Goal: Transaction & Acquisition: Book appointment/travel/reservation

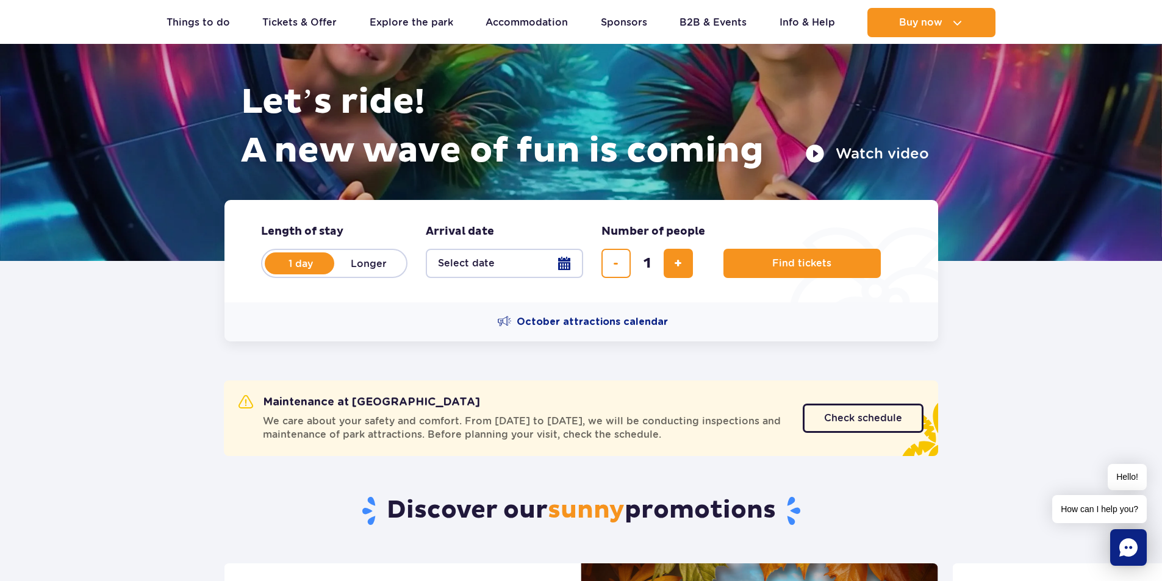
click at [370, 260] on label "Longer" at bounding box center [369, 264] width 70 height 26
click at [348, 274] on input "Longer" at bounding box center [340, 275] width 13 height 2
radio input "false"
radio input "true"
click at [552, 265] on button "Select date" at bounding box center [504, 263] width 157 height 29
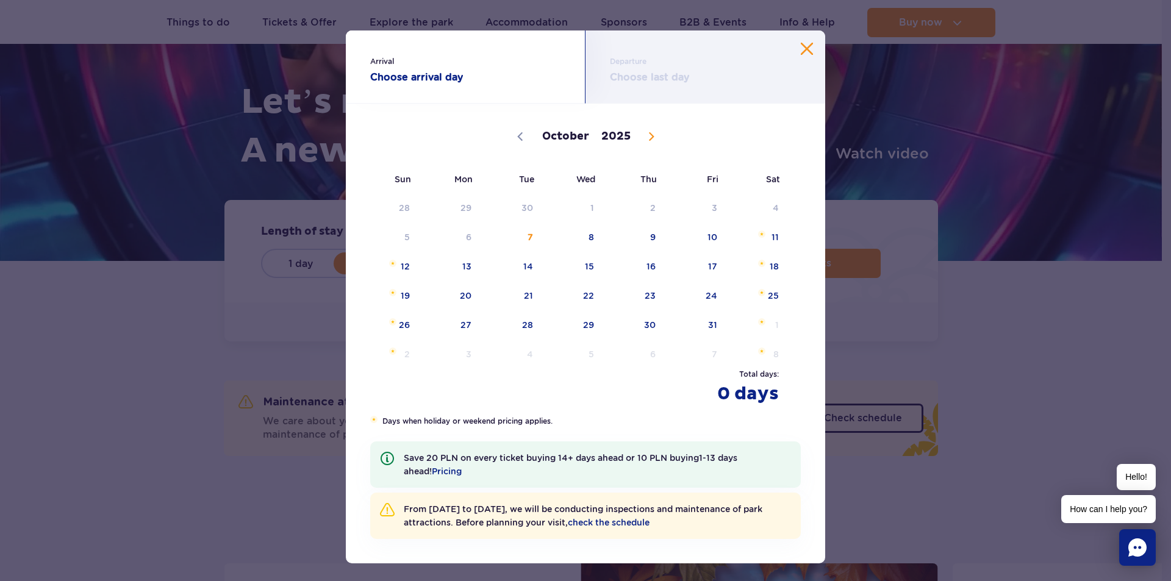
click at [647, 135] on icon at bounding box center [651, 136] width 9 height 9
select select "10"
click at [648, 295] on span "20" at bounding box center [635, 296] width 62 height 28
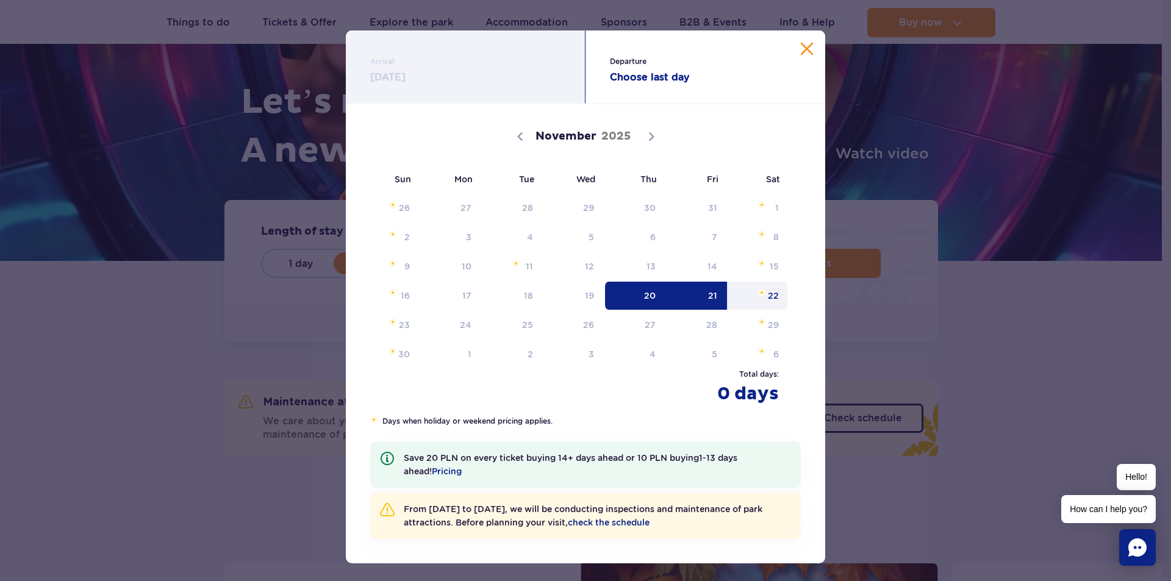
click at [770, 294] on span "22" at bounding box center [758, 296] width 62 height 28
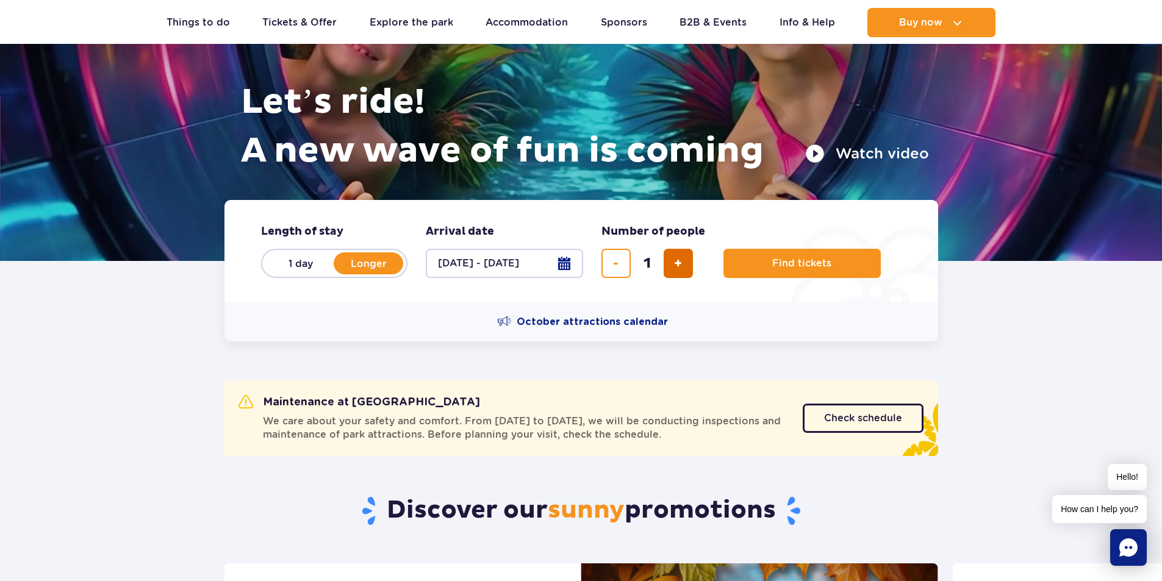
click at [676, 263] on span "add ticket" at bounding box center [678, 263] width 8 height 0
type input "3"
click at [801, 262] on span "Find tickets" at bounding box center [796, 263] width 59 height 11
click at [491, 268] on button "[DATE] - [DATE]" at bounding box center [504, 263] width 157 height 29
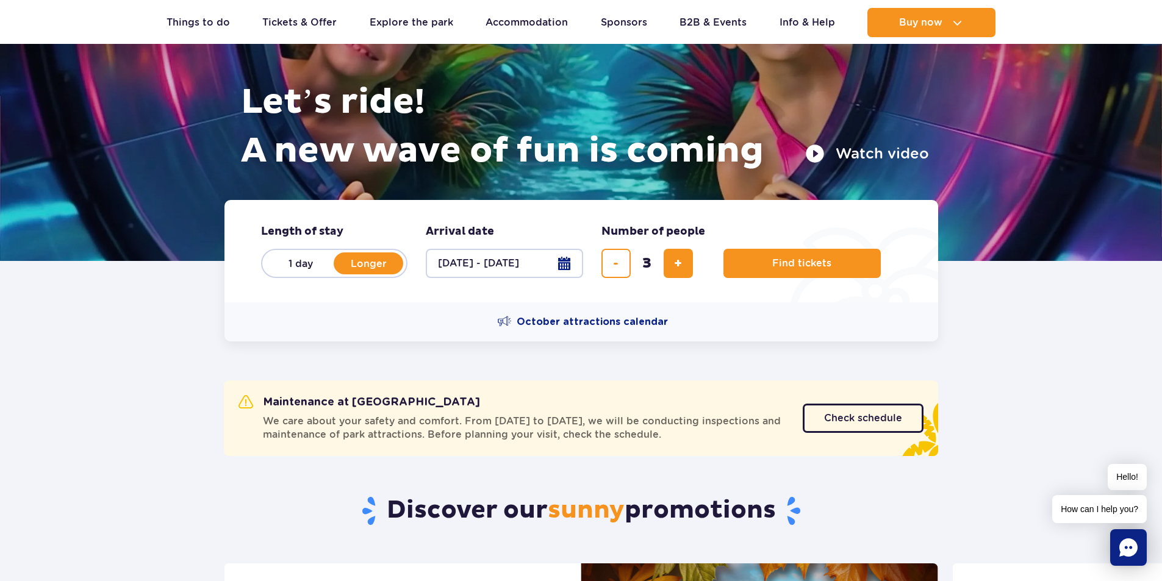
select select "10"
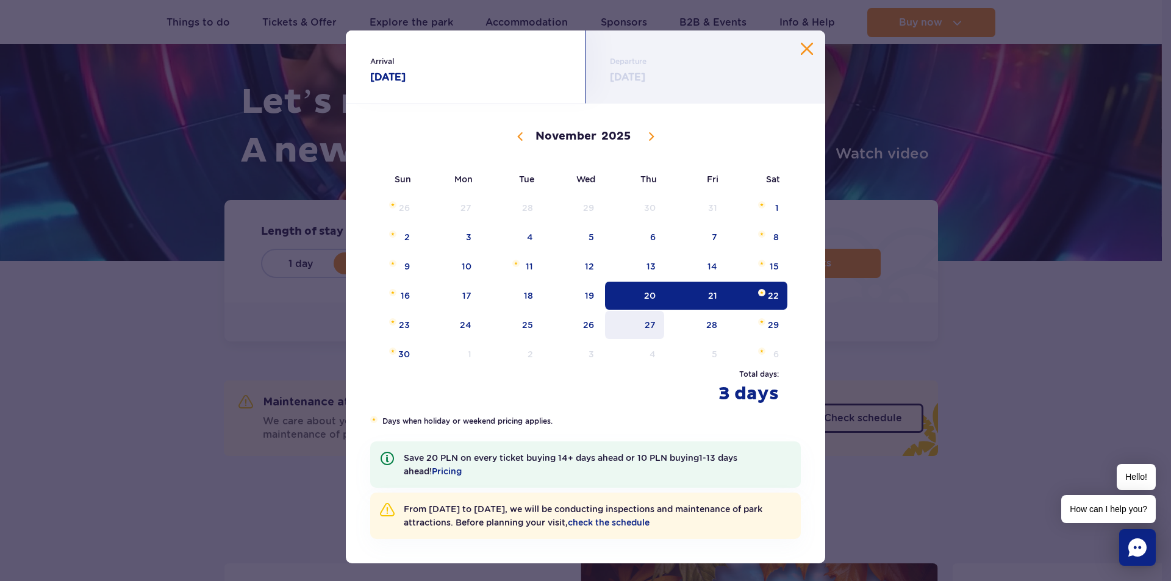
click at [637, 326] on span "27" at bounding box center [635, 325] width 62 height 28
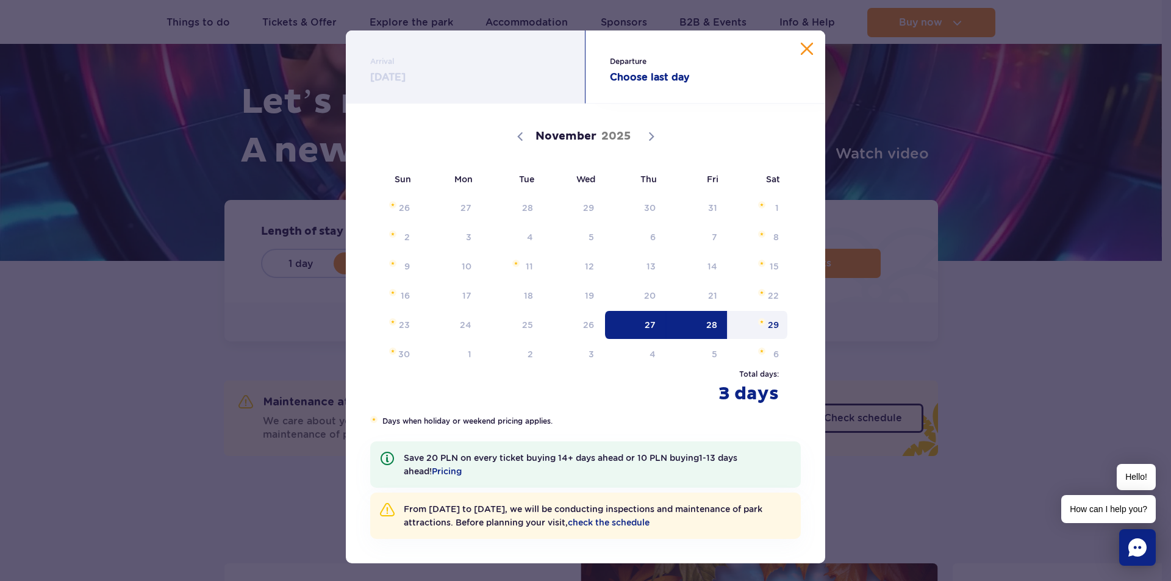
click at [765, 331] on span "29" at bounding box center [758, 325] width 62 height 28
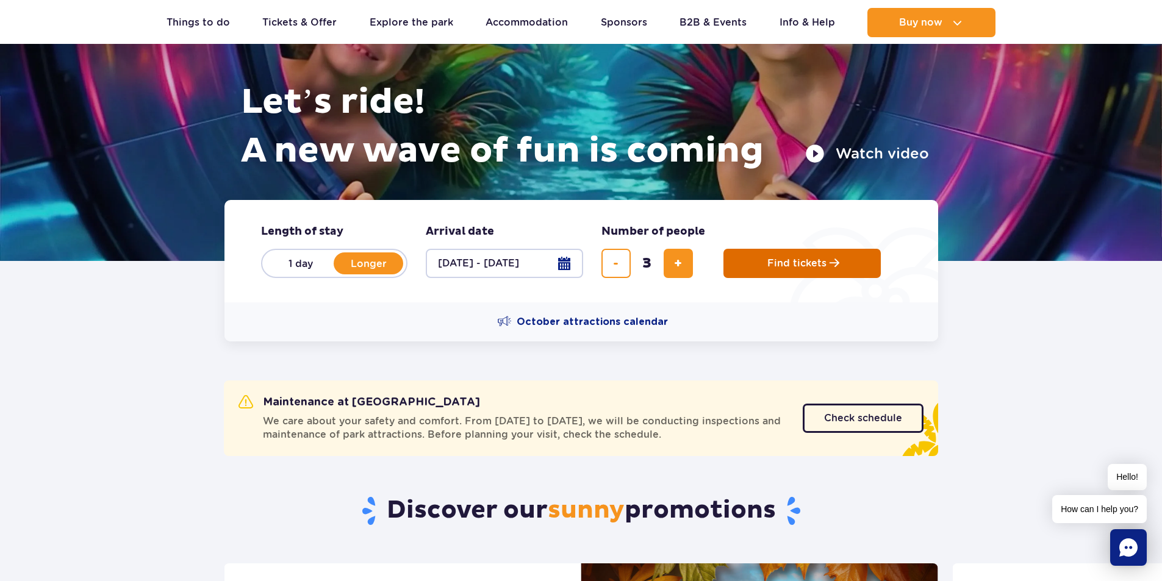
click at [776, 262] on span "Find tickets" at bounding box center [796, 263] width 59 height 11
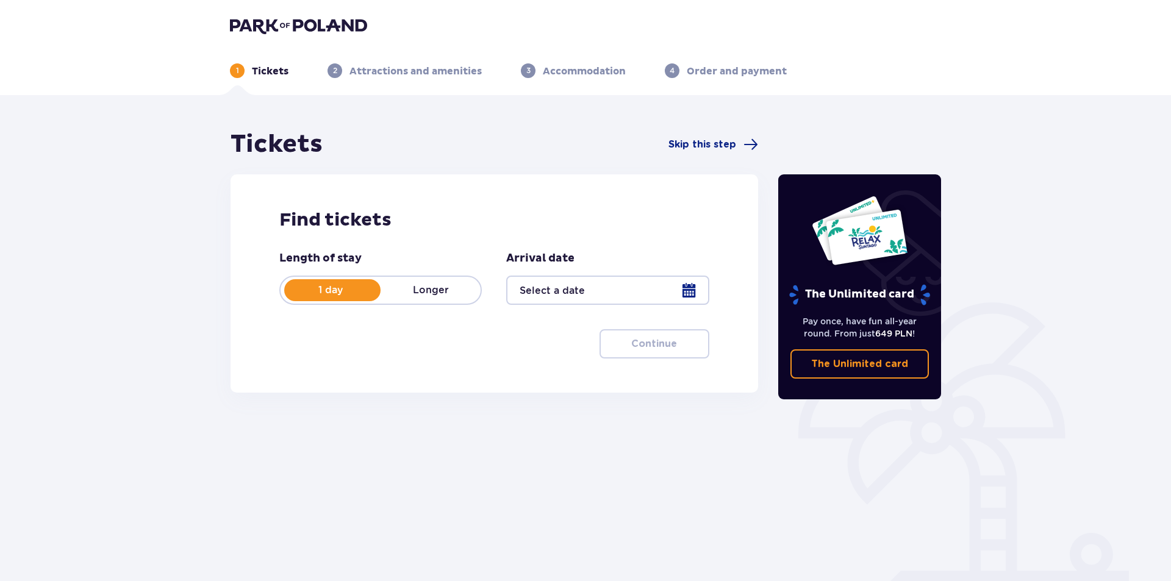
type input "[DATE] - [DATE]"
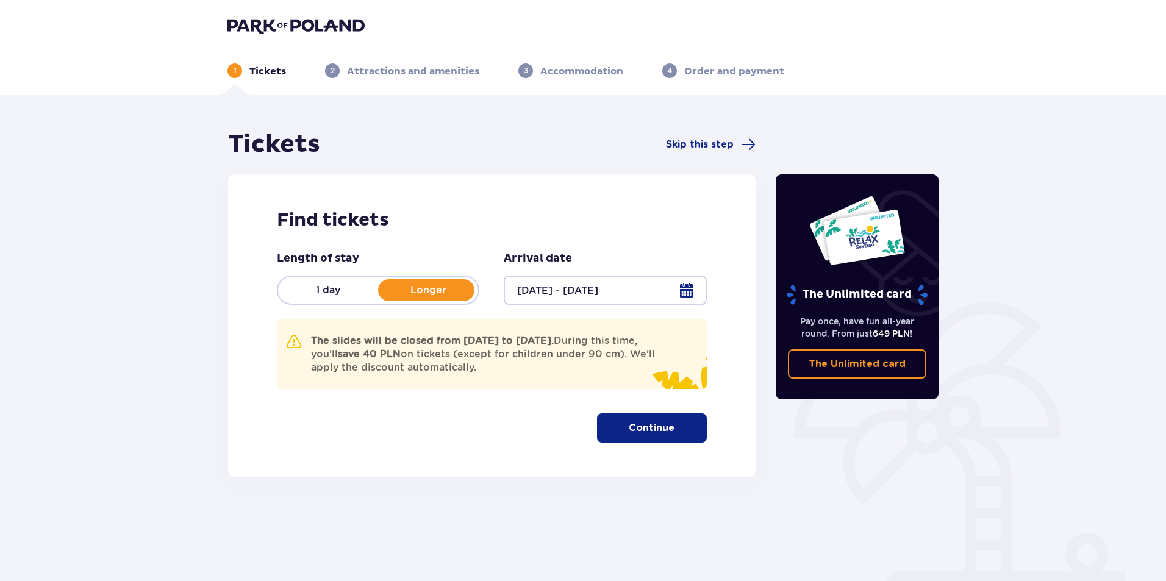
click at [588, 288] on div at bounding box center [605, 290] width 202 height 29
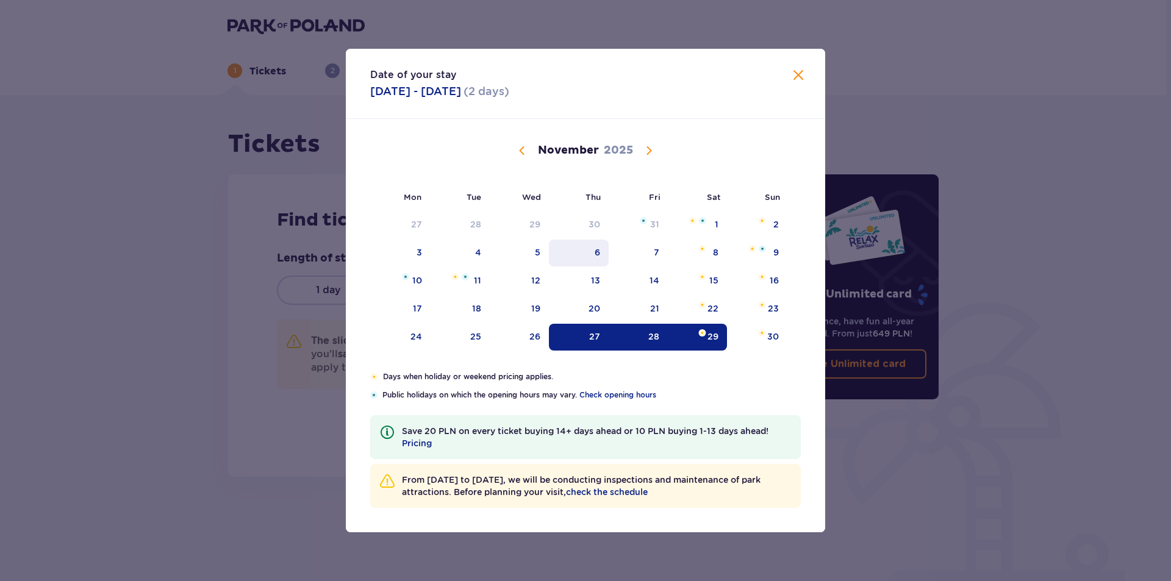
click at [599, 252] on div "6" at bounding box center [596, 252] width 5 height 12
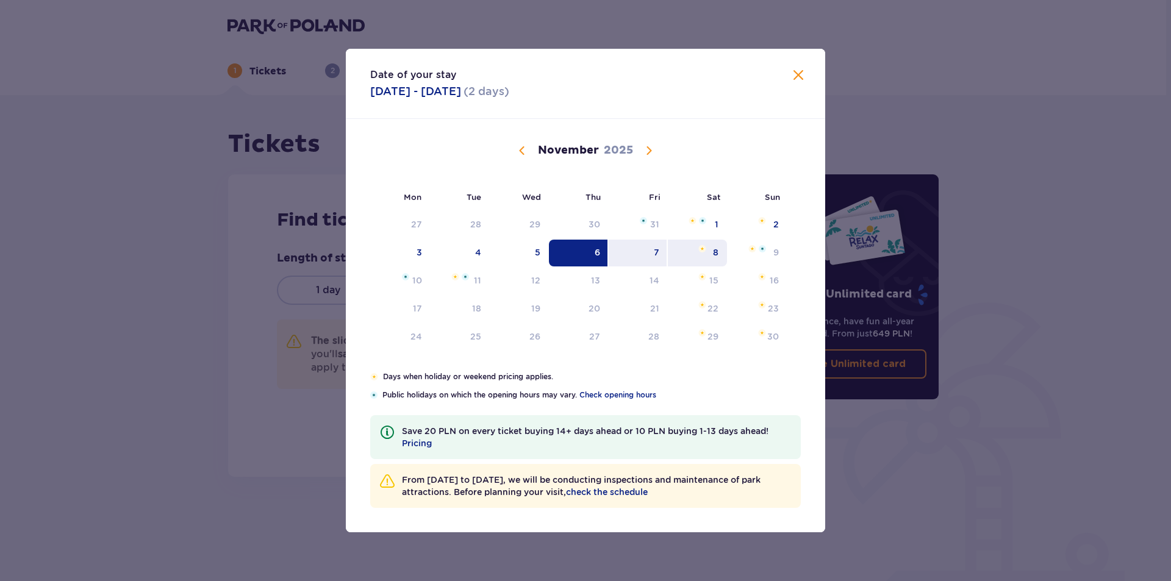
click at [720, 254] on div "8" at bounding box center [697, 253] width 59 height 27
type input "06.11.25 - 08.11.25"
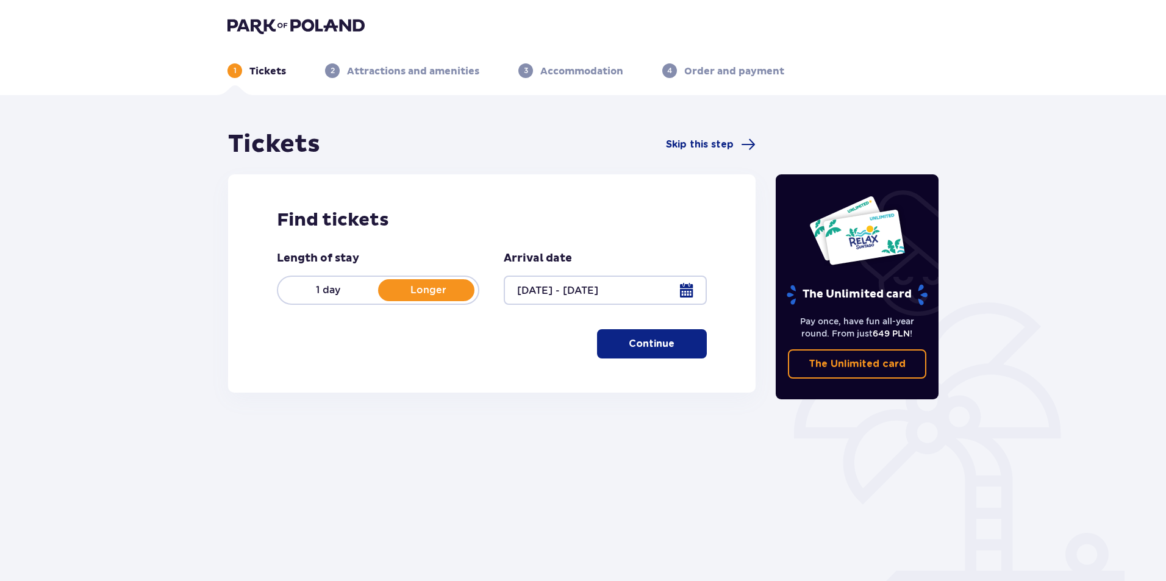
click at [657, 344] on p "Continue" at bounding box center [652, 343] width 46 height 13
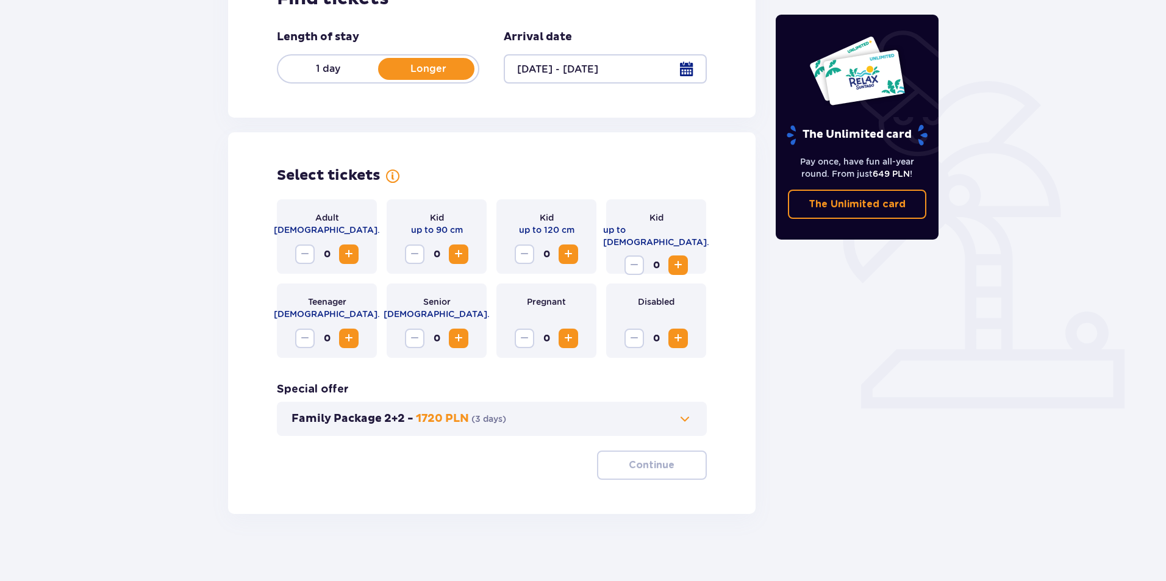
scroll to position [227, 0]
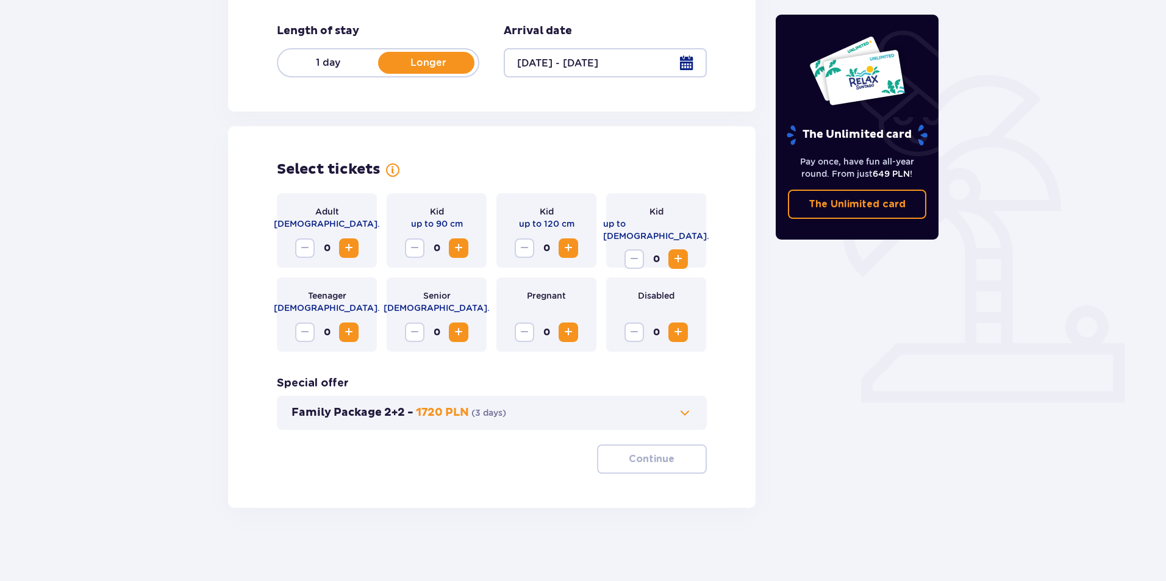
click at [343, 246] on span "Increase" at bounding box center [348, 248] width 15 height 15
click at [346, 248] on span "Increase" at bounding box center [348, 248] width 15 height 15
click at [680, 252] on span "Increase" at bounding box center [678, 259] width 15 height 15
click at [515, 412] on button "Family Package 2+2 - 1720 PLN ( 3 days )" at bounding box center [491, 412] width 401 height 15
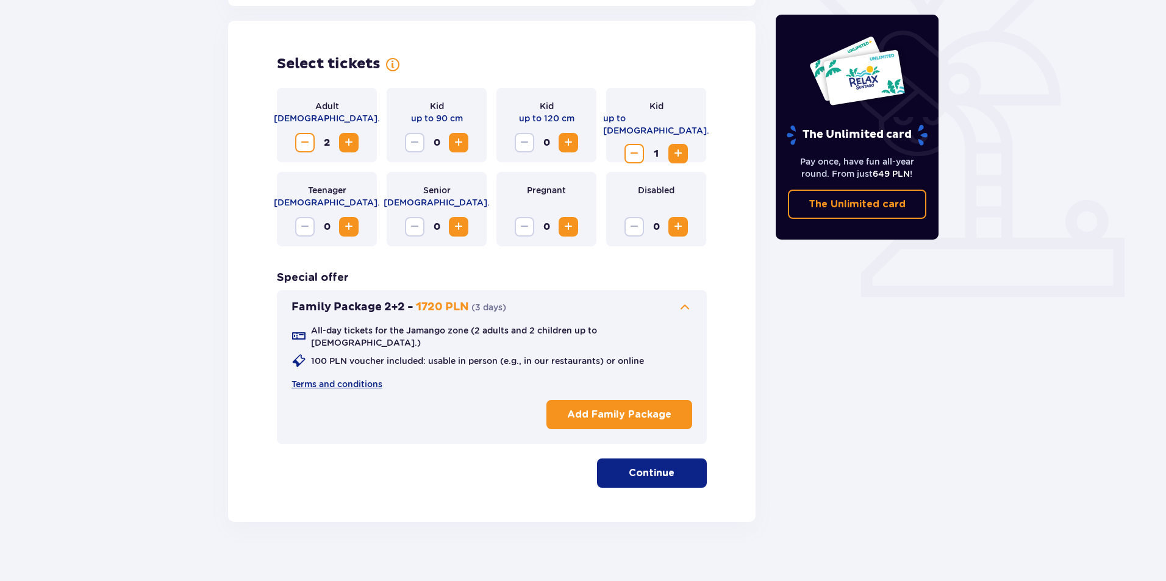
scroll to position [337, 0]
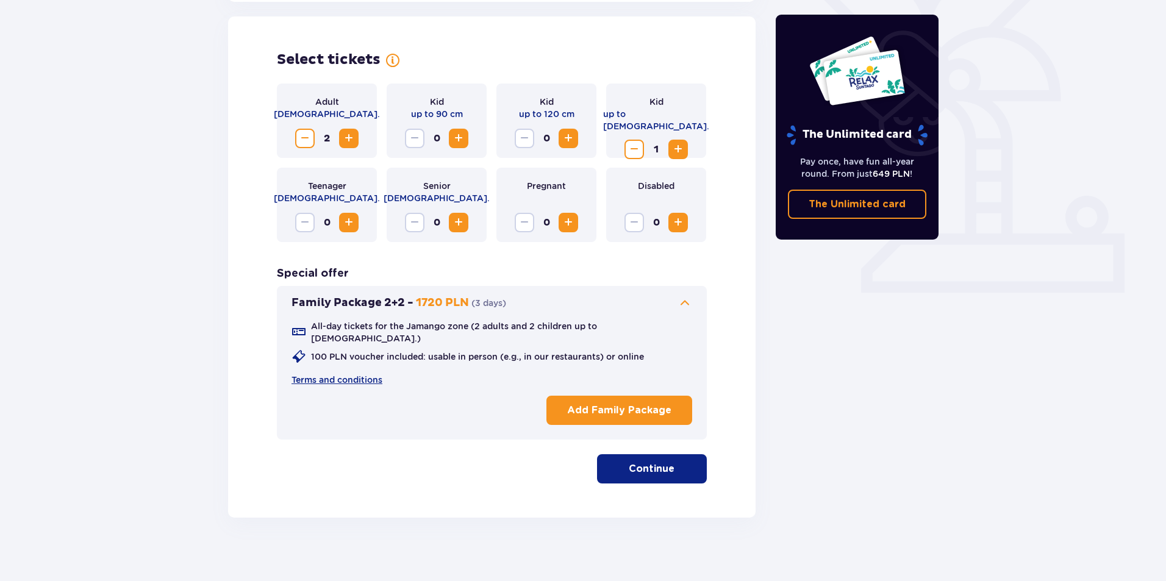
click at [679, 302] on span at bounding box center [684, 303] width 15 height 15
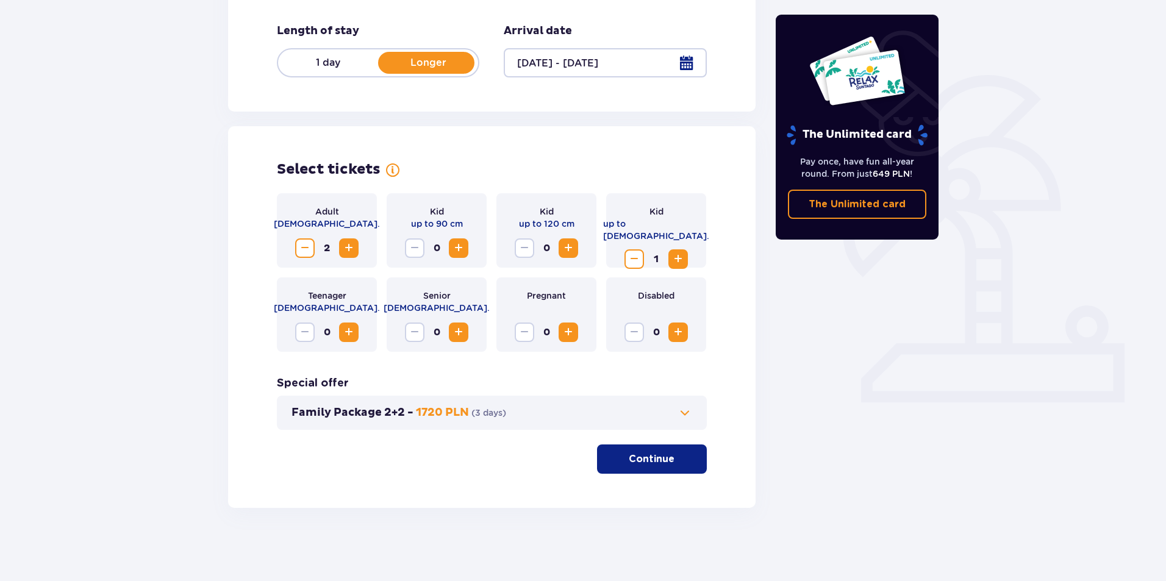
scroll to position [227, 0]
click at [646, 462] on p "Continue" at bounding box center [652, 458] width 46 height 13
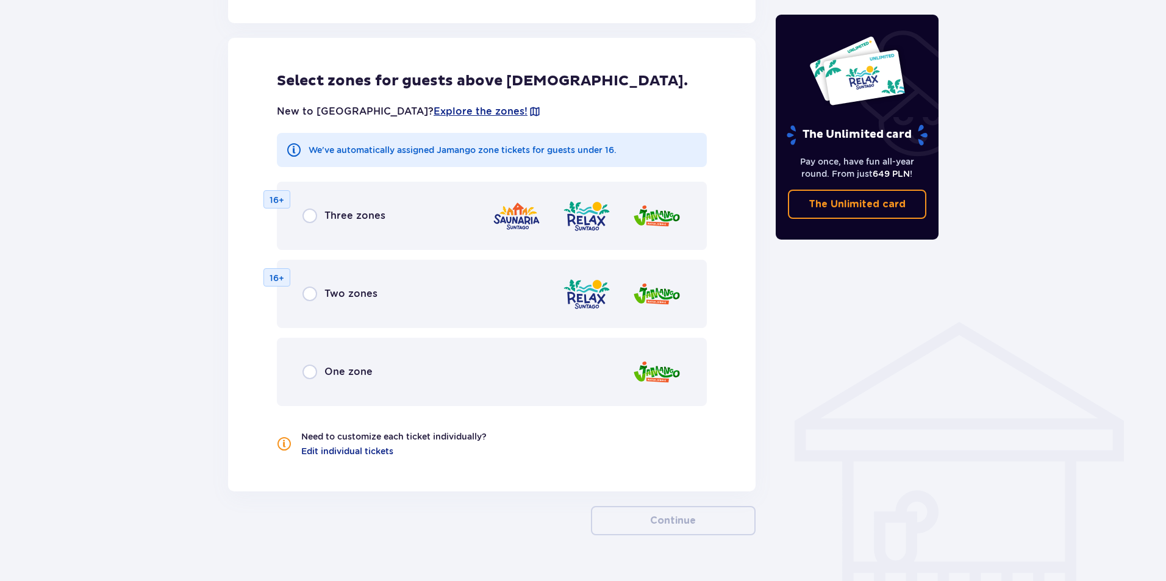
scroll to position [677, 0]
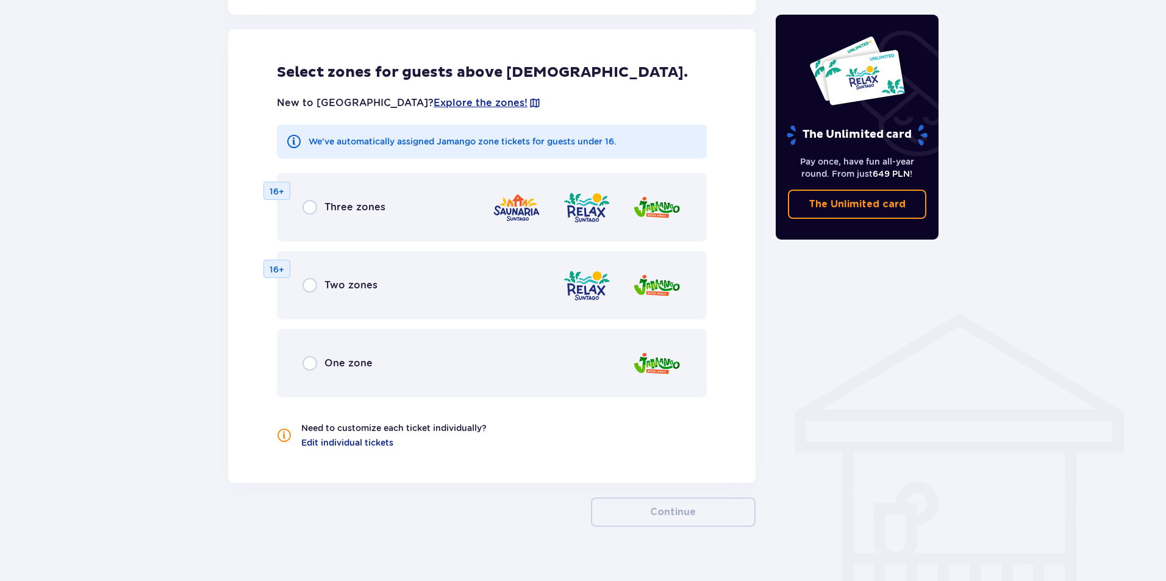
click at [312, 359] on input "radio" at bounding box center [309, 363] width 15 height 15
radio input "true"
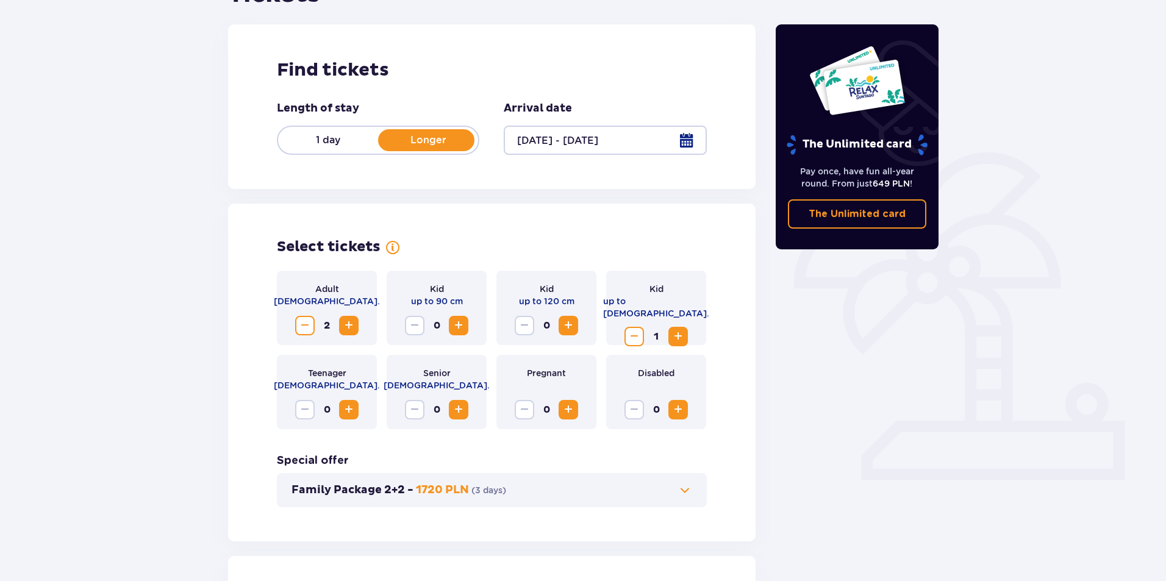
scroll to position [0, 0]
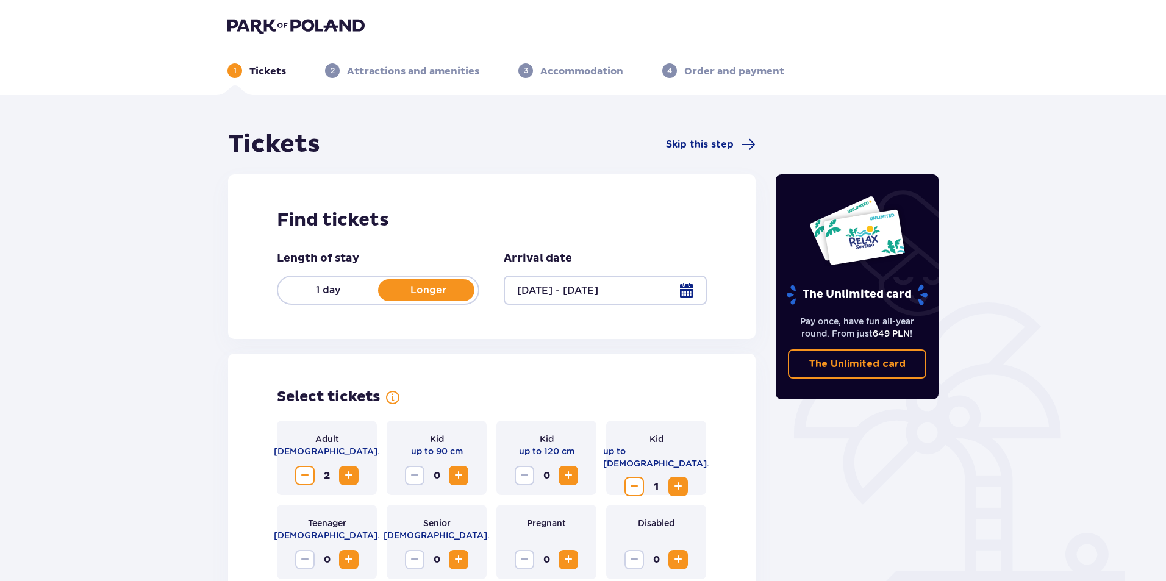
click at [319, 290] on p "1 day" at bounding box center [328, 290] width 100 height 13
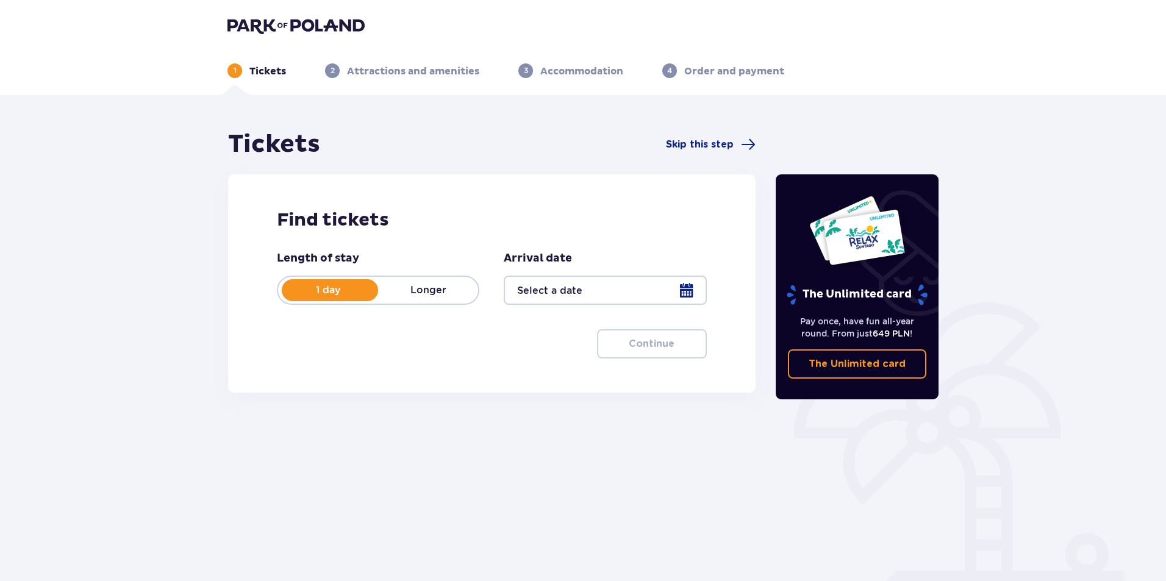
click at [672, 285] on div at bounding box center [605, 290] width 202 height 29
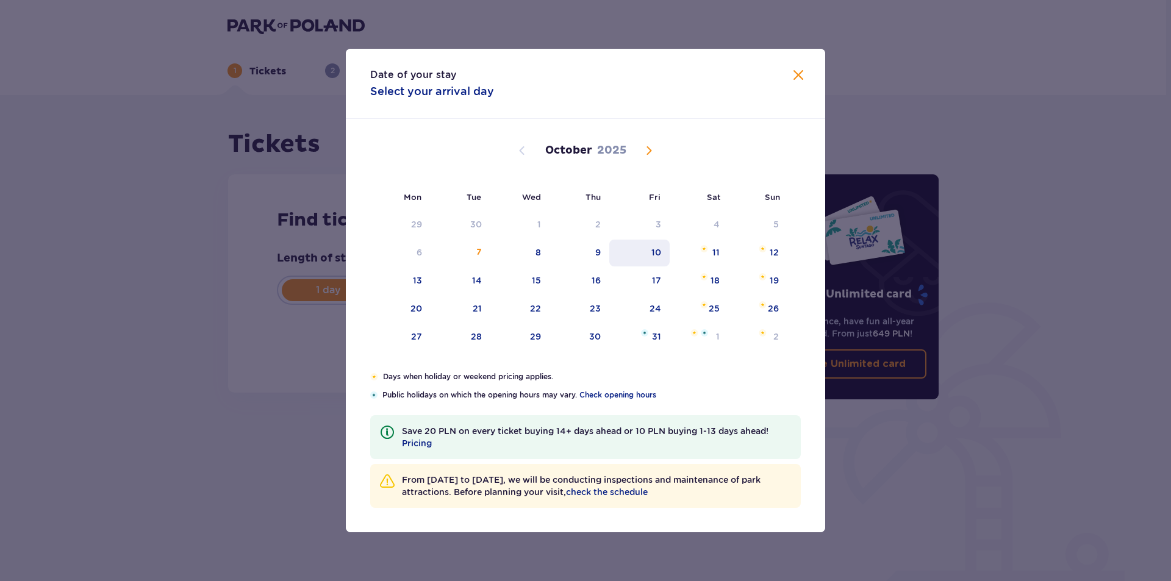
click at [655, 254] on div "10" at bounding box center [656, 252] width 10 height 12
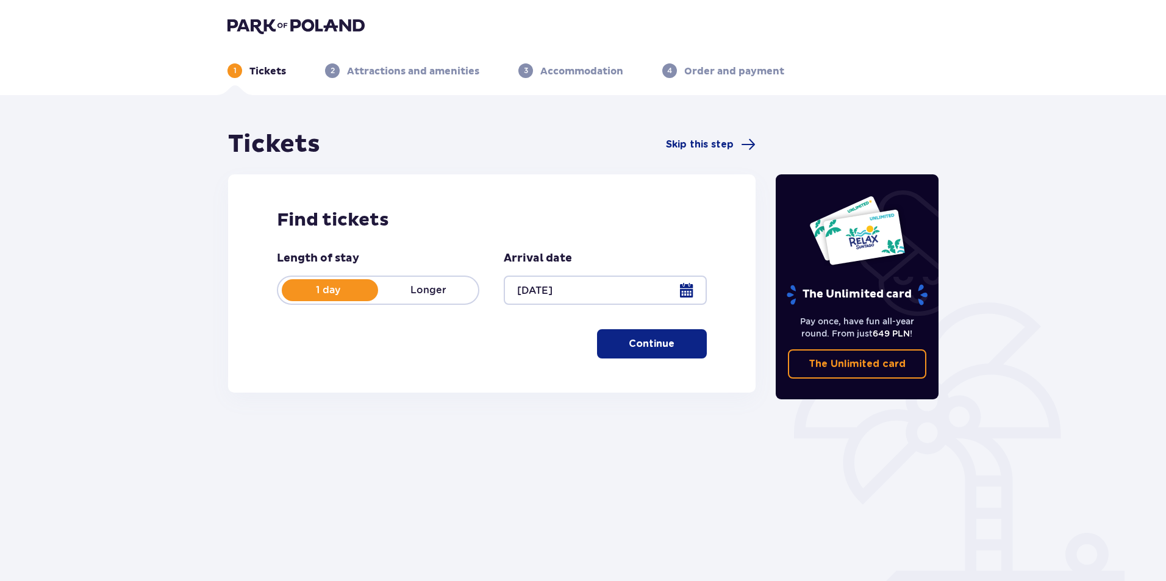
click at [604, 295] on div at bounding box center [605, 290] width 202 height 29
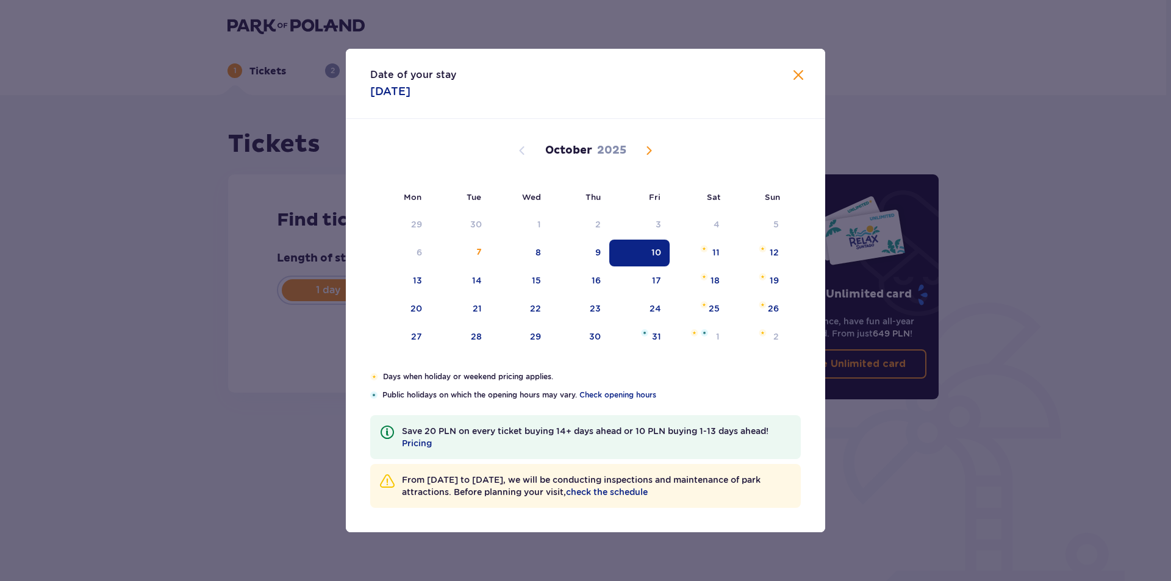
click at [650, 149] on span "Next month" at bounding box center [648, 150] width 15 height 15
click at [656, 246] on div "7" at bounding box center [638, 253] width 59 height 27
type input "07.11.25"
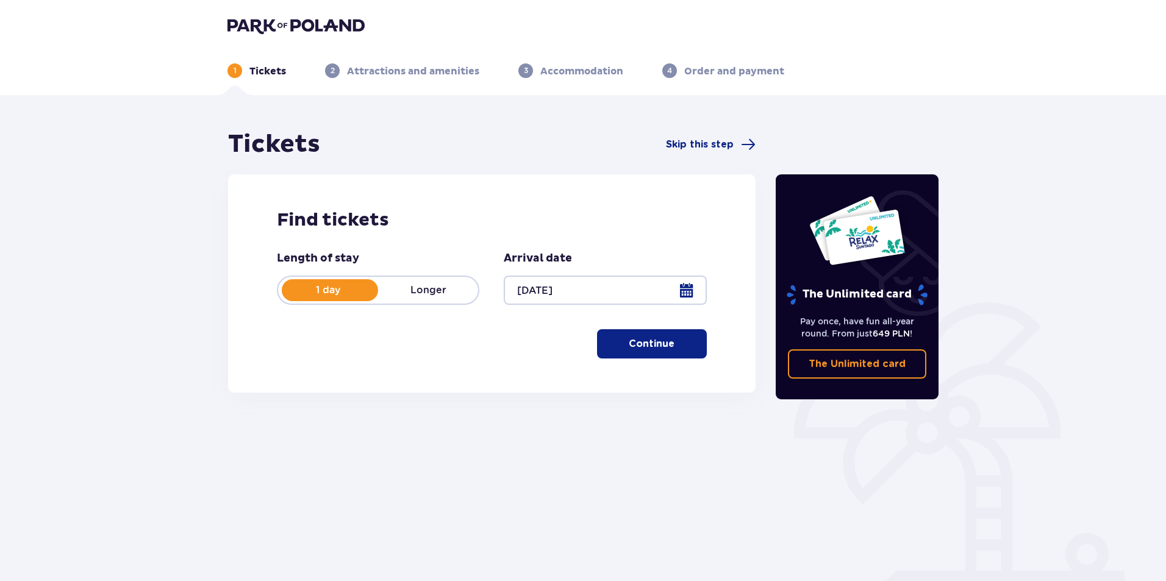
click at [654, 345] on p "Continue" at bounding box center [652, 343] width 46 height 13
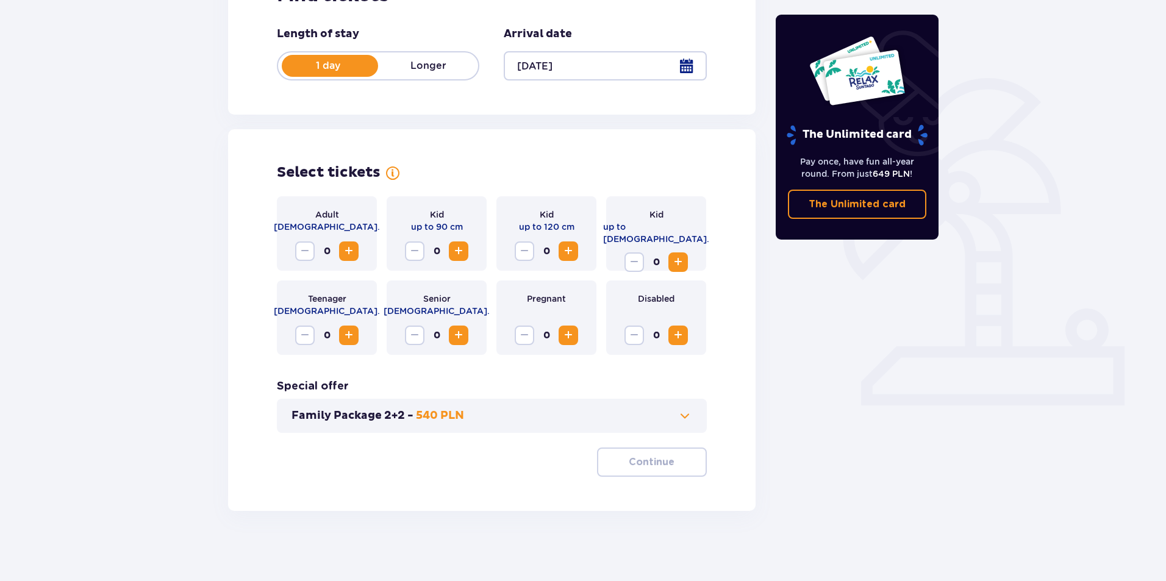
scroll to position [227, 0]
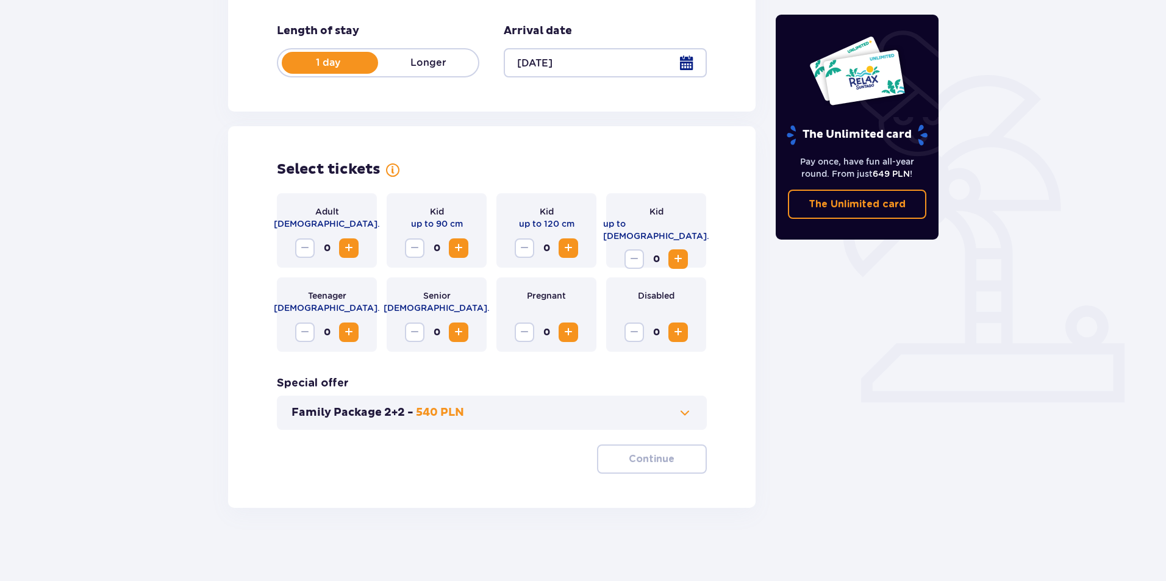
click at [353, 241] on span "Increase" at bounding box center [348, 248] width 15 height 15
click at [674, 252] on span "Increase" at bounding box center [678, 259] width 15 height 15
click at [644, 466] on button "Continue" at bounding box center [652, 459] width 110 height 29
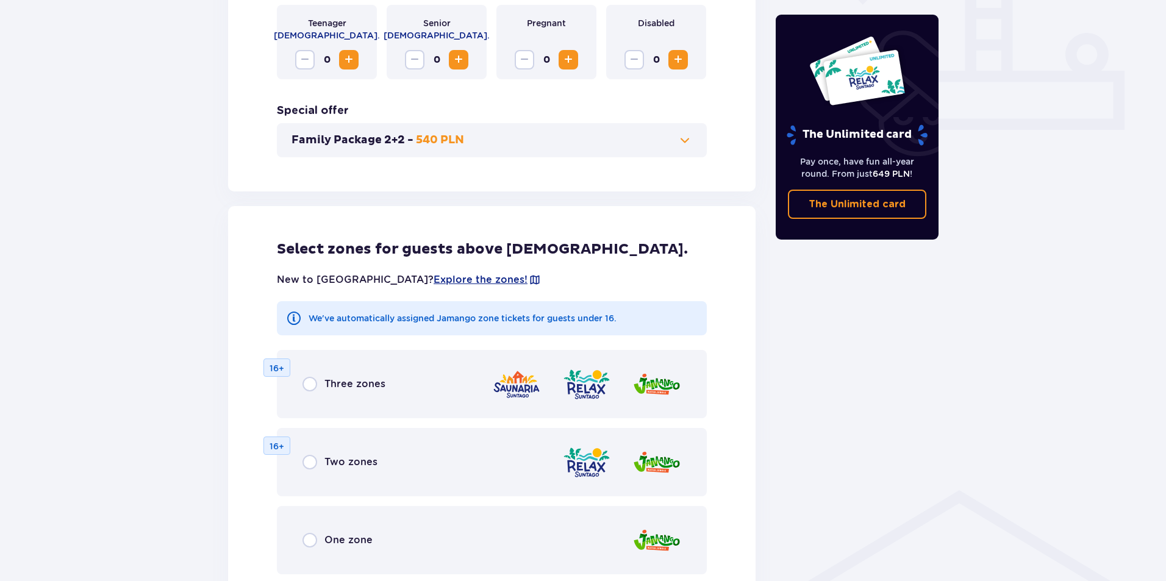
scroll to position [616, 0]
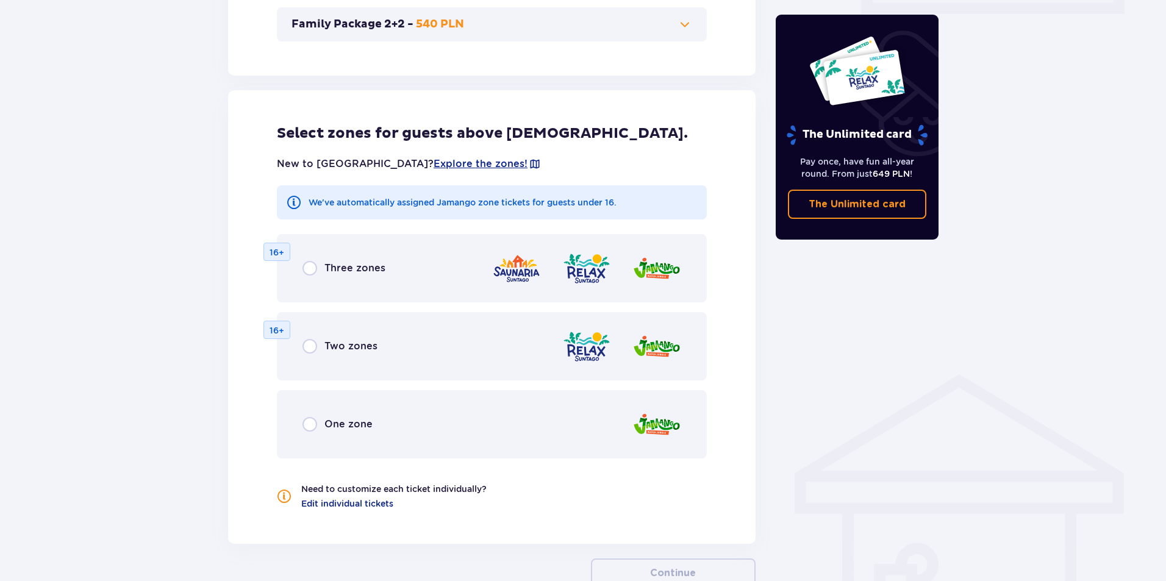
click at [304, 271] on input "radio" at bounding box center [309, 268] width 15 height 15
radio input "true"
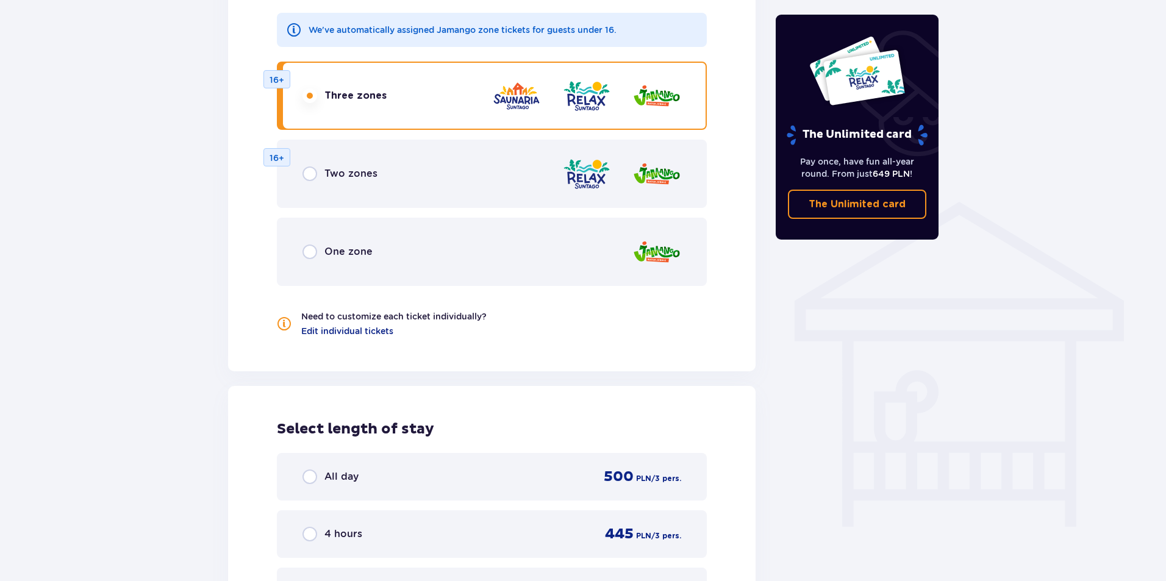
scroll to position [544, 0]
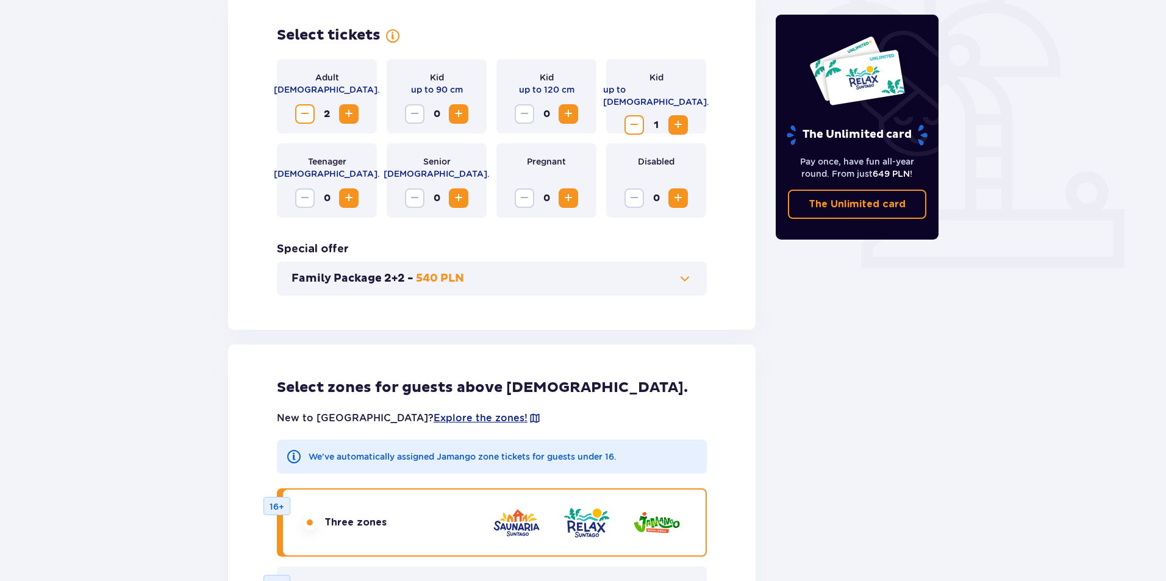
click at [630, 280] on button "Family Package 2+2 - 540 PLN" at bounding box center [491, 278] width 401 height 15
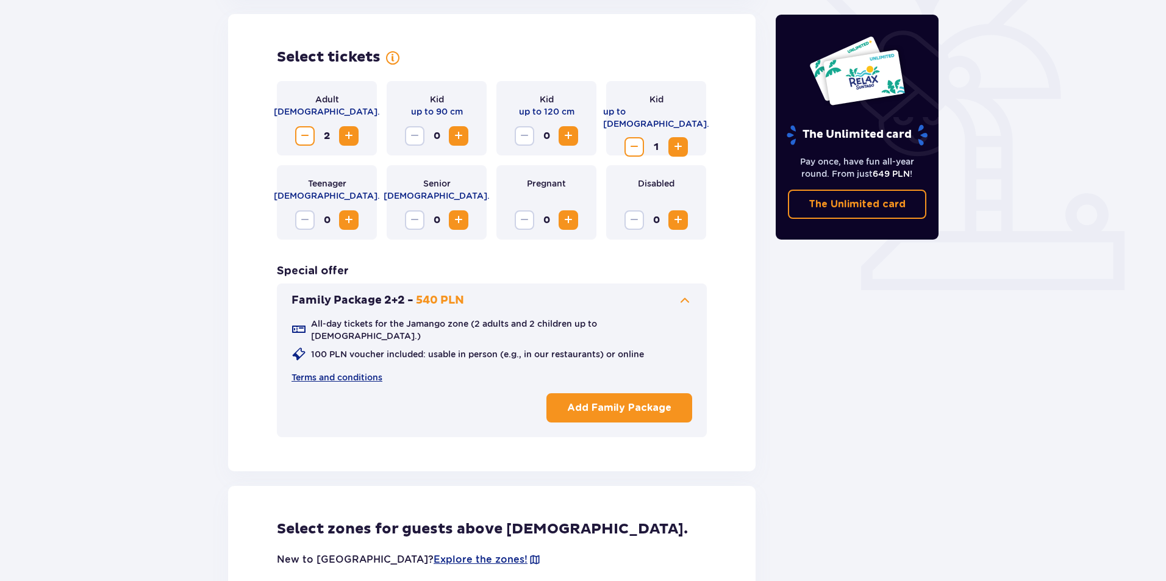
scroll to position [339, 0]
click at [683, 299] on span at bounding box center [684, 301] width 15 height 15
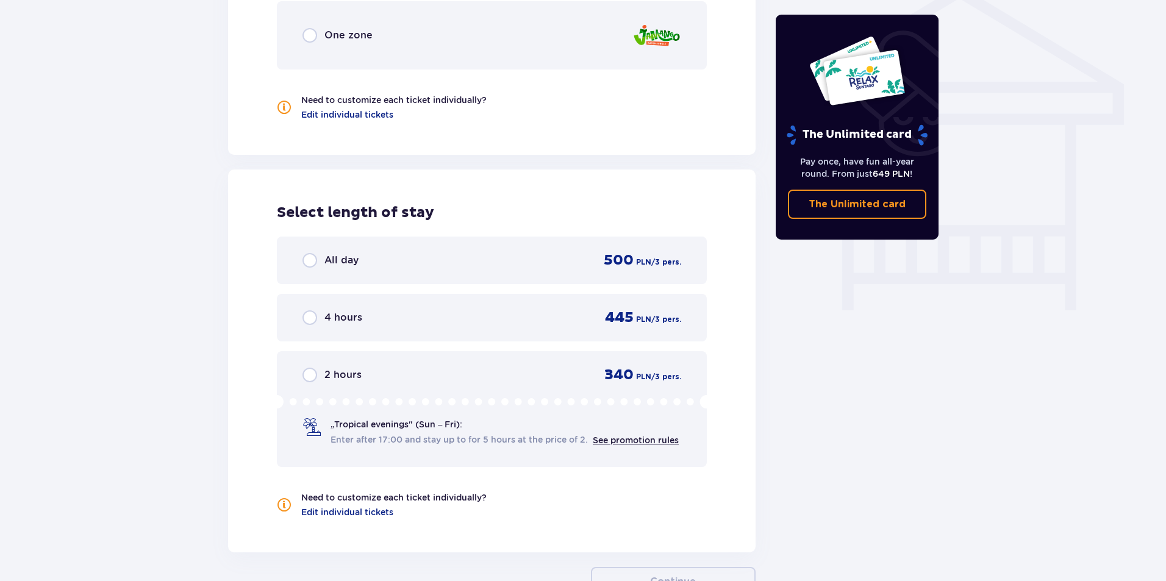
scroll to position [1010, 0]
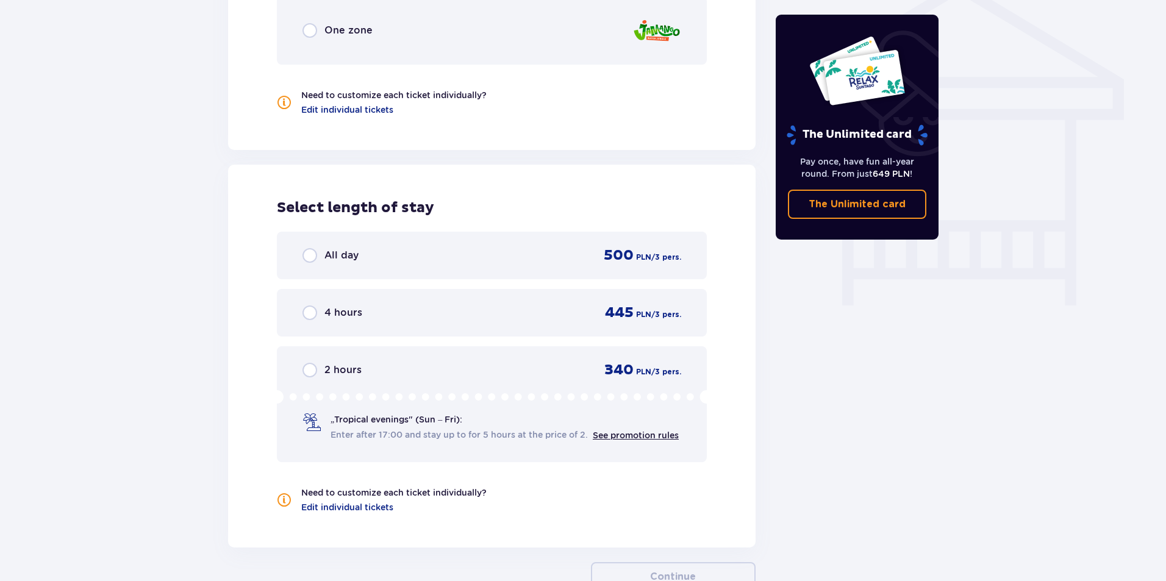
click at [309, 312] on input "radio" at bounding box center [309, 312] width 15 height 15
radio input "true"
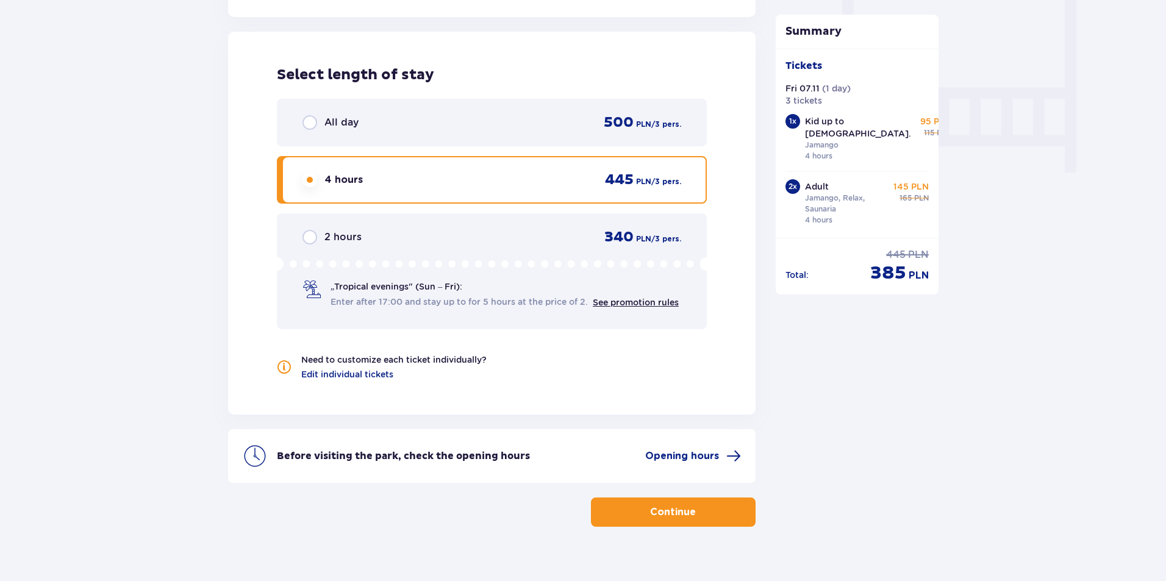
scroll to position [1162, 0]
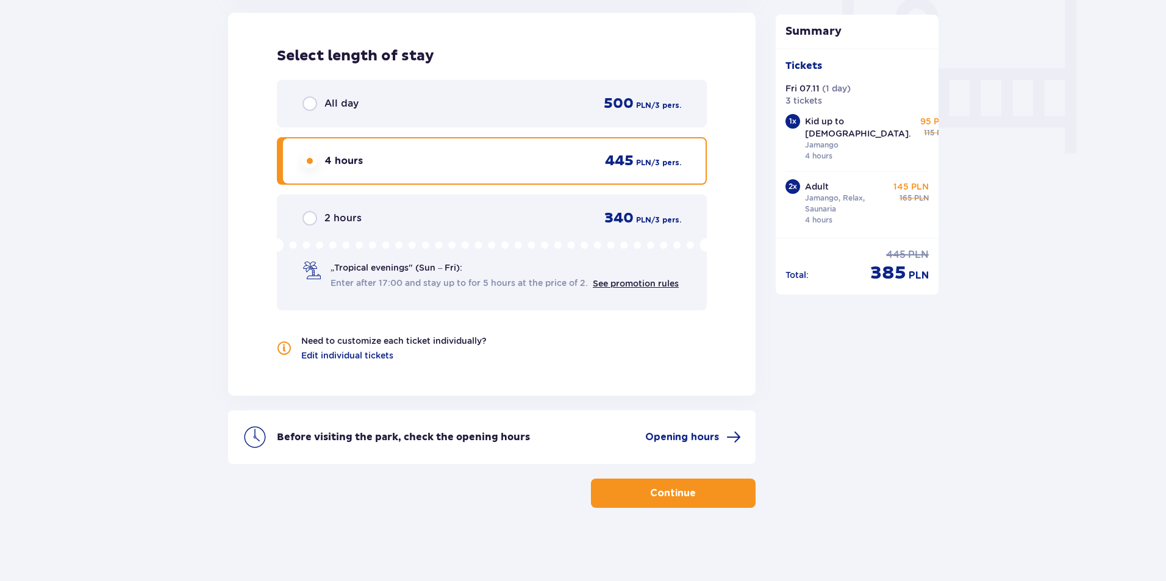
click at [556, 120] on div "All day 500 PLN / 3 pers." at bounding box center [492, 104] width 430 height 48
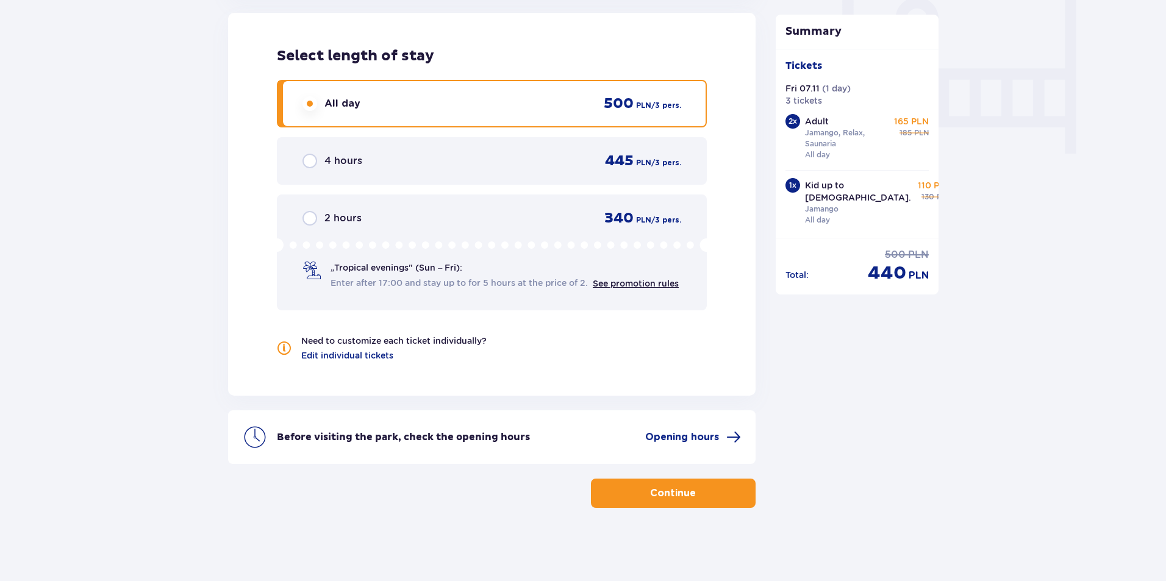
click at [498, 165] on div "4 hours 445 PLN / 3 pers." at bounding box center [491, 161] width 379 height 18
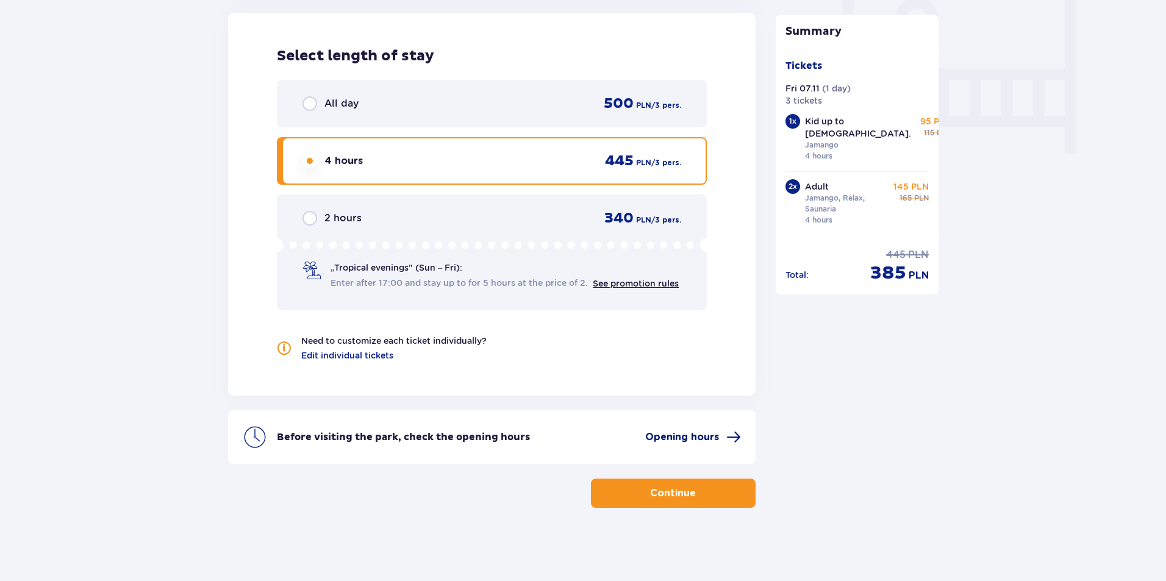
click at [671, 434] on span "Opening hours" at bounding box center [682, 436] width 74 height 13
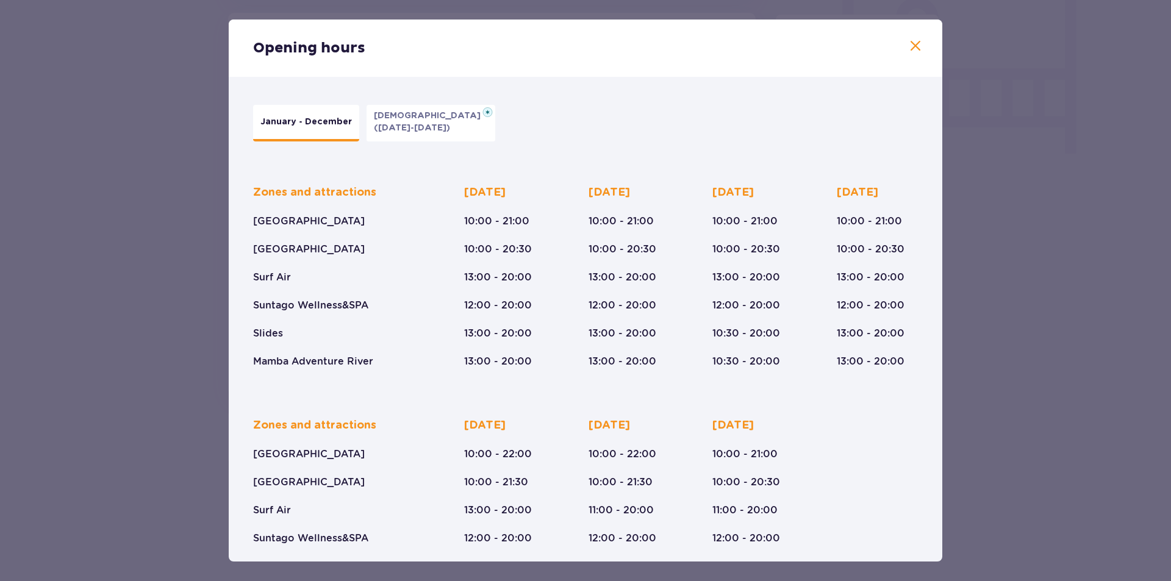
click at [908, 42] on span at bounding box center [915, 46] width 15 height 15
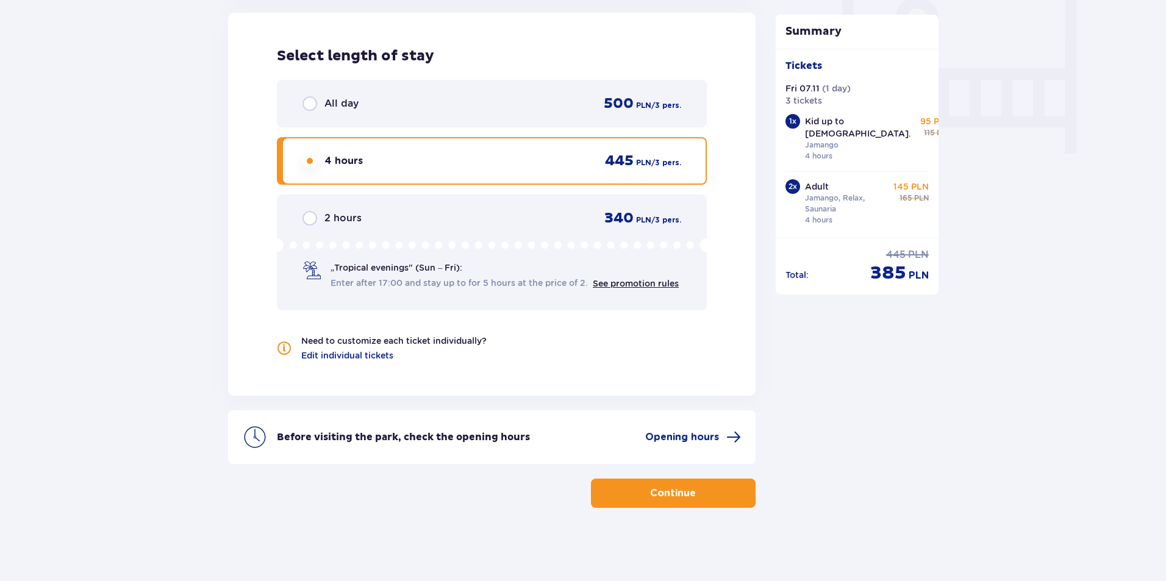
click at [697, 487] on span "button" at bounding box center [698, 493] width 15 height 15
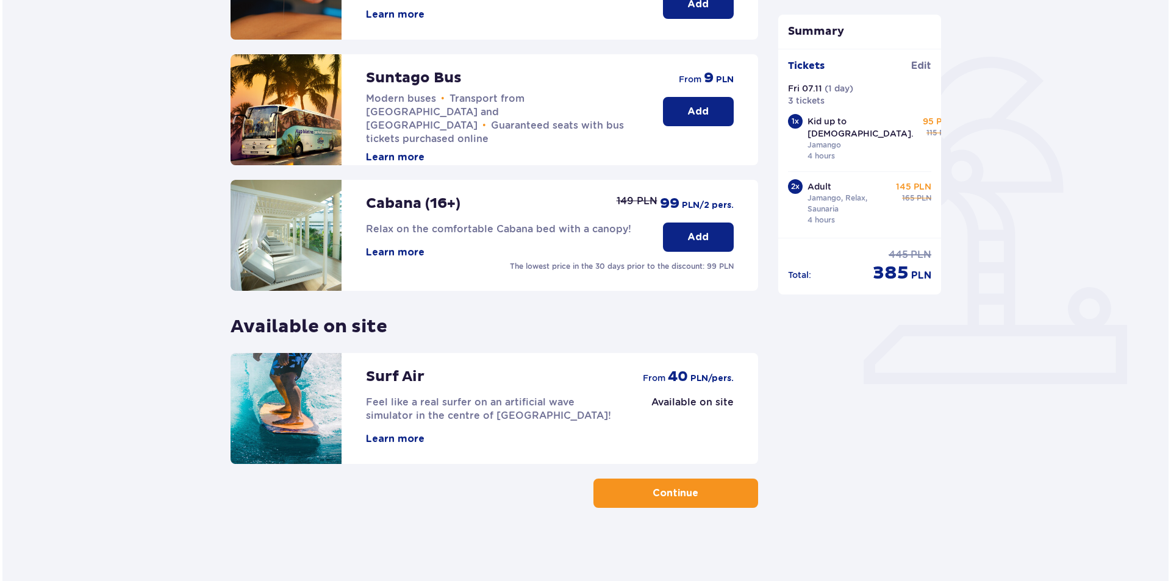
scroll to position [2, 0]
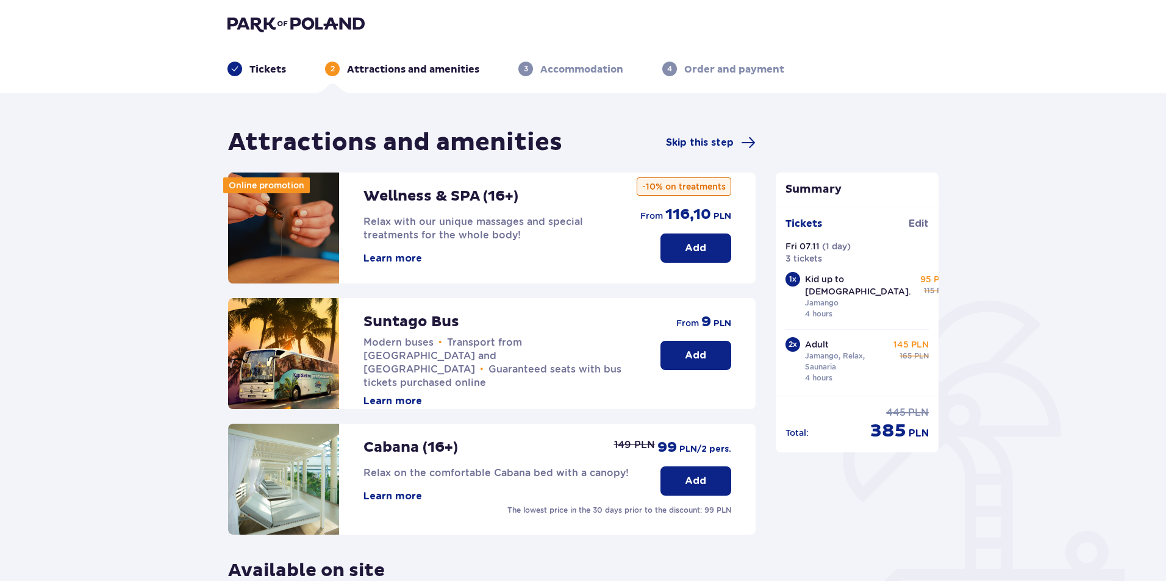
click at [402, 263] on button "Learn more" at bounding box center [392, 258] width 59 height 13
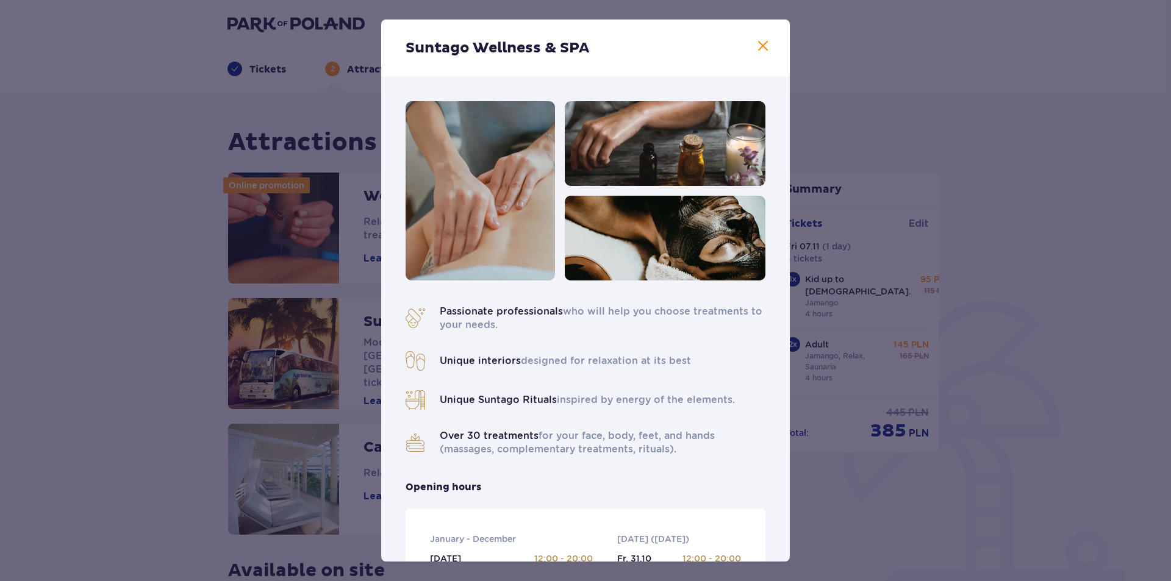
click at [765, 43] on span at bounding box center [762, 46] width 15 height 15
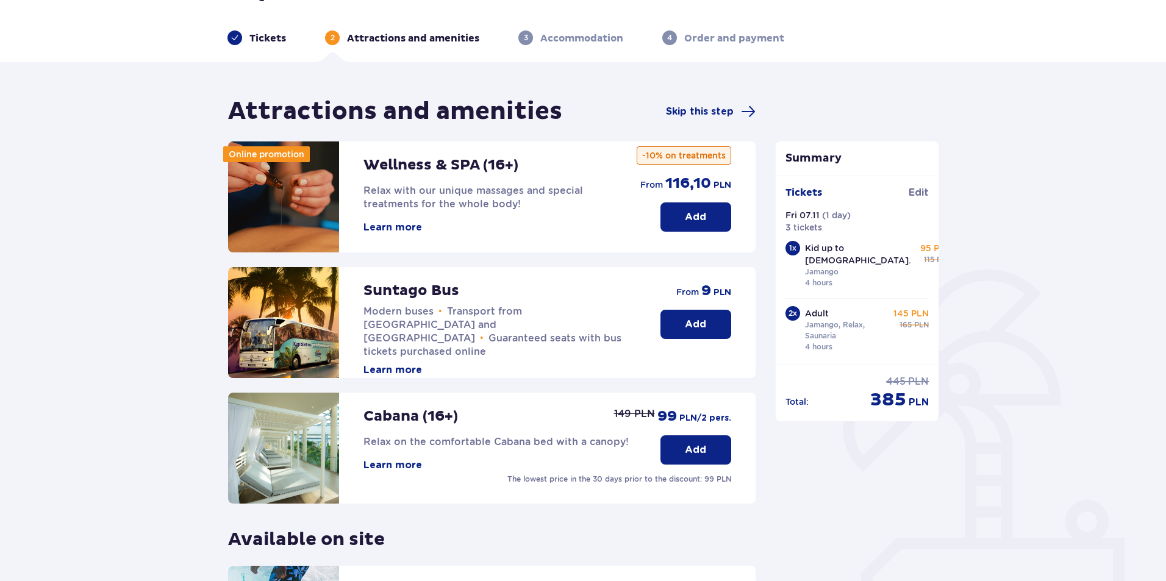
scroll to position [63, 0]
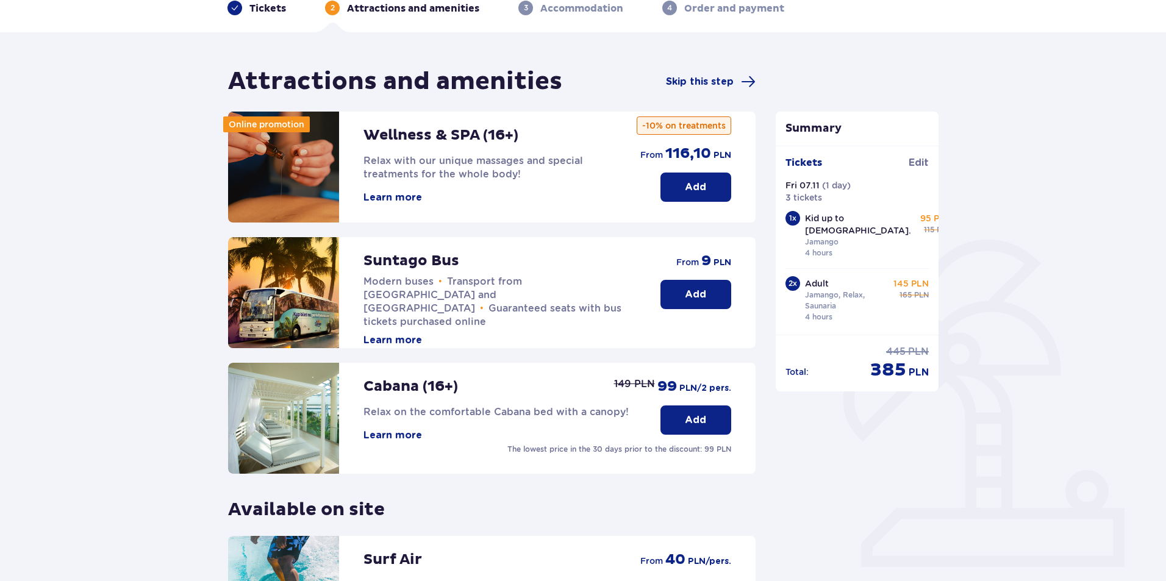
click at [703, 277] on div "Add from 9 PLN" at bounding box center [695, 273] width 71 height 72
click at [702, 286] on button "Add" at bounding box center [695, 294] width 71 height 29
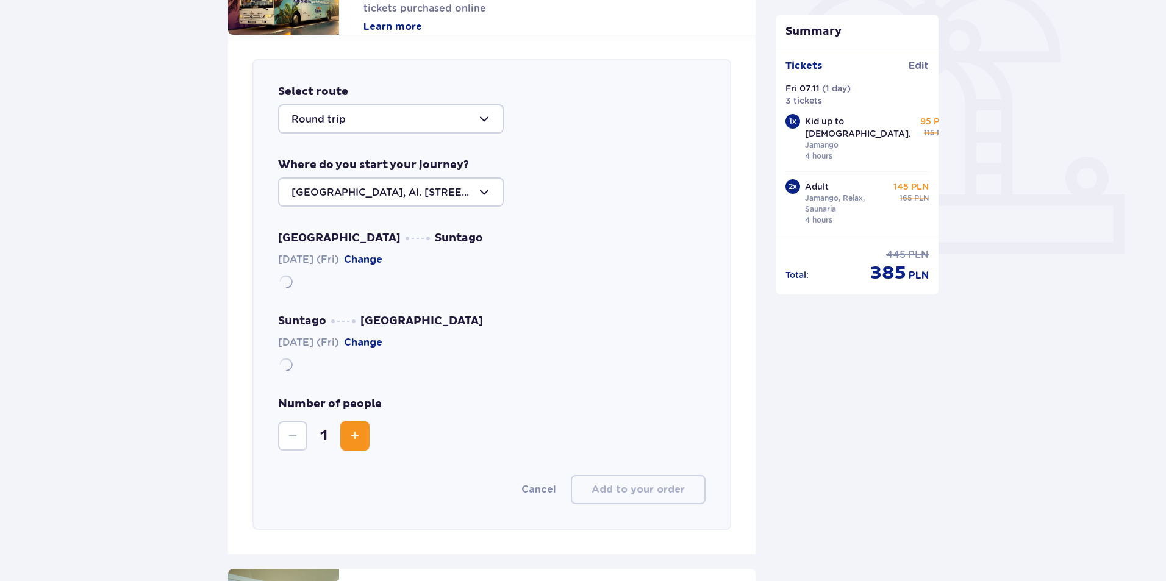
scroll to position [421, 0]
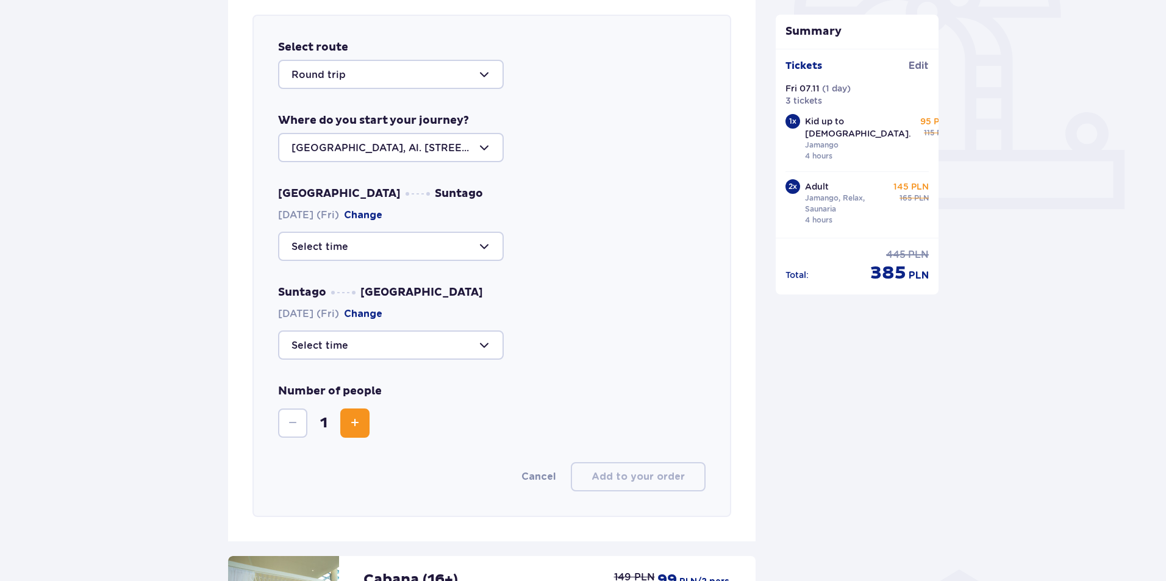
click at [491, 149] on div at bounding box center [391, 147] width 226 height 29
click at [427, 182] on p "Warsaw, Al. Jerozolimskie 56" at bounding box center [390, 191] width 199 height 27
click at [477, 351] on div at bounding box center [391, 344] width 226 height 29
click at [303, 384] on p "19:30" at bounding box center [307, 386] width 32 height 13
click at [477, 341] on div at bounding box center [391, 344] width 226 height 29
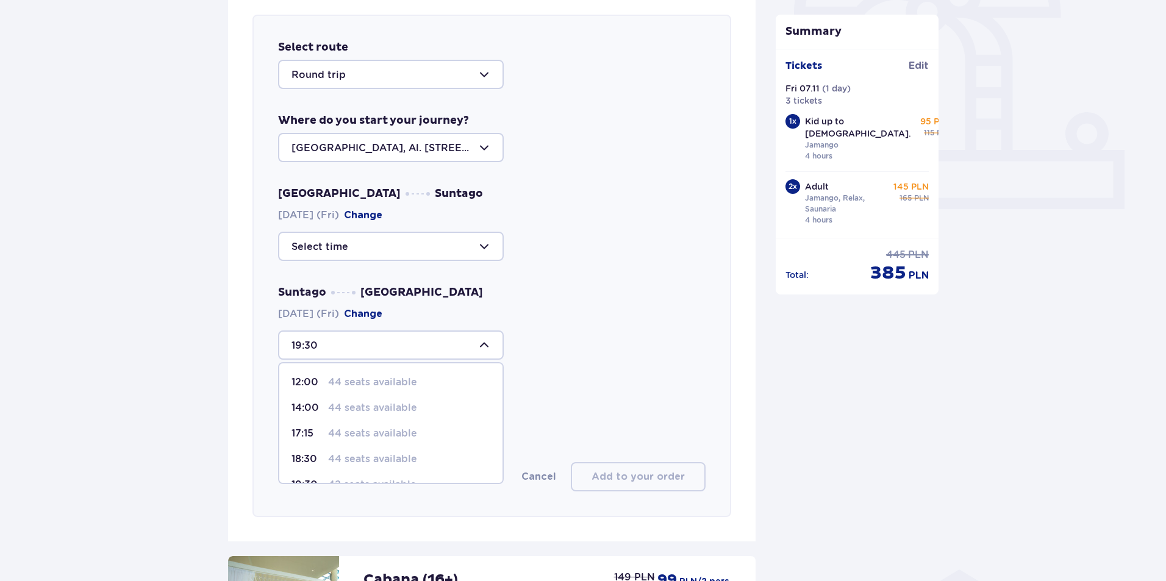
click at [307, 454] on p "18:30" at bounding box center [307, 458] width 32 height 13
type input "18:30"
click at [484, 245] on div at bounding box center [391, 246] width 226 height 29
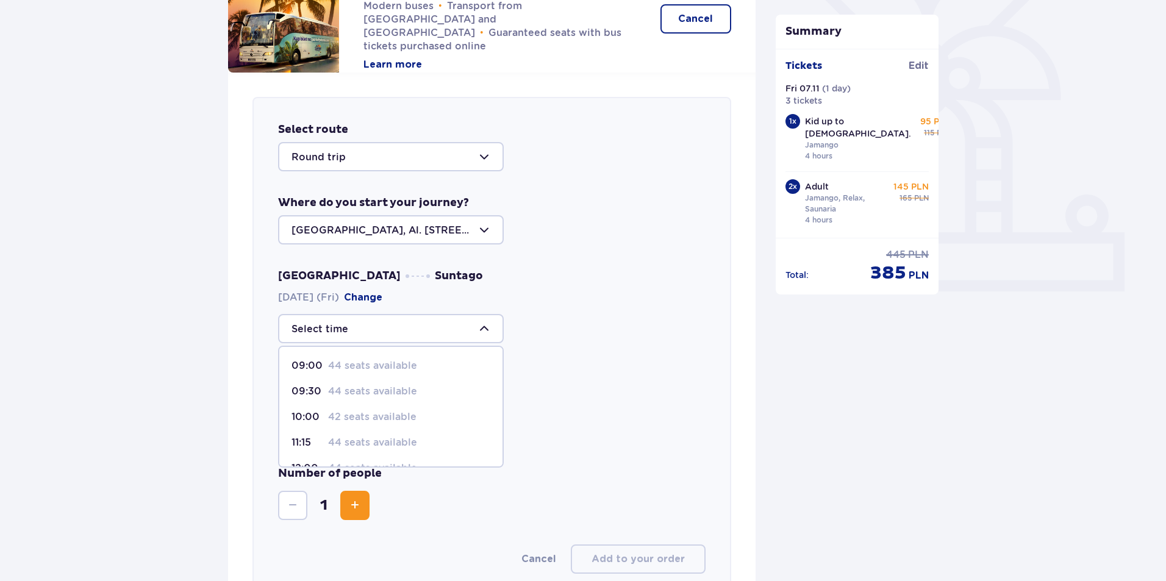
scroll to position [360, 0]
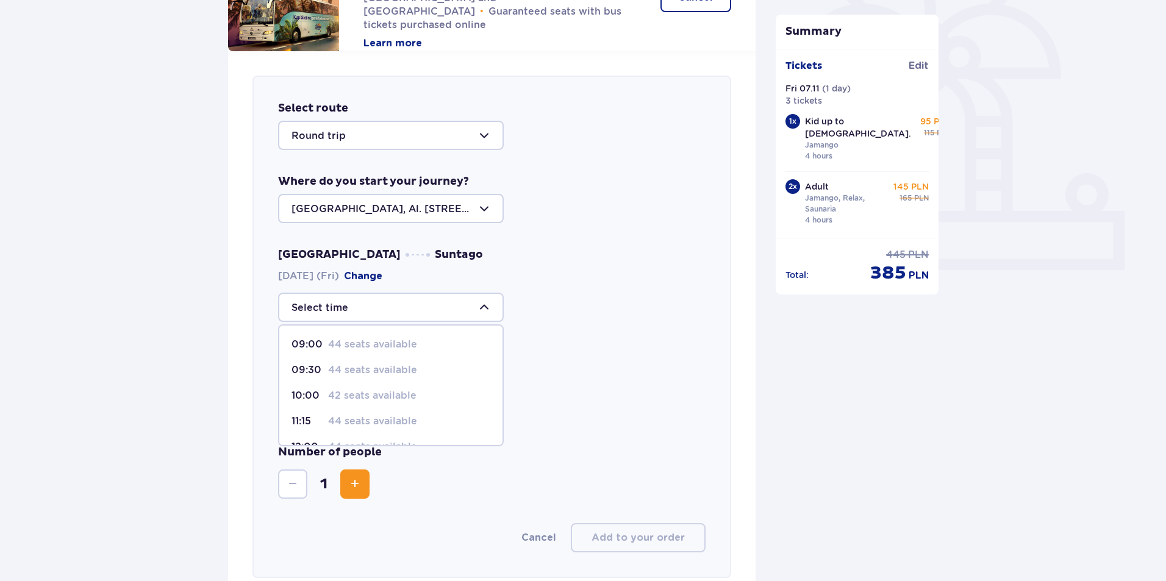
click at [334, 363] on p "44 seats available" at bounding box center [372, 369] width 89 height 13
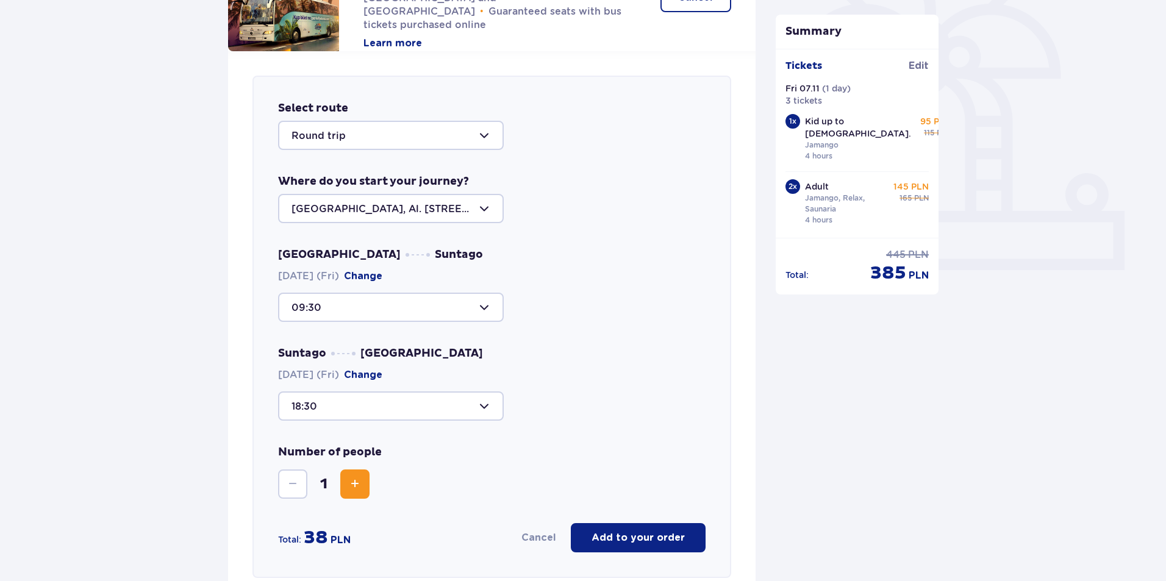
type input "09:30"
click at [360, 483] on span "Increase" at bounding box center [355, 484] width 15 height 15
click at [287, 490] on span "Decrease" at bounding box center [292, 484] width 15 height 15
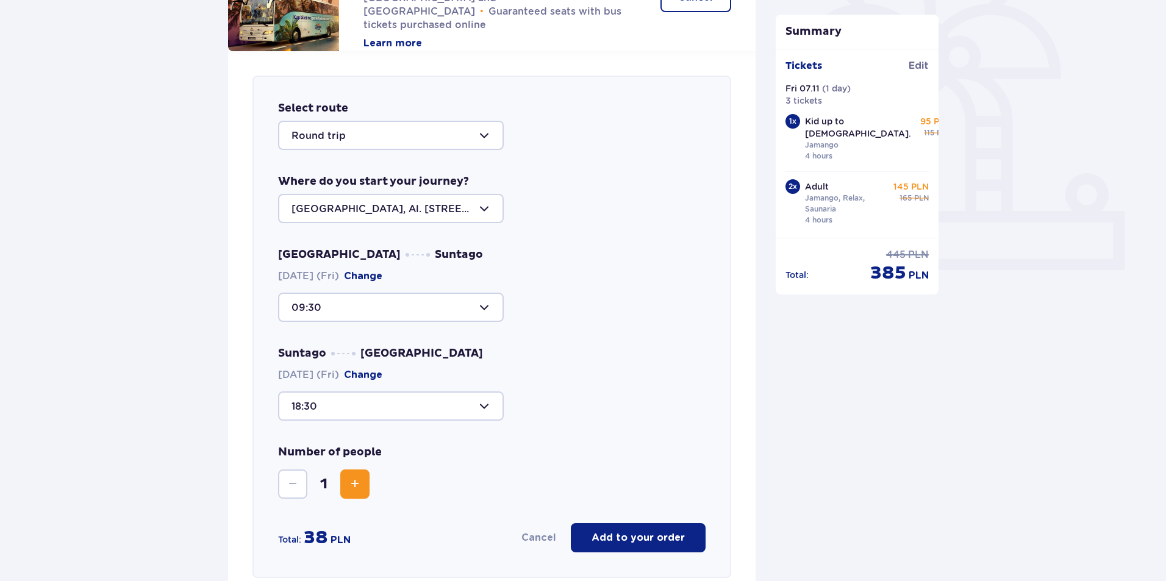
click at [605, 532] on p "Add to your order" at bounding box center [637, 537] width 93 height 13
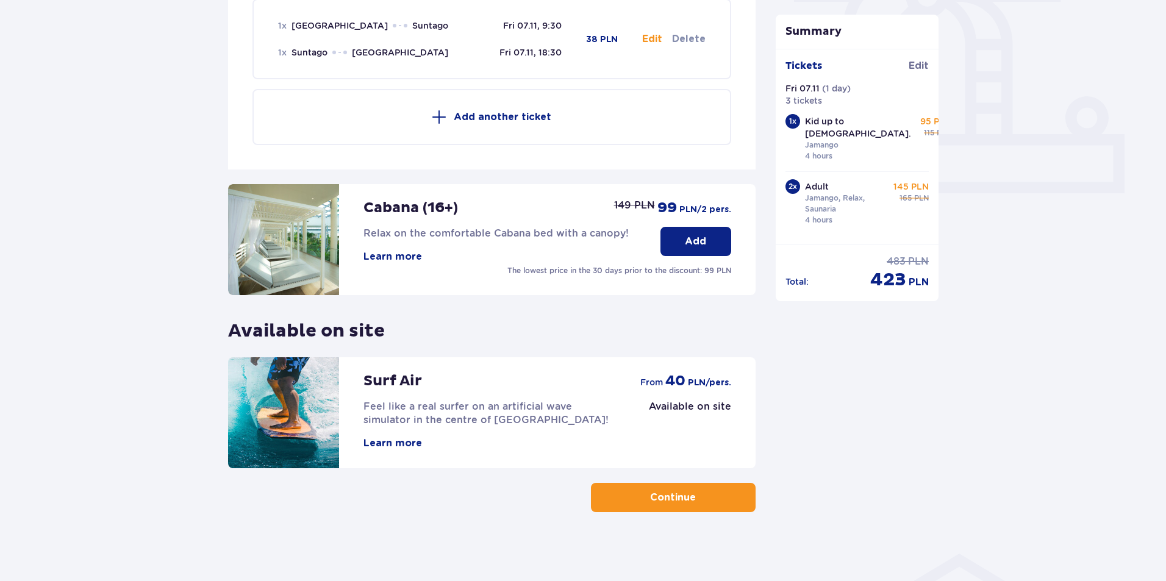
scroll to position [441, 0]
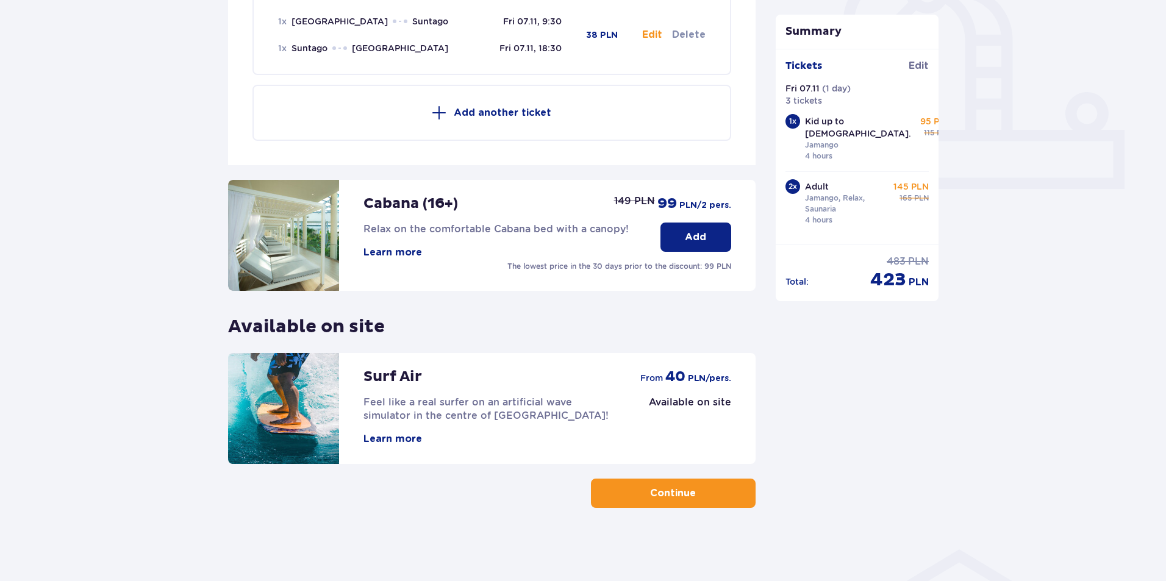
click at [670, 494] on p "Continue" at bounding box center [673, 493] width 46 height 13
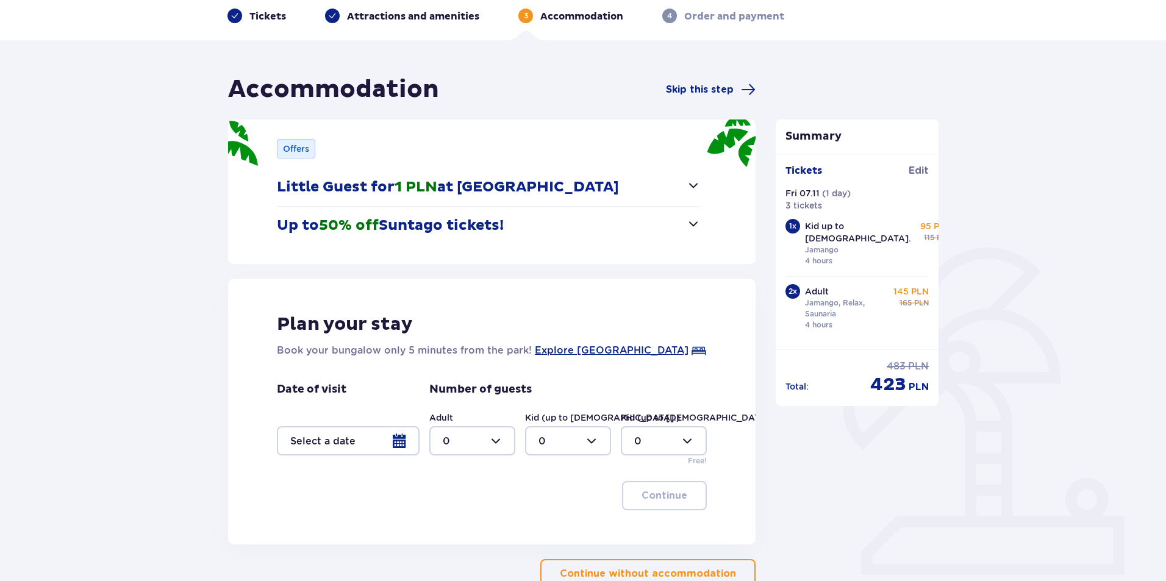
scroll to position [135, 0]
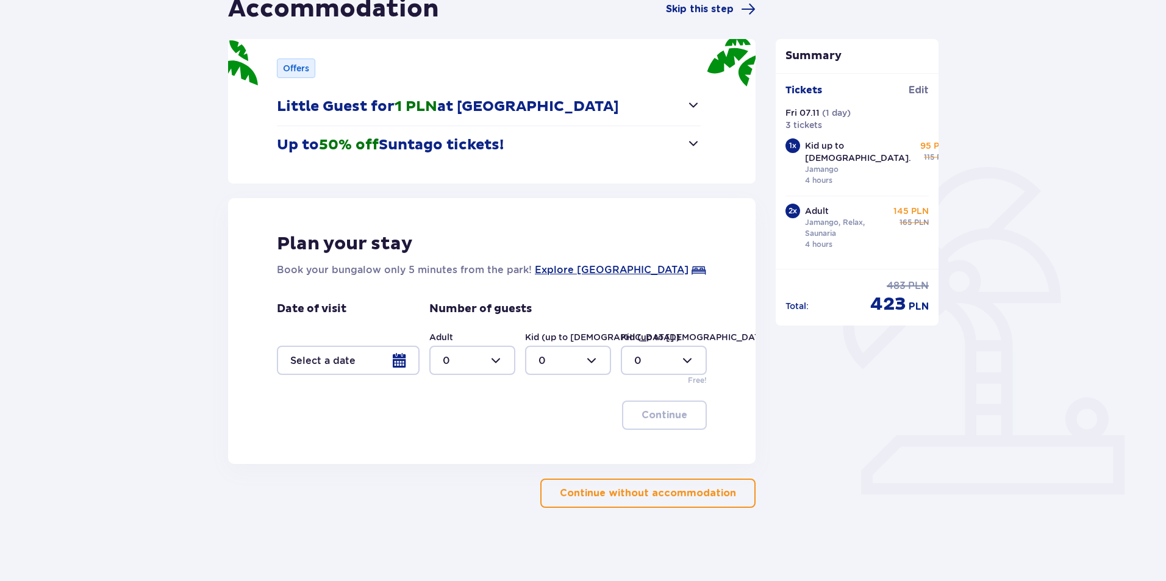
click at [421, 363] on div "Date of visit Number of guests Adult 0 Kid (up to 12 y.o.) 0 Kid (up to 3 y.o.)…" at bounding box center [492, 344] width 430 height 84
click at [397, 364] on div at bounding box center [348, 360] width 143 height 29
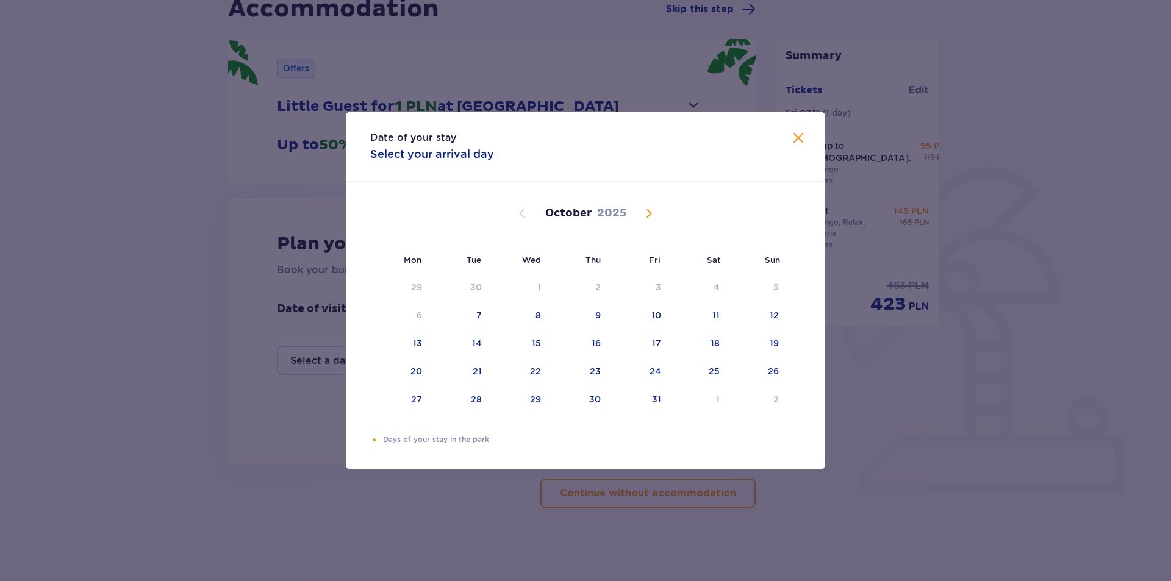
click at [645, 209] on span "Next month" at bounding box center [648, 213] width 15 height 15
click at [654, 316] on div "7" at bounding box center [656, 315] width 5 height 12
click at [712, 319] on div "8" at bounding box center [697, 315] width 59 height 27
type input "07.11.25 - 08.11.25"
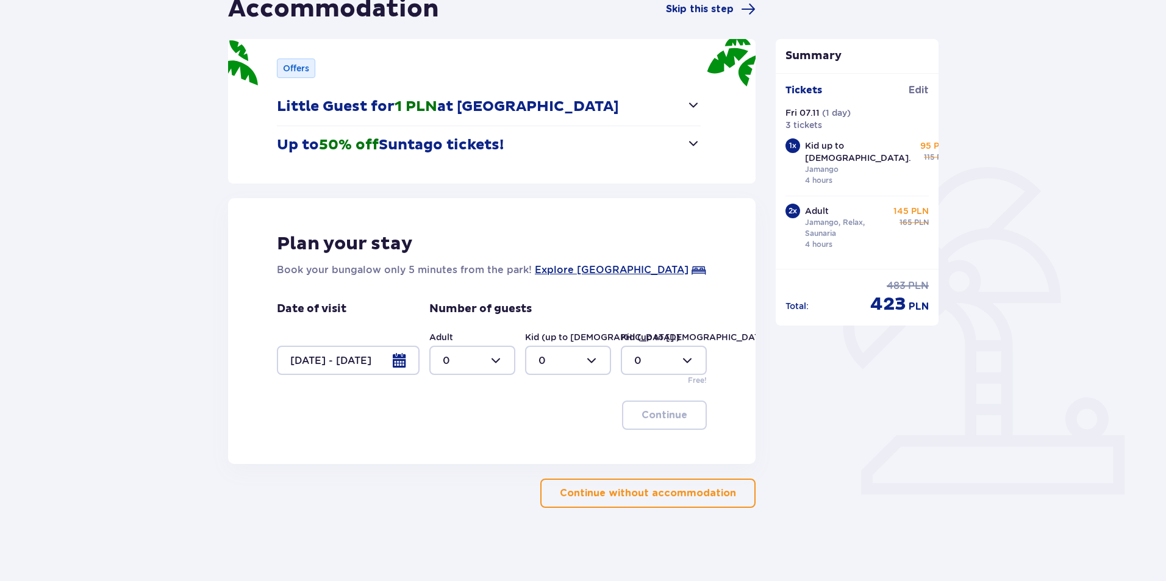
click at [496, 354] on div at bounding box center [472, 360] width 86 height 29
click at [454, 446] on div "2" at bounding box center [472, 448] width 59 height 13
type input "2"
click at [584, 360] on div at bounding box center [568, 360] width 86 height 29
click at [546, 415] on span "1" at bounding box center [568, 423] width 84 height 26
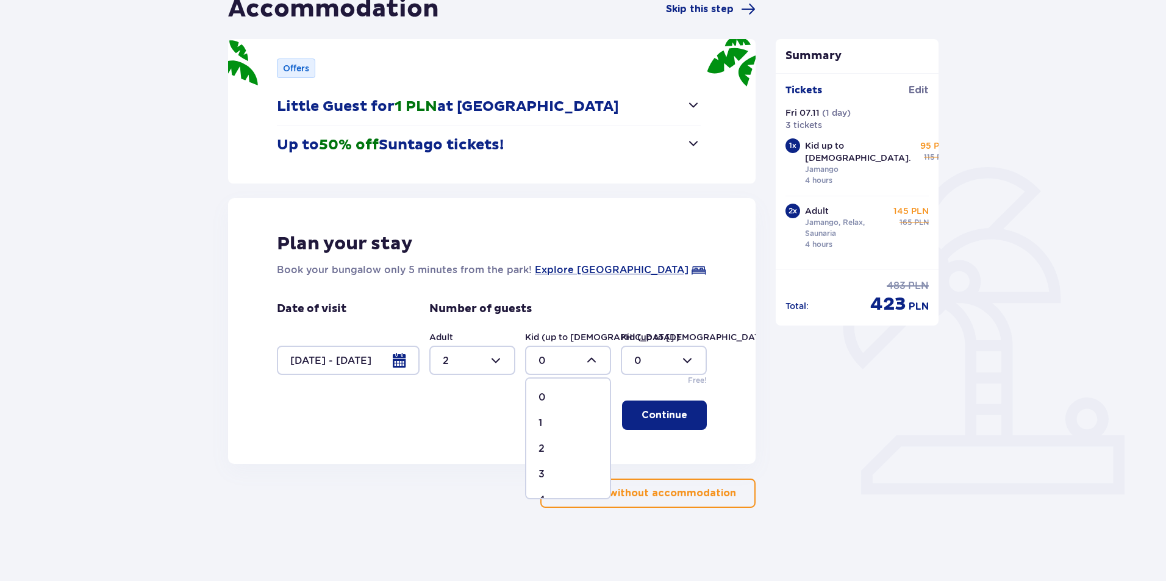
type input "1"
click at [662, 416] on p "Continue" at bounding box center [664, 415] width 46 height 13
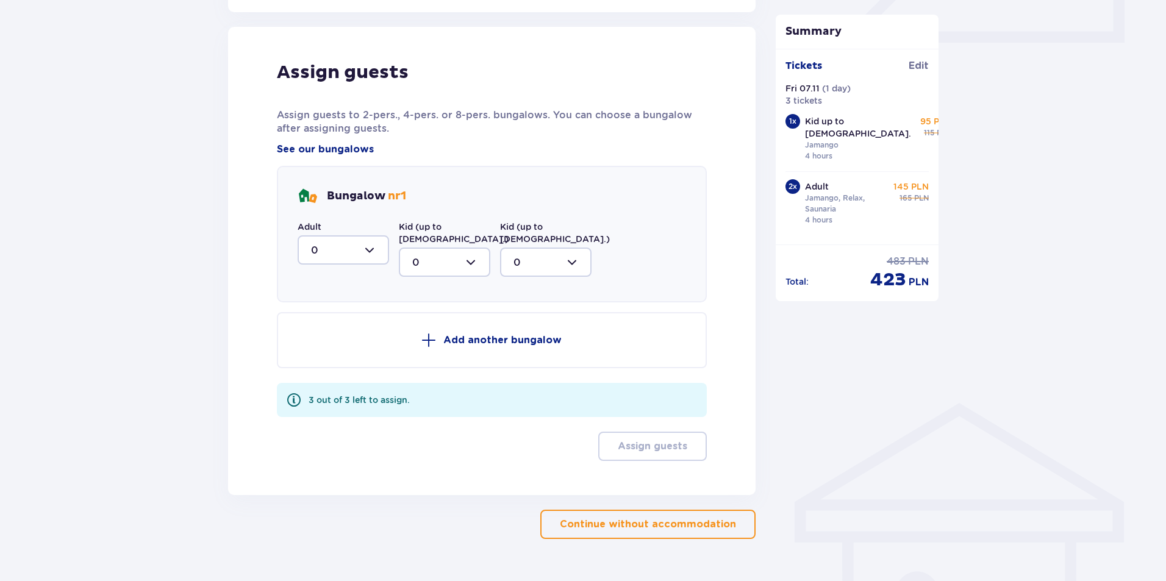
scroll to position [599, 0]
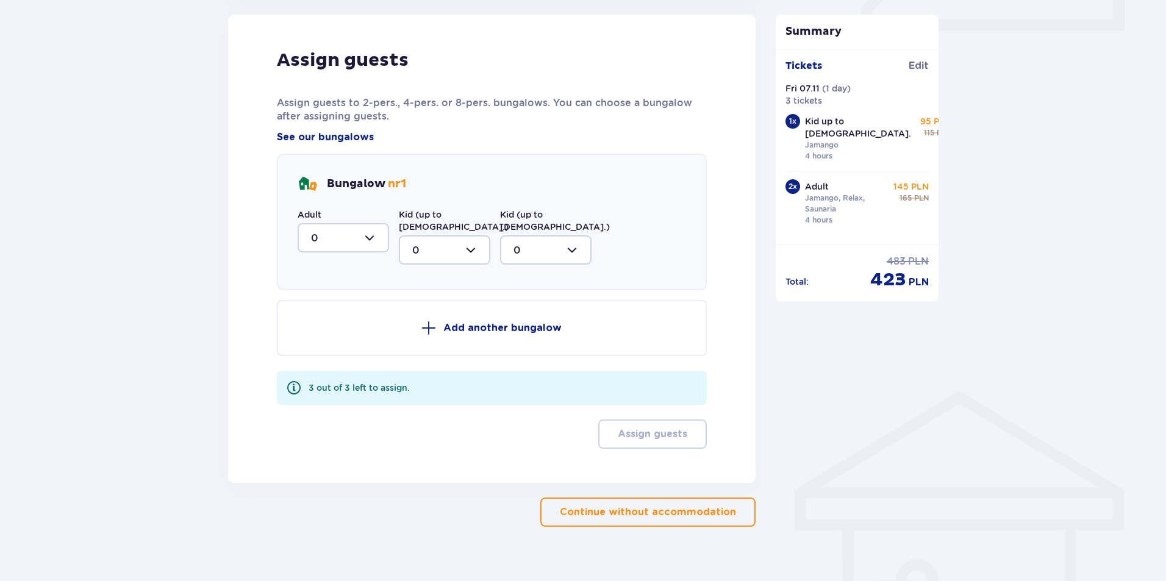
click at [351, 234] on div at bounding box center [343, 237] width 91 height 29
click at [318, 323] on div "2" at bounding box center [343, 326] width 65 height 13
type input "2"
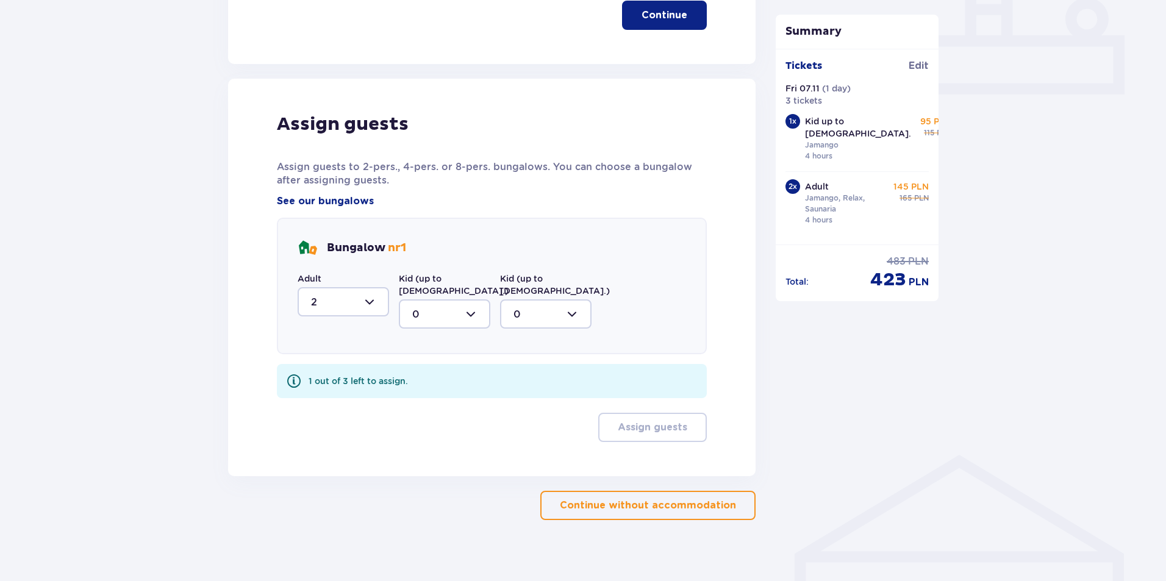
click at [450, 307] on div at bounding box center [444, 313] width 91 height 29
click at [411, 364] on span "1" at bounding box center [444, 377] width 89 height 26
type input "1"
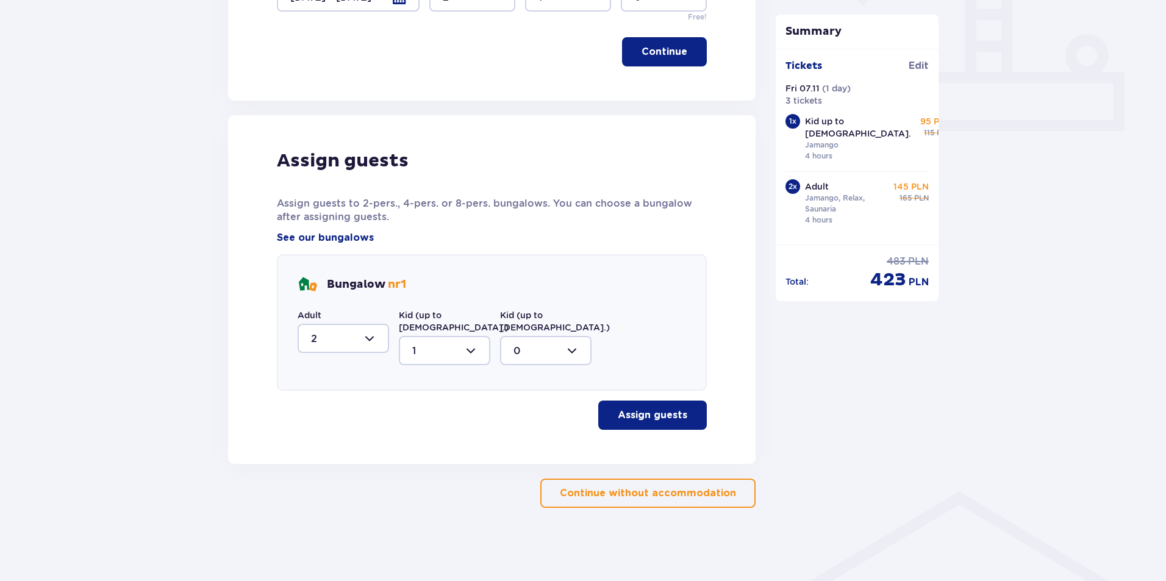
scroll to position [487, 0]
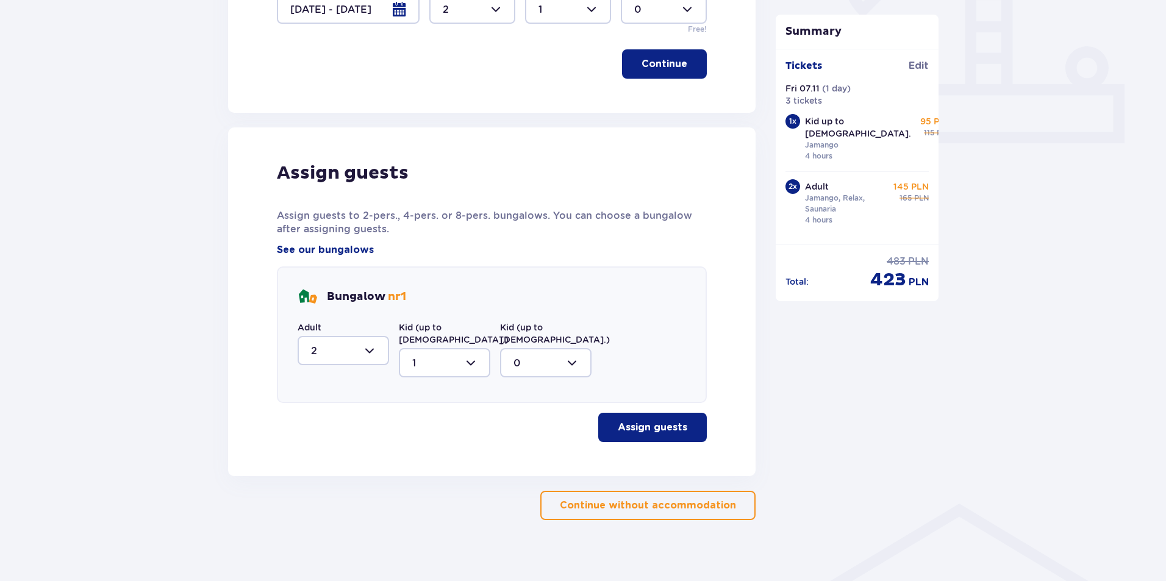
click at [642, 421] on p "Assign guests" at bounding box center [653, 427] width 70 height 13
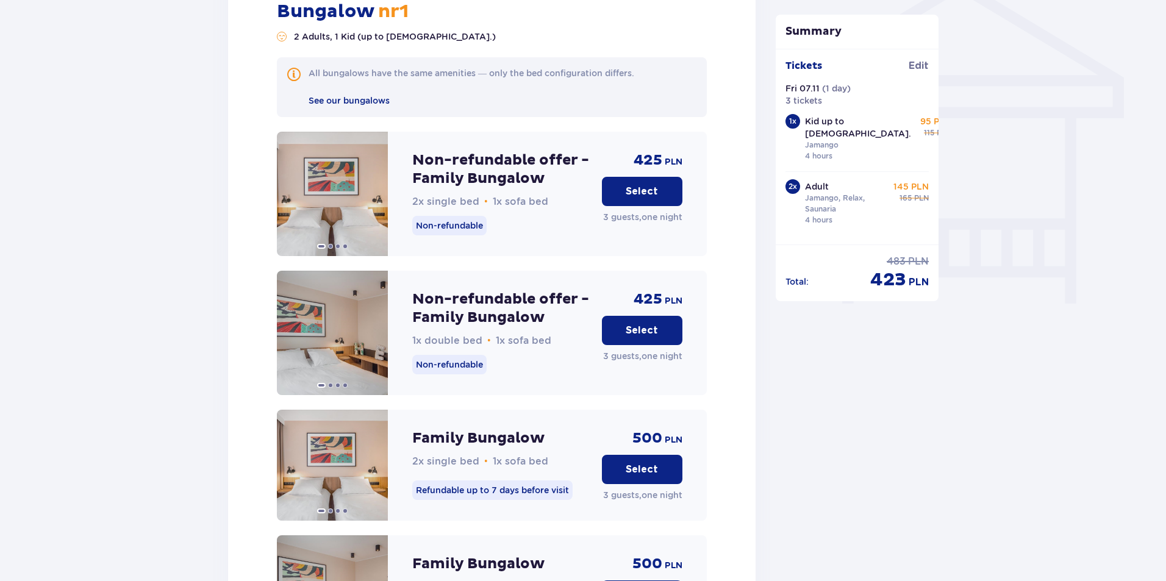
scroll to position [1255, 0]
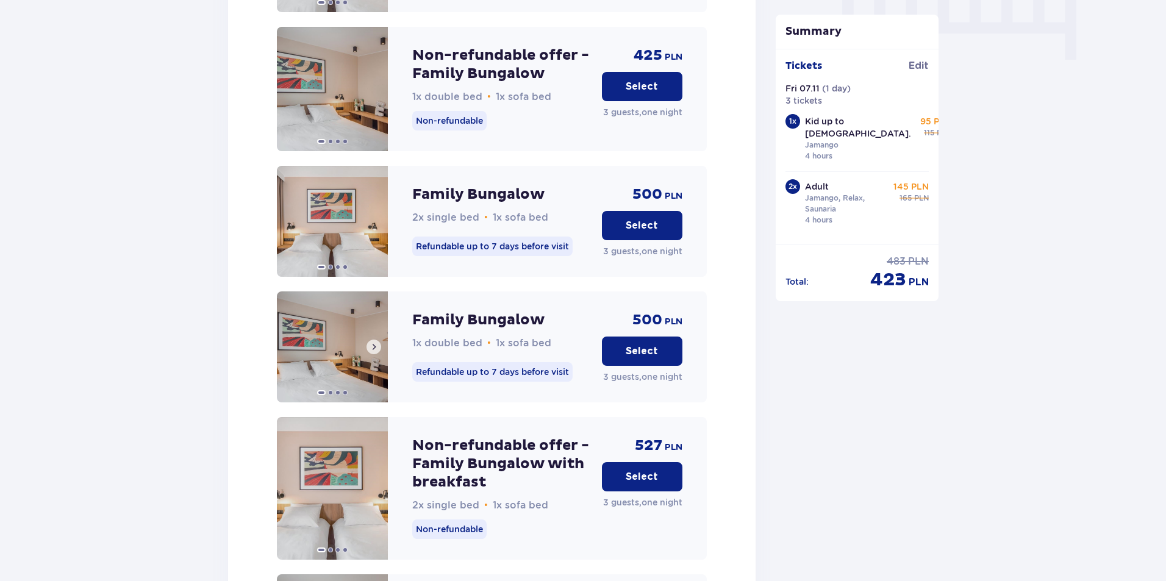
click at [374, 342] on span at bounding box center [374, 347] width 10 height 10
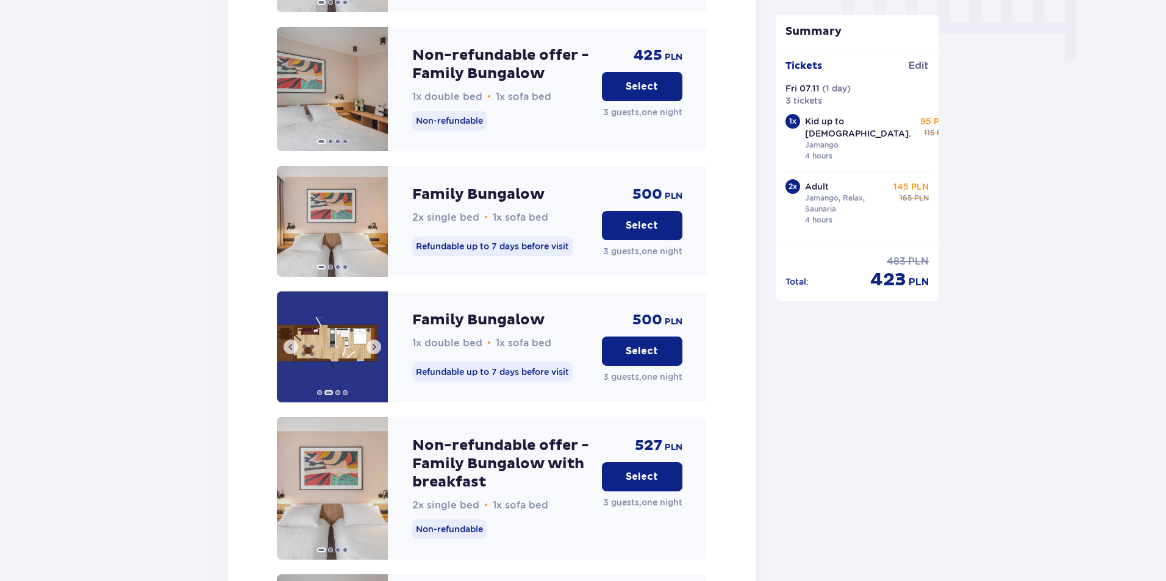
click at [374, 342] on span at bounding box center [374, 347] width 10 height 10
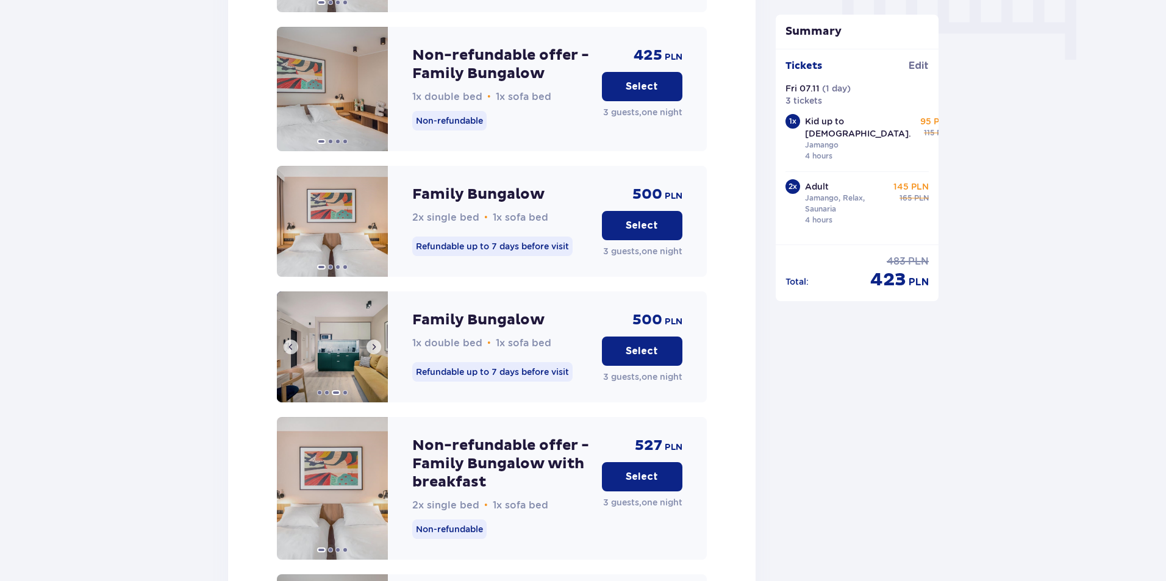
click at [374, 342] on span at bounding box center [374, 347] width 10 height 10
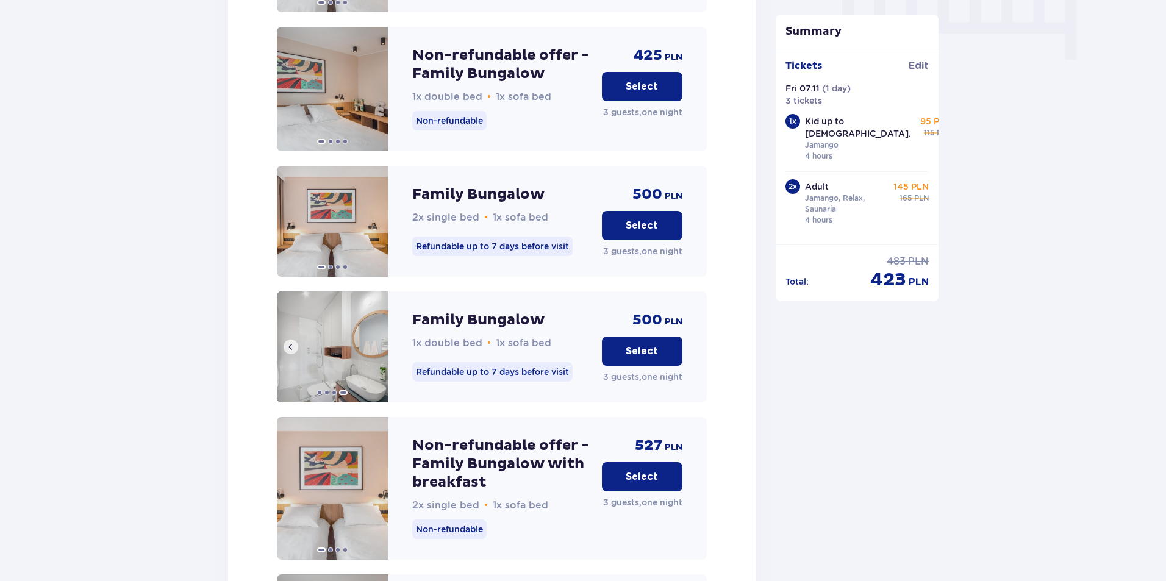
click at [374, 338] on img at bounding box center [332, 346] width 111 height 111
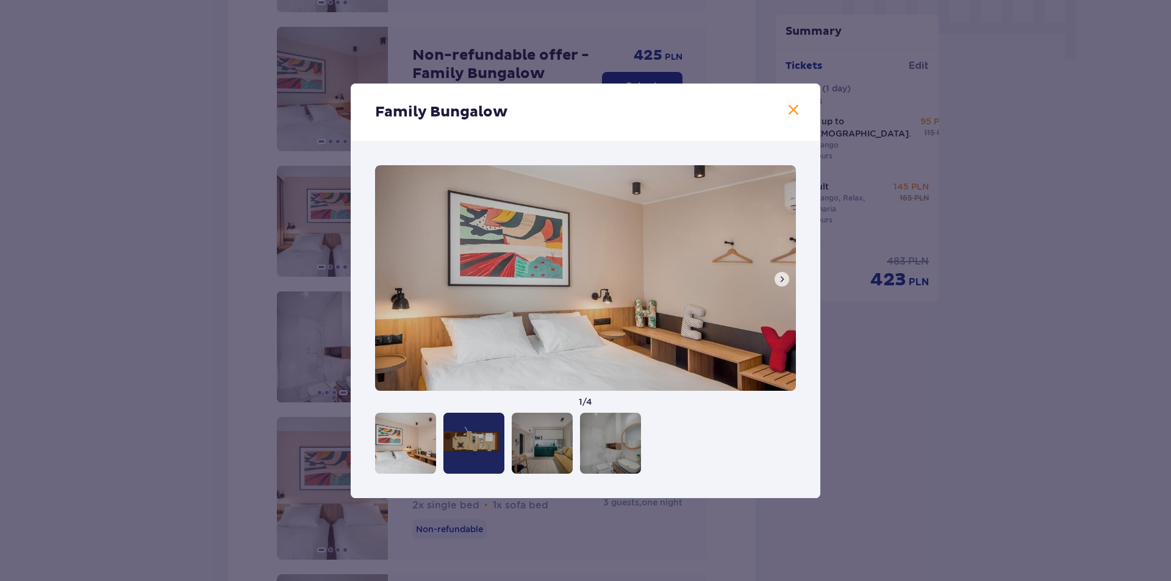
click at [787, 112] on span at bounding box center [793, 110] width 15 height 15
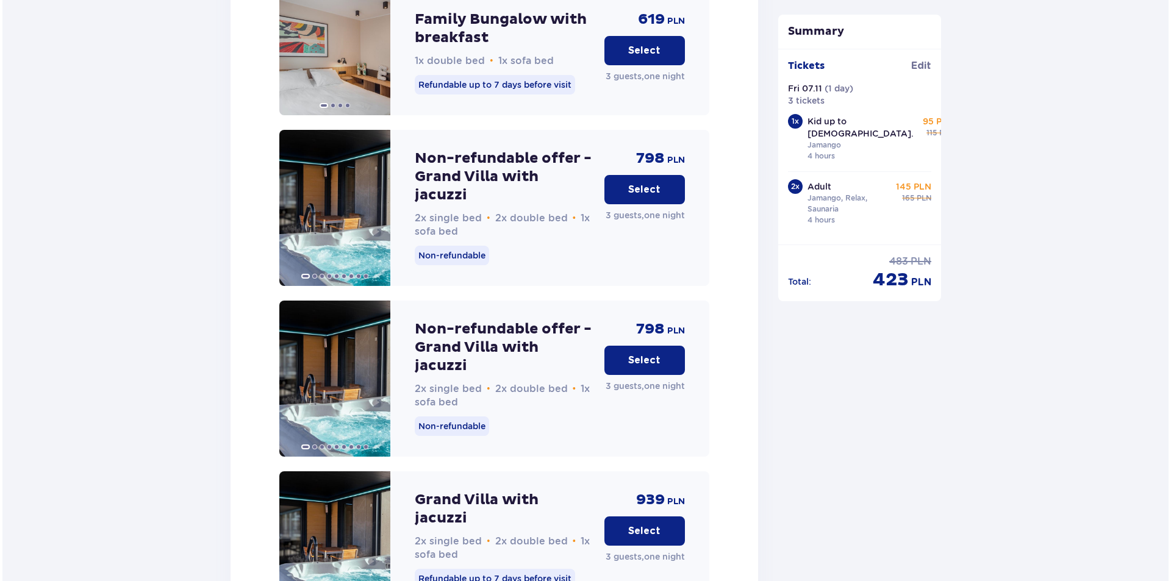
scroll to position [2109, 0]
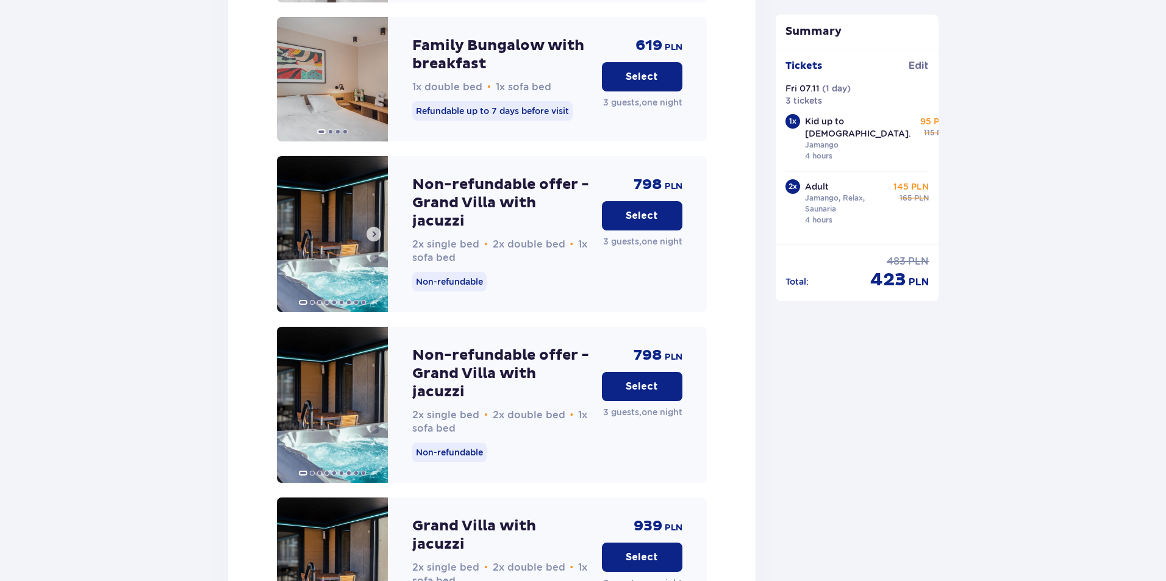
click at [310, 229] on img at bounding box center [332, 234] width 111 height 156
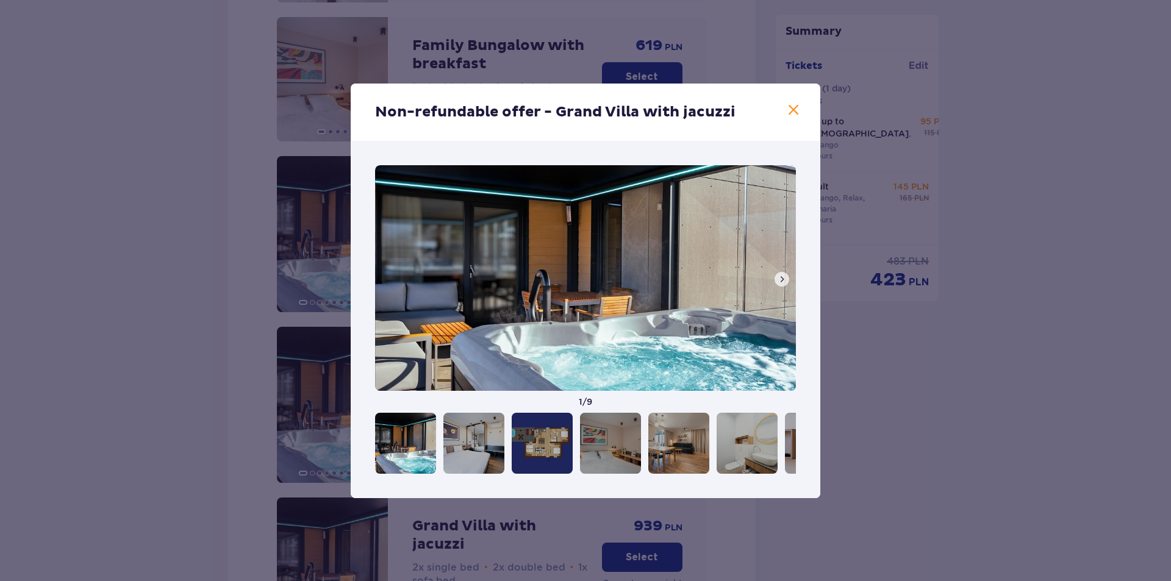
click at [782, 278] on div "Total : regular price 483 PLN discounted price 423 PLN" at bounding box center [857, 268] width 163 height 47
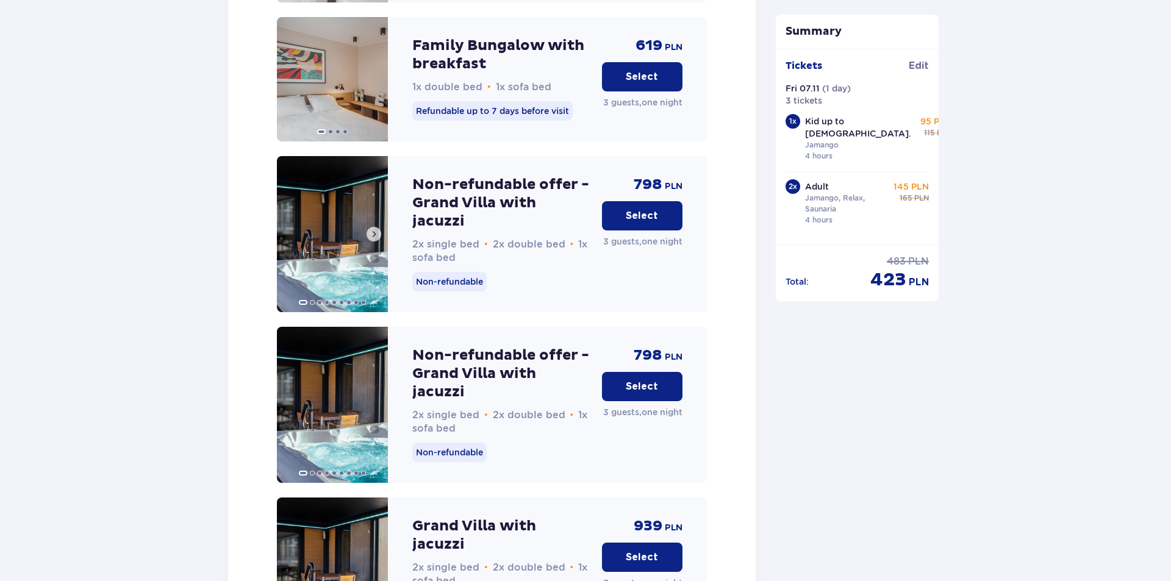
click at [368, 227] on button at bounding box center [373, 234] width 15 height 15
click at [334, 232] on img at bounding box center [332, 234] width 111 height 156
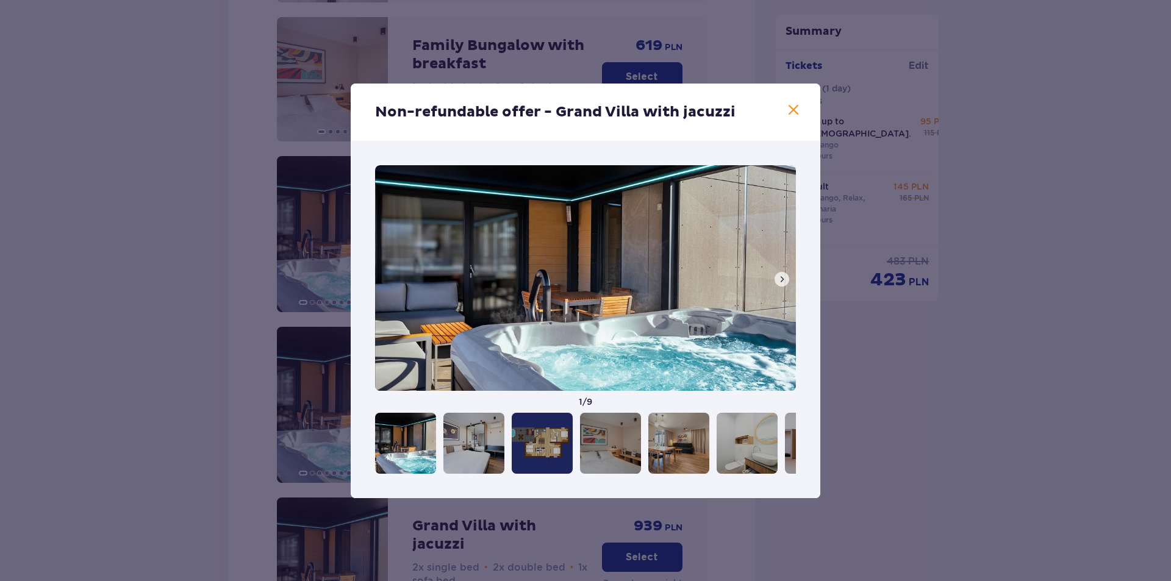
click at [780, 282] on span at bounding box center [782, 279] width 10 height 10
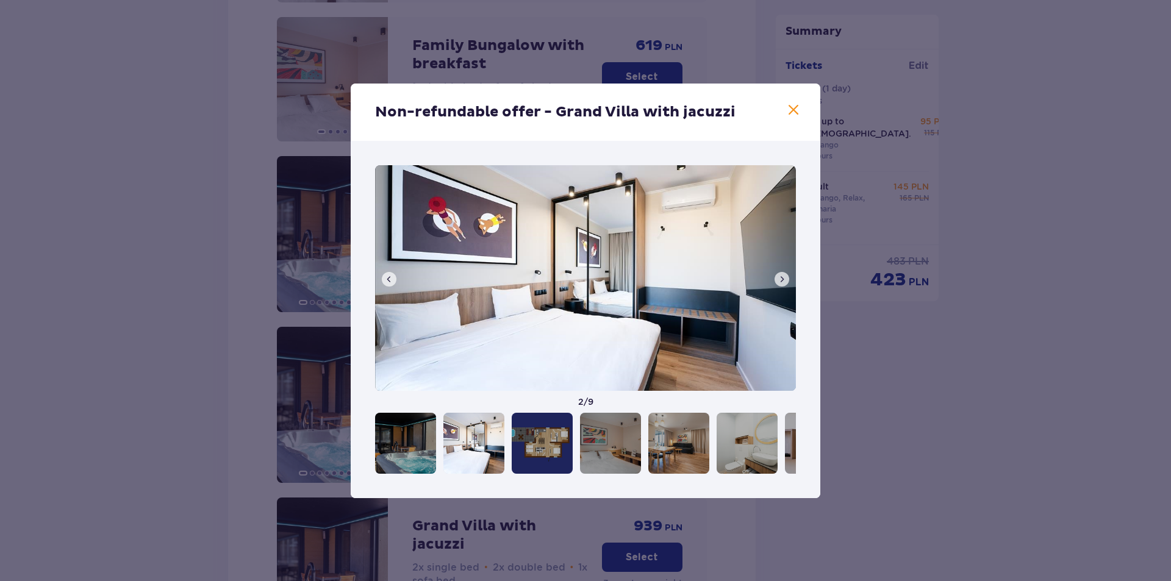
click at [780, 282] on span at bounding box center [782, 279] width 10 height 10
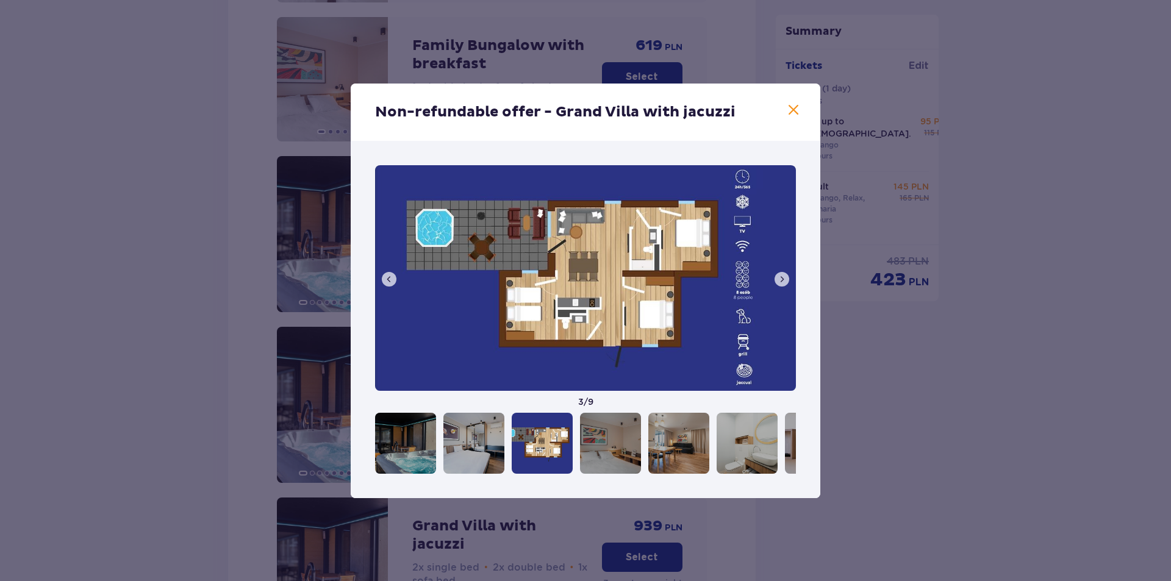
click at [780, 282] on span at bounding box center [782, 279] width 10 height 10
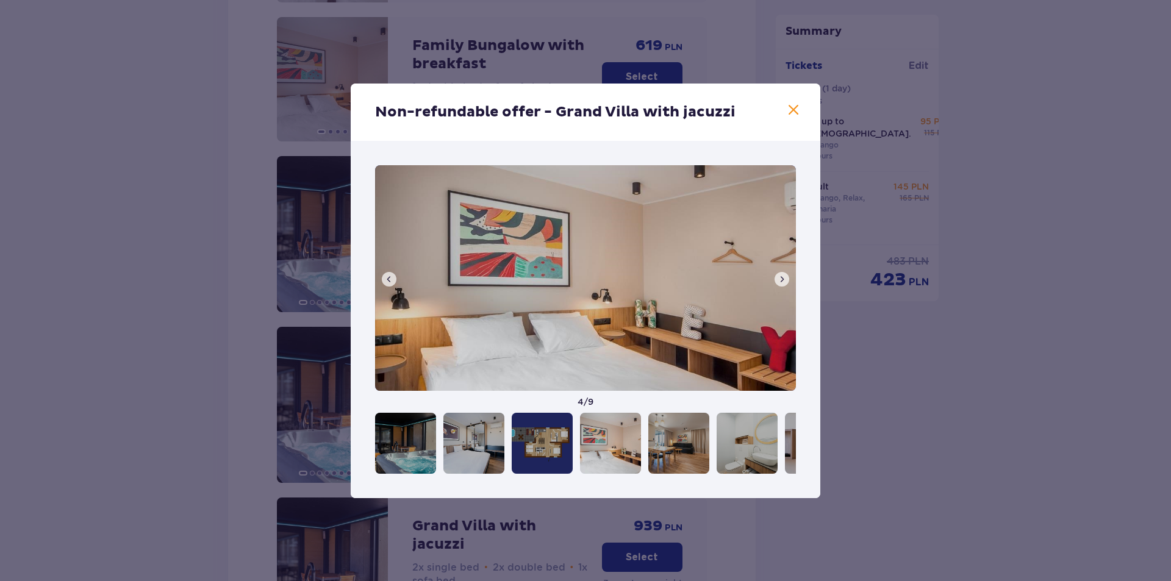
click at [780, 282] on span at bounding box center [782, 279] width 10 height 10
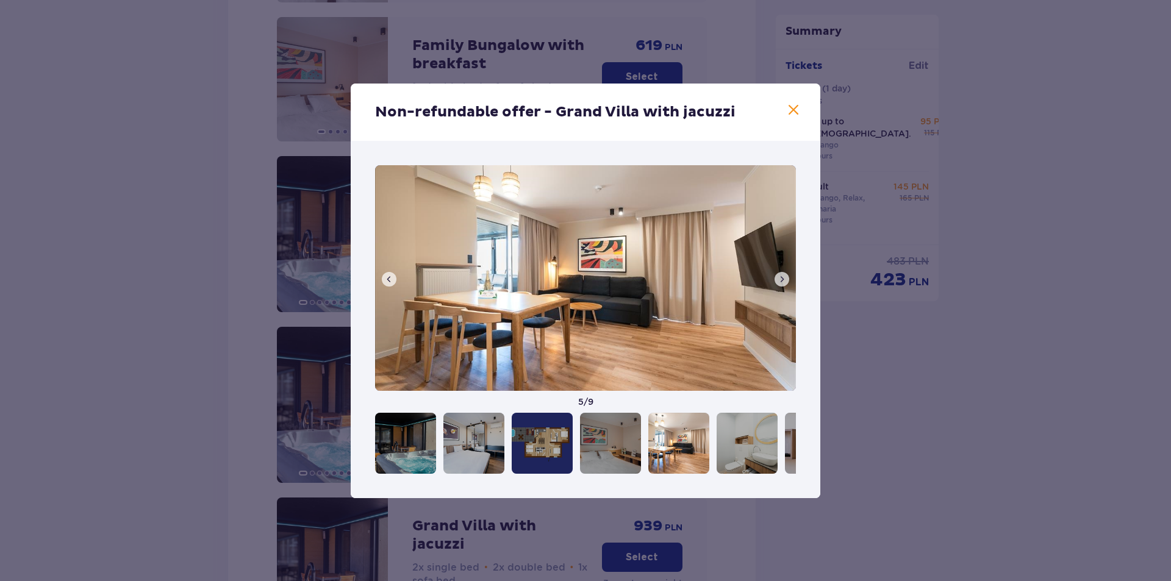
click at [780, 282] on span at bounding box center [782, 279] width 10 height 10
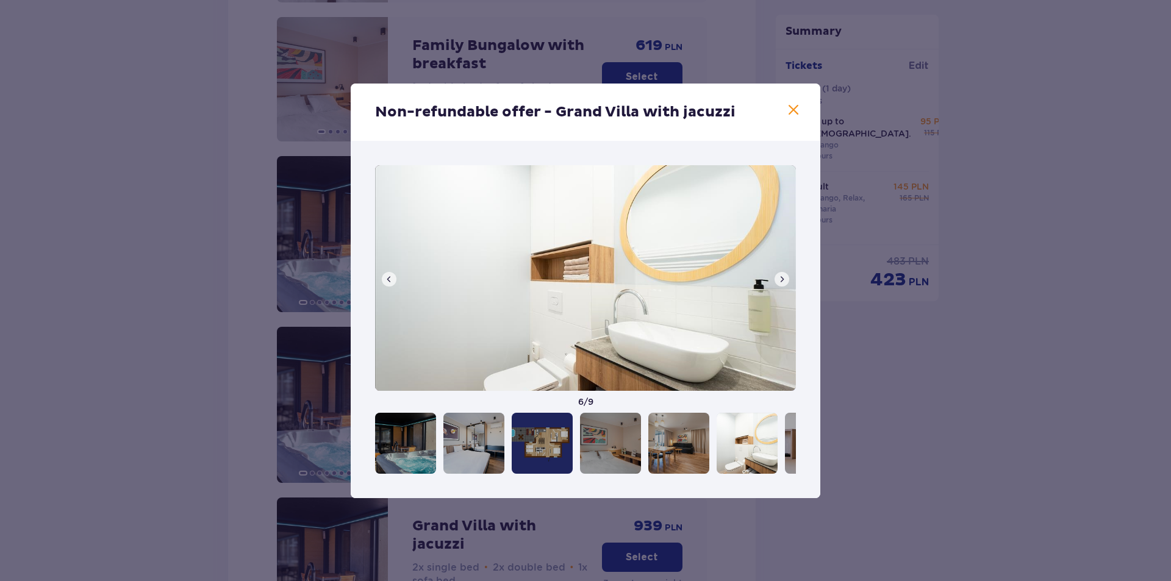
click at [780, 282] on span at bounding box center [782, 279] width 10 height 10
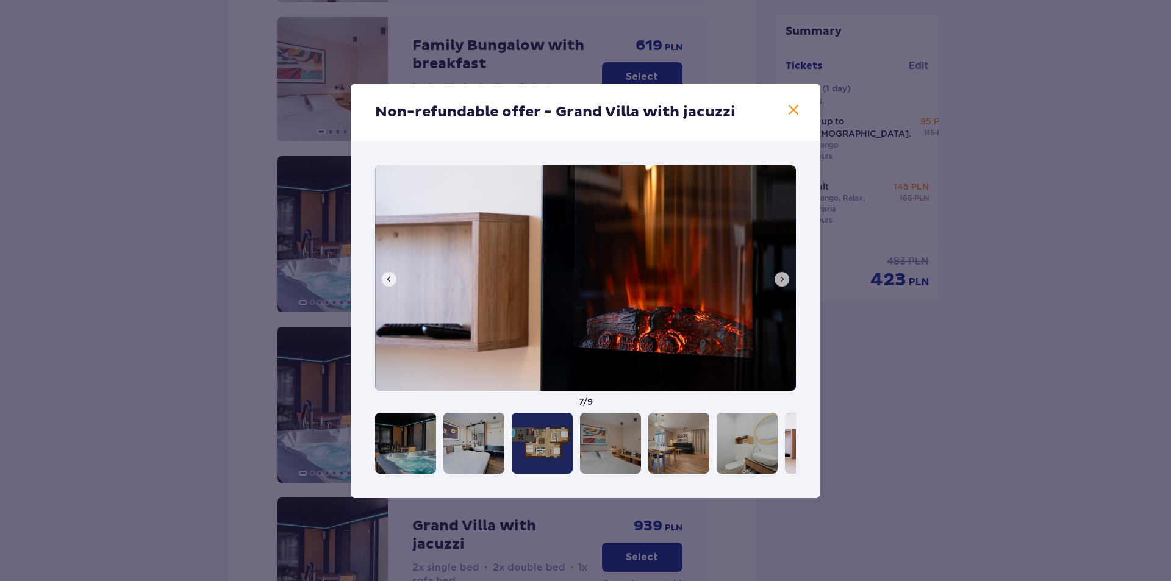
click at [780, 282] on span at bounding box center [782, 279] width 10 height 10
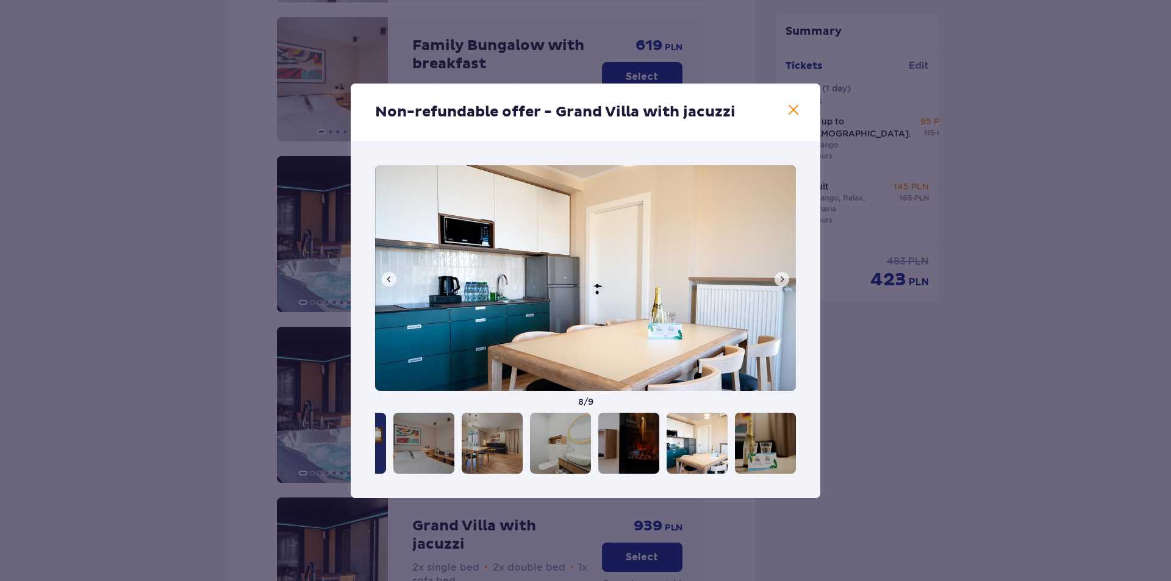
click at [780, 282] on span at bounding box center [782, 279] width 10 height 10
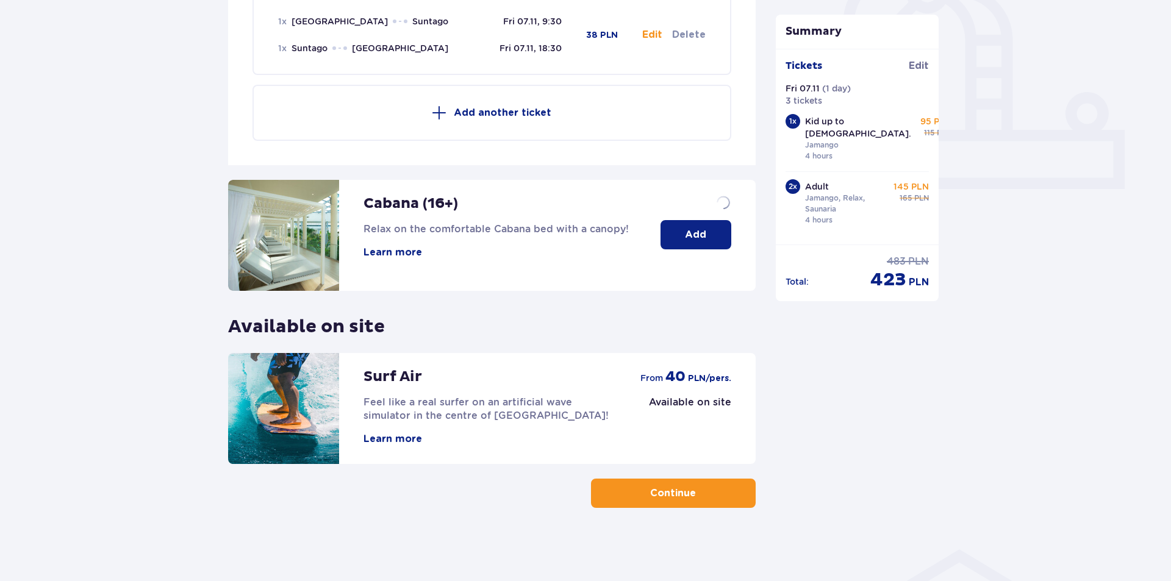
scroll to position [441, 0]
click at [650, 498] on p "Continue" at bounding box center [673, 493] width 46 height 13
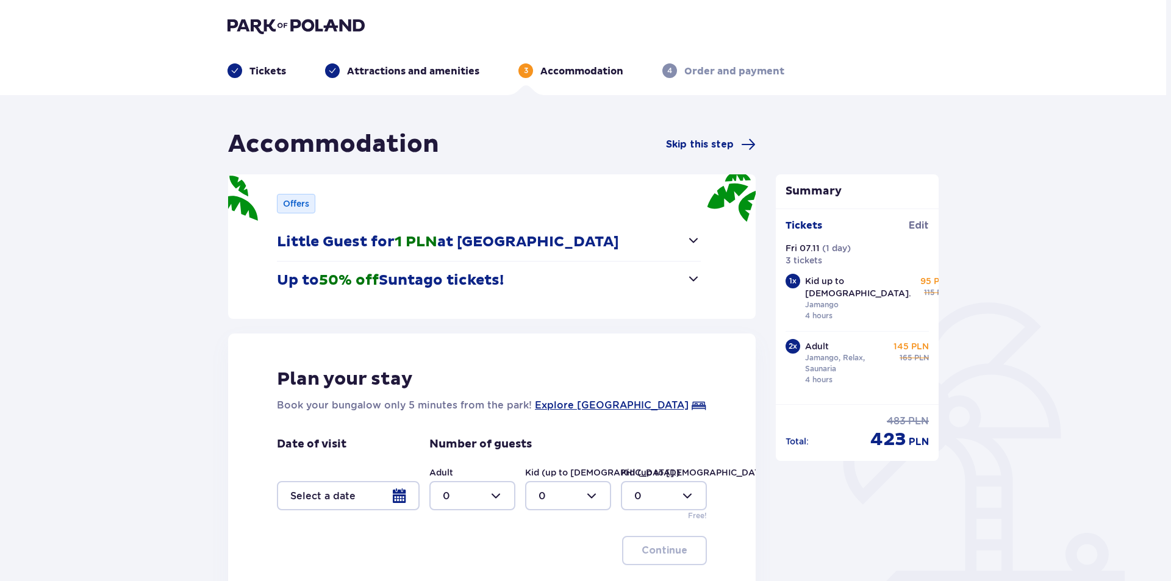
click at [374, 495] on div at bounding box center [348, 495] width 143 height 29
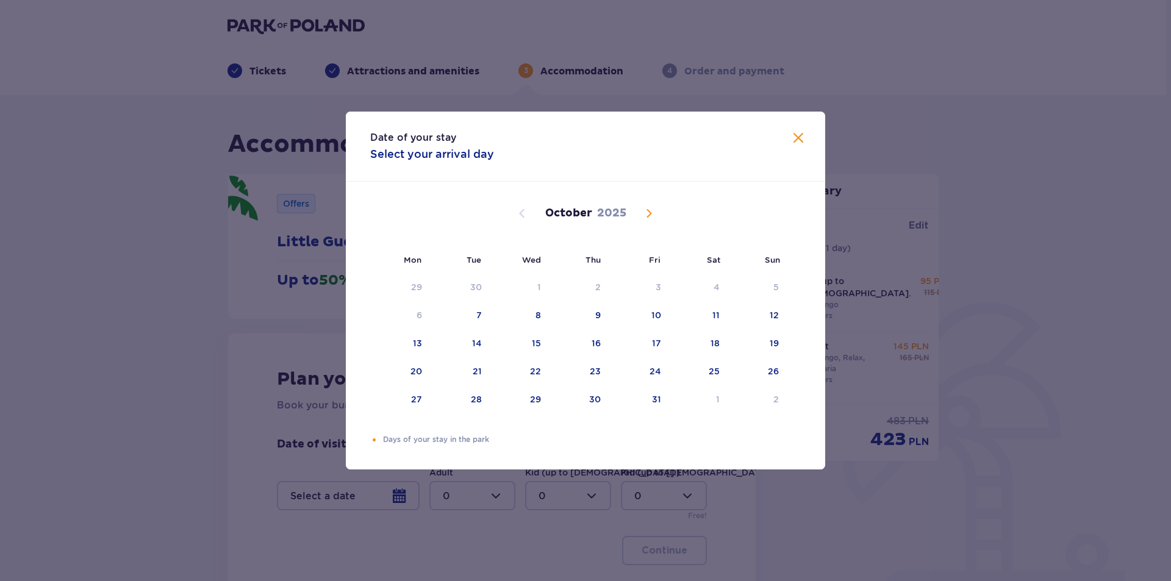
click at [648, 208] on span "Next month" at bounding box center [648, 213] width 15 height 15
click at [655, 320] on div "7" at bounding box center [656, 315] width 5 height 12
click at [763, 310] on div "9" at bounding box center [757, 315] width 60 height 27
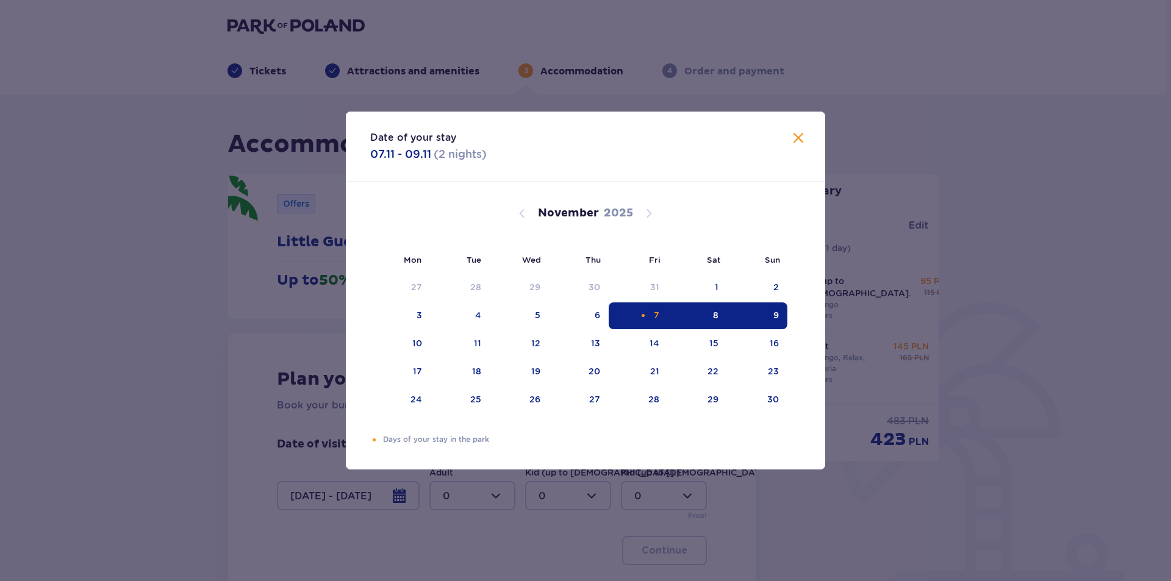
type input "07.11.25 - 09.11.25"
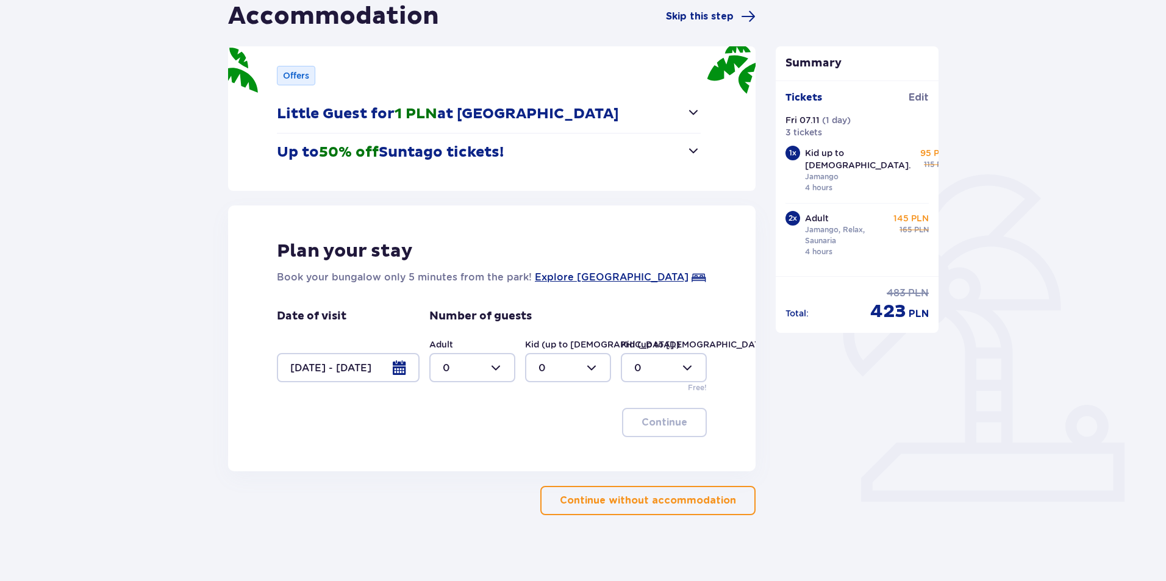
scroll to position [135, 0]
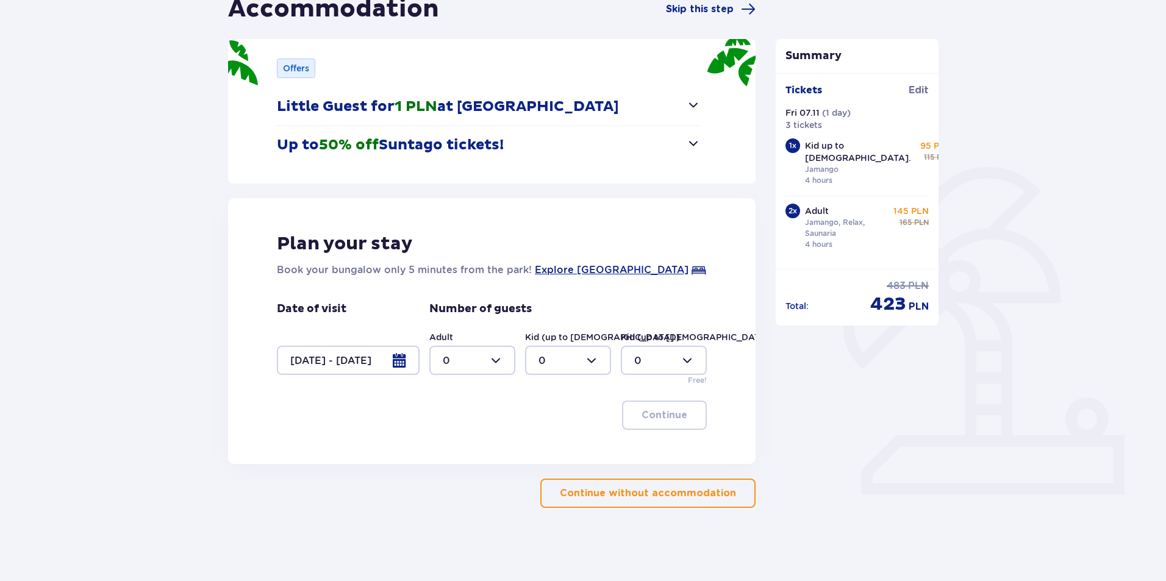
click at [491, 365] on div at bounding box center [472, 360] width 86 height 29
click at [452, 448] on div "2" at bounding box center [472, 448] width 59 height 13
type input "2"
click at [576, 362] on div at bounding box center [568, 360] width 86 height 29
click at [547, 422] on div "1" at bounding box center [567, 422] width 59 height 13
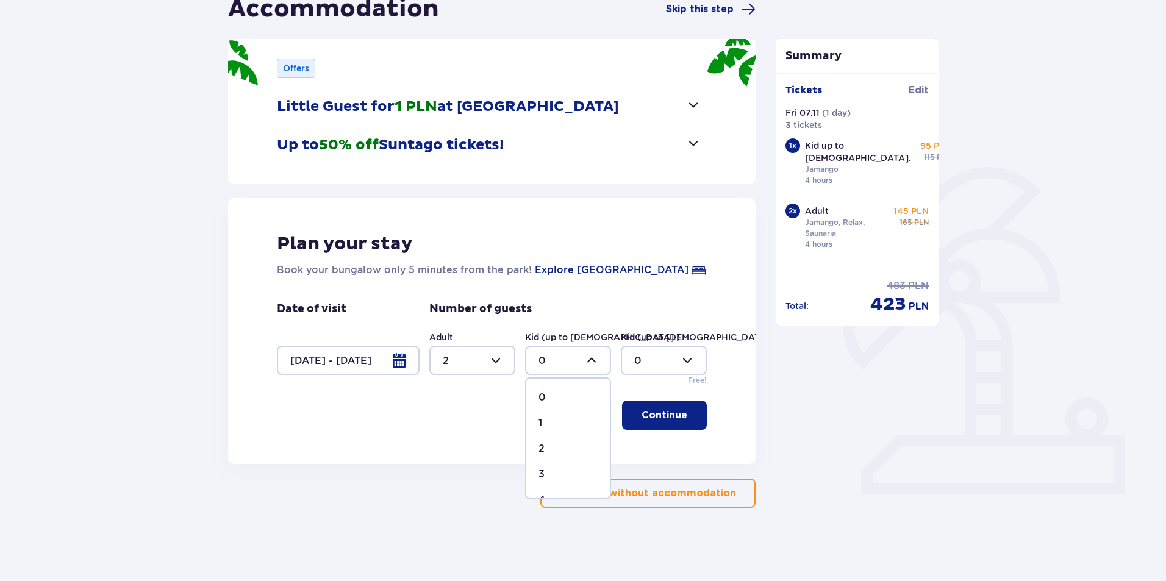
type input "1"
click at [691, 418] on span "button" at bounding box center [689, 415] width 15 height 15
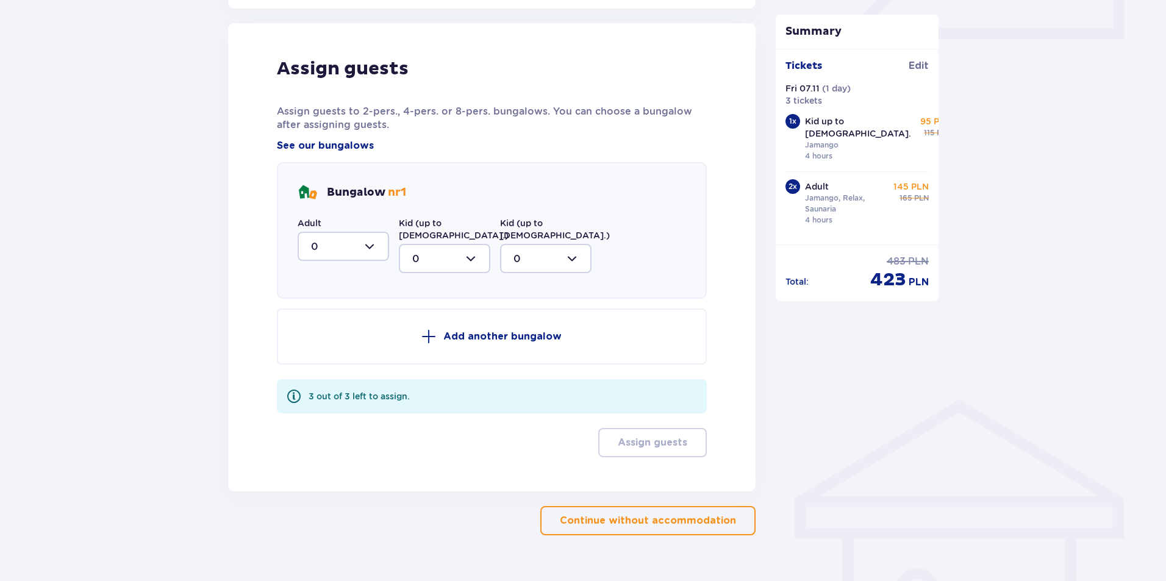
scroll to position [599, 0]
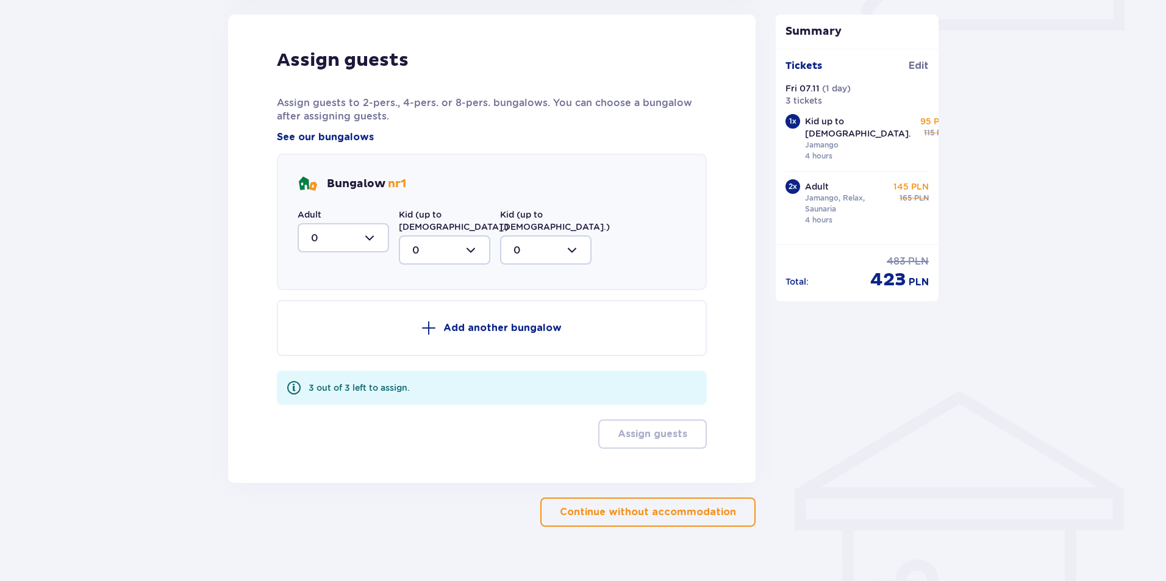
click at [353, 232] on div at bounding box center [343, 237] width 91 height 29
click at [318, 322] on div "2" at bounding box center [343, 326] width 65 height 13
type input "2"
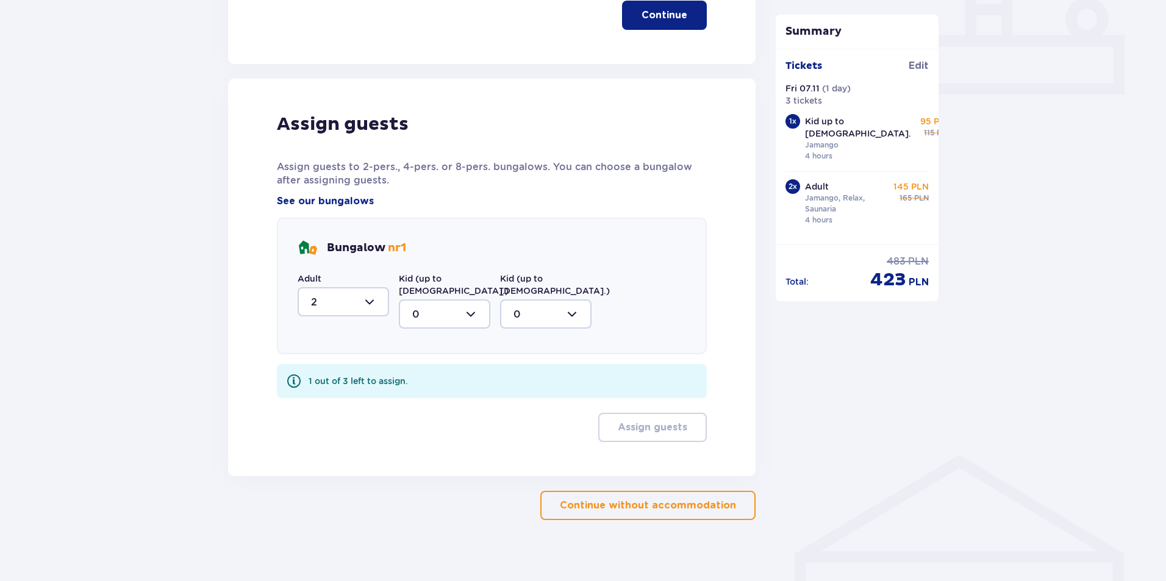
click at [457, 299] on div at bounding box center [444, 313] width 91 height 29
click at [417, 370] on div "1" at bounding box center [444, 376] width 65 height 13
type input "1"
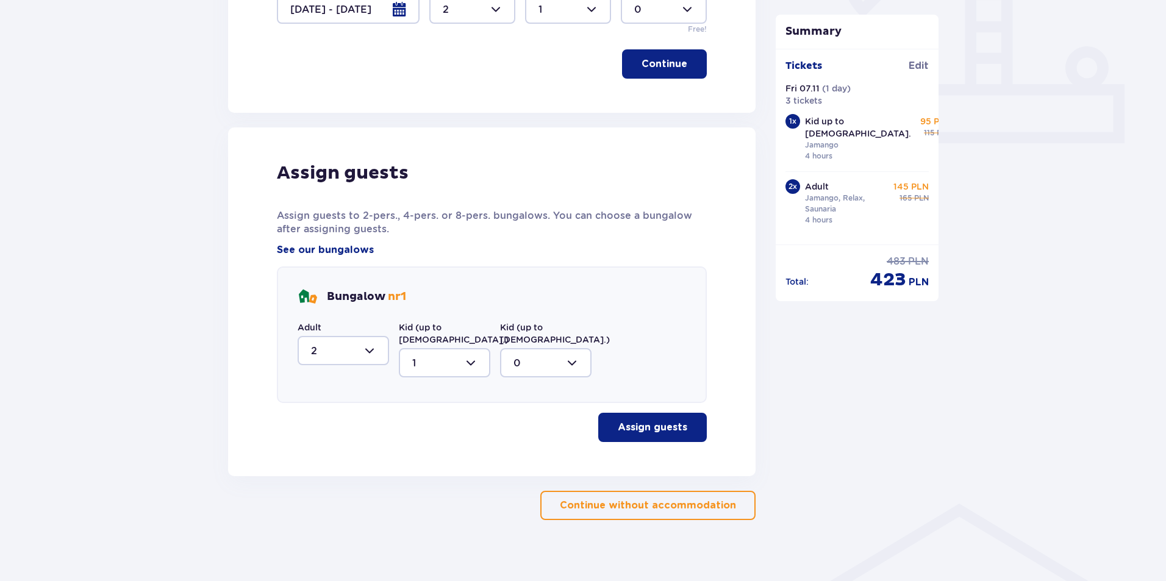
click at [665, 421] on p "Assign guests" at bounding box center [653, 427] width 70 height 13
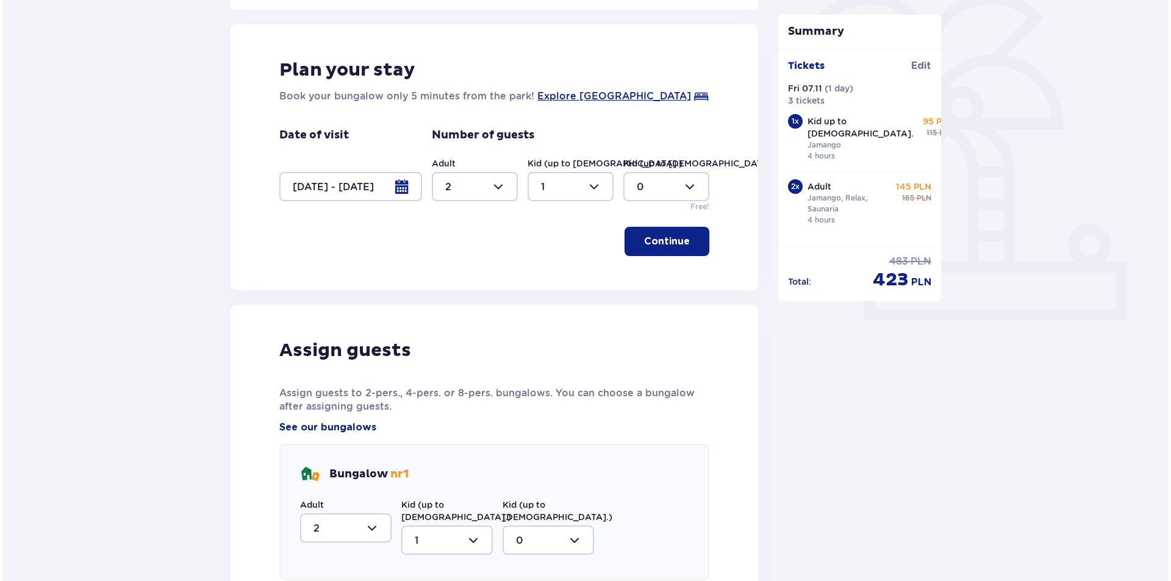
scroll to position [309, 0]
click at [364, 191] on div at bounding box center [348, 187] width 143 height 29
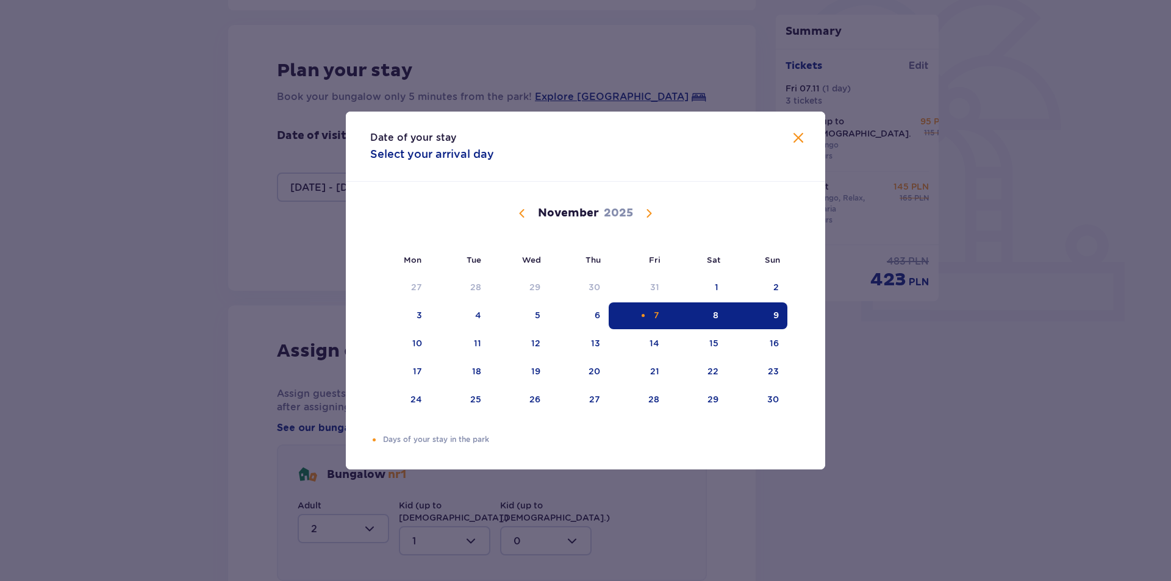
click at [652, 324] on div "7" at bounding box center [638, 315] width 59 height 27
click at [404, 344] on div "10" at bounding box center [400, 343] width 60 height 27
type input "07.11.25 - 10.11.25"
type input "0"
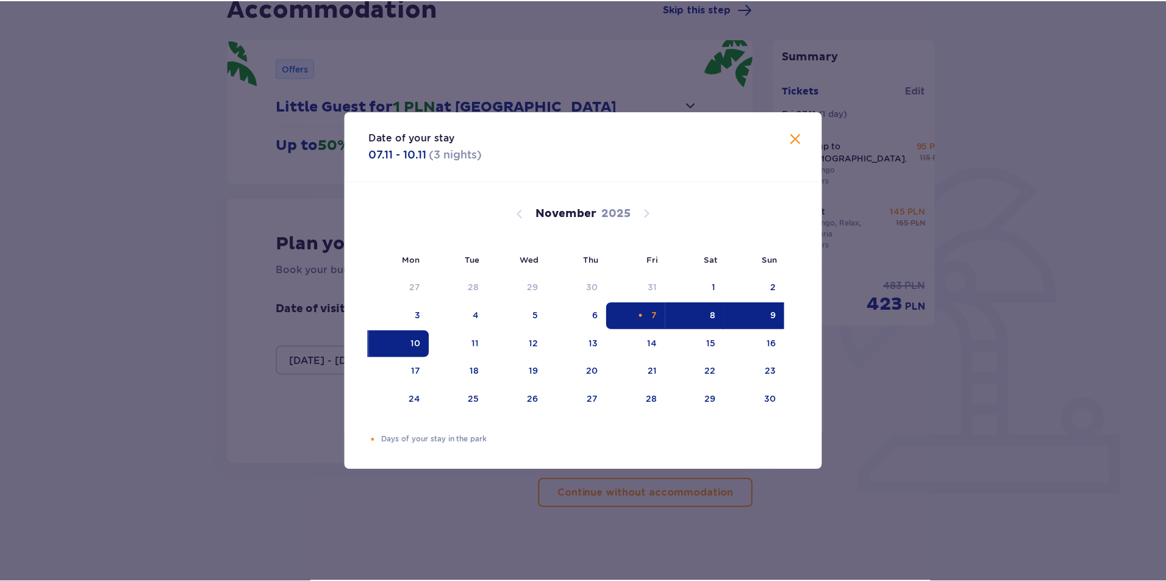
scroll to position [135, 0]
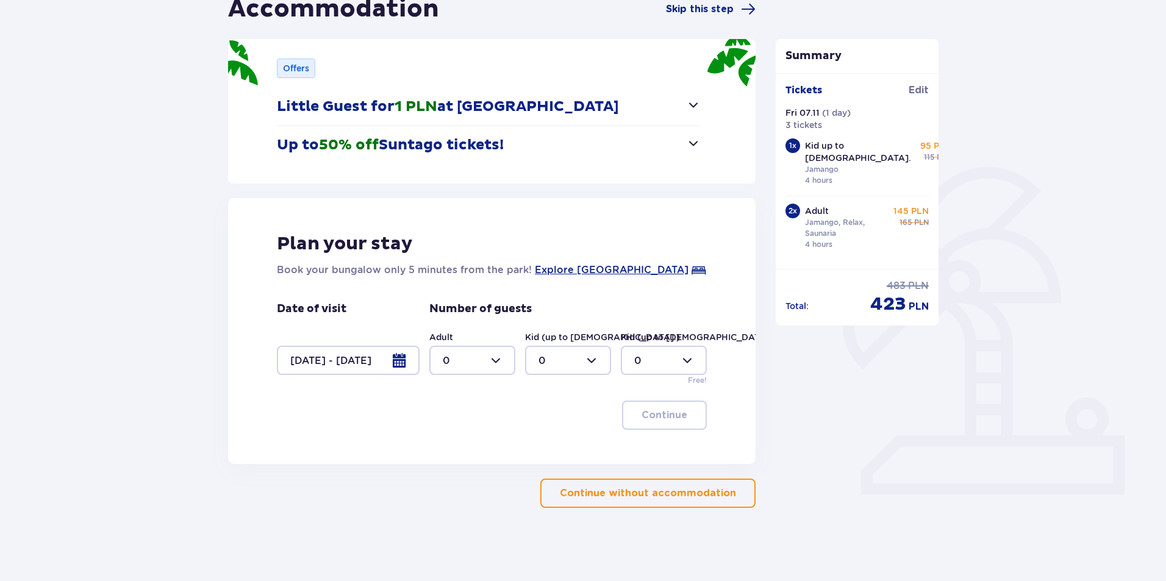
drag, startPoint x: 490, startPoint y: 370, endPoint x: 480, endPoint y: 368, distance: 9.9
click at [490, 369] on div at bounding box center [472, 360] width 86 height 29
click at [452, 443] on div "2" at bounding box center [472, 448] width 59 height 13
type input "2"
click at [582, 363] on div at bounding box center [568, 360] width 86 height 29
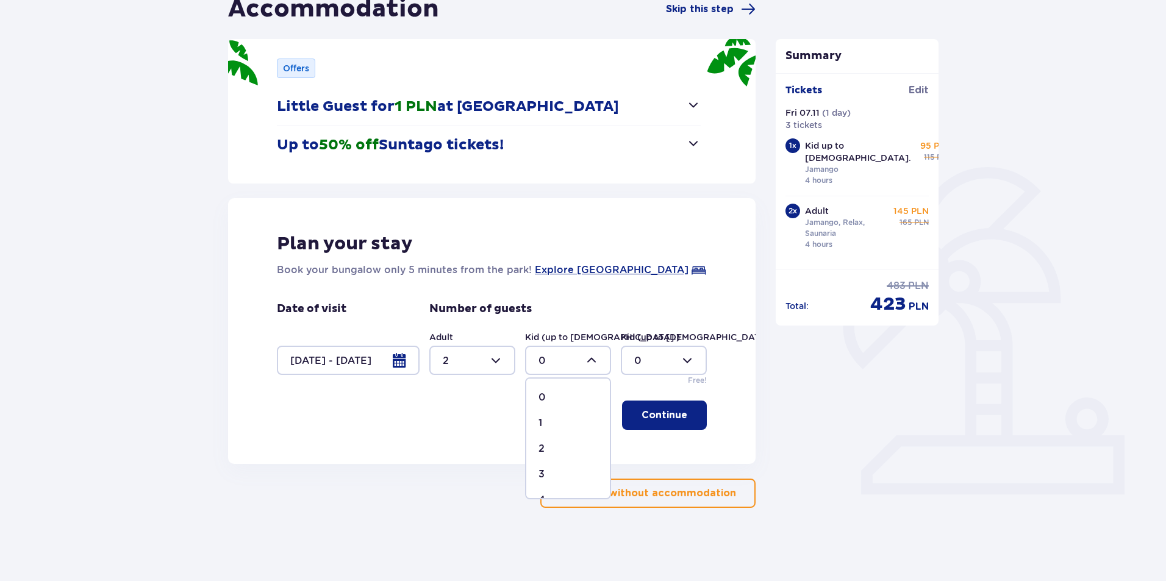
click at [556, 420] on div "1" at bounding box center [567, 422] width 59 height 13
type input "1"
click at [677, 402] on button "Continue" at bounding box center [664, 415] width 85 height 29
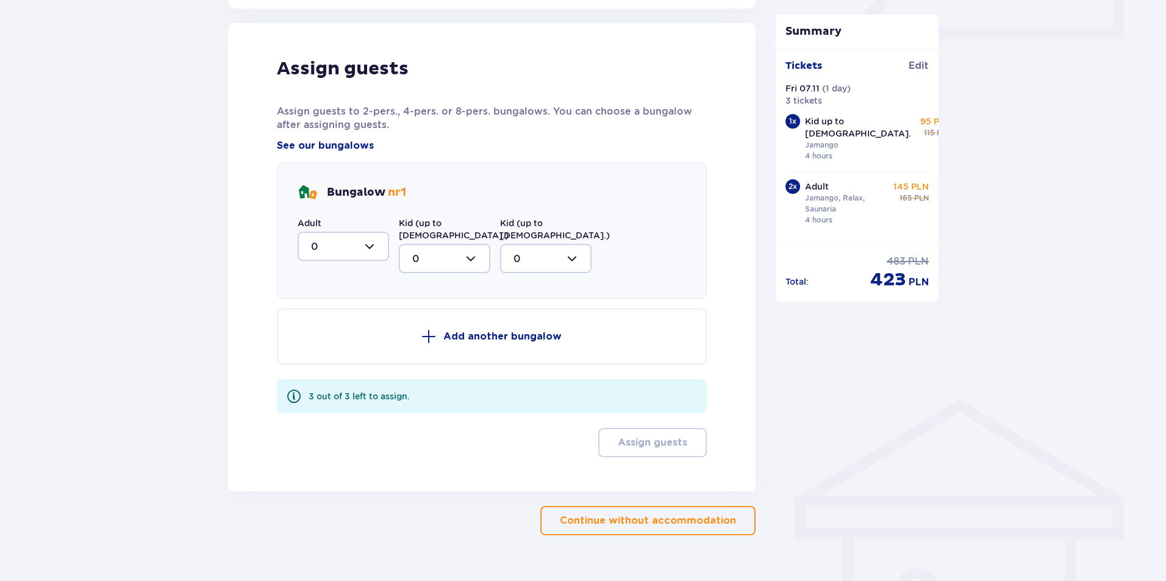
scroll to position [599, 0]
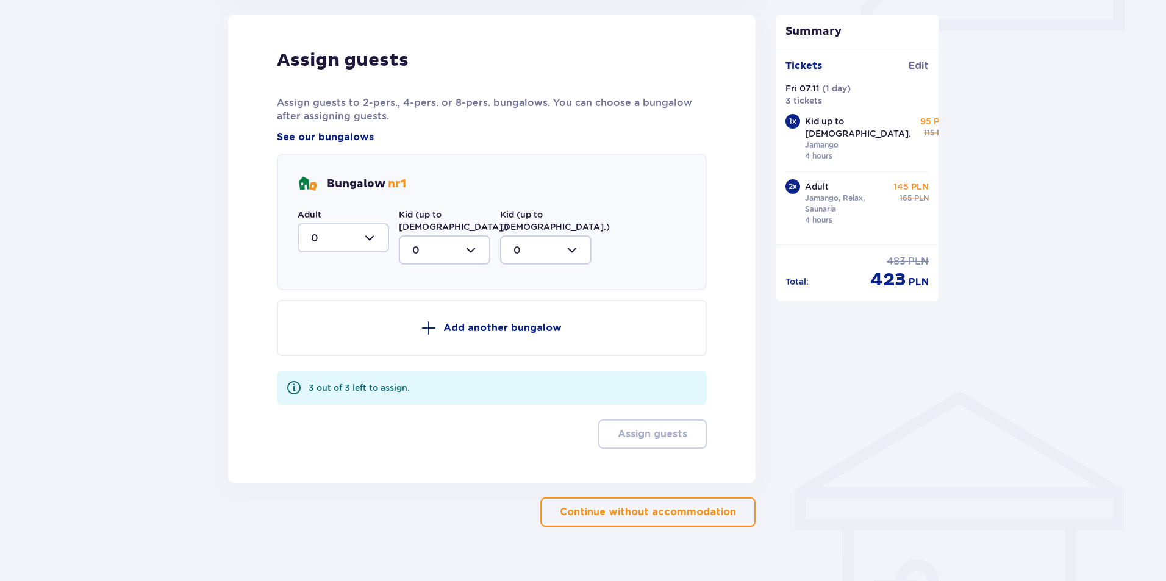
click at [366, 240] on div at bounding box center [343, 237] width 91 height 29
click at [324, 319] on span "2" at bounding box center [343, 326] width 89 height 26
type input "2"
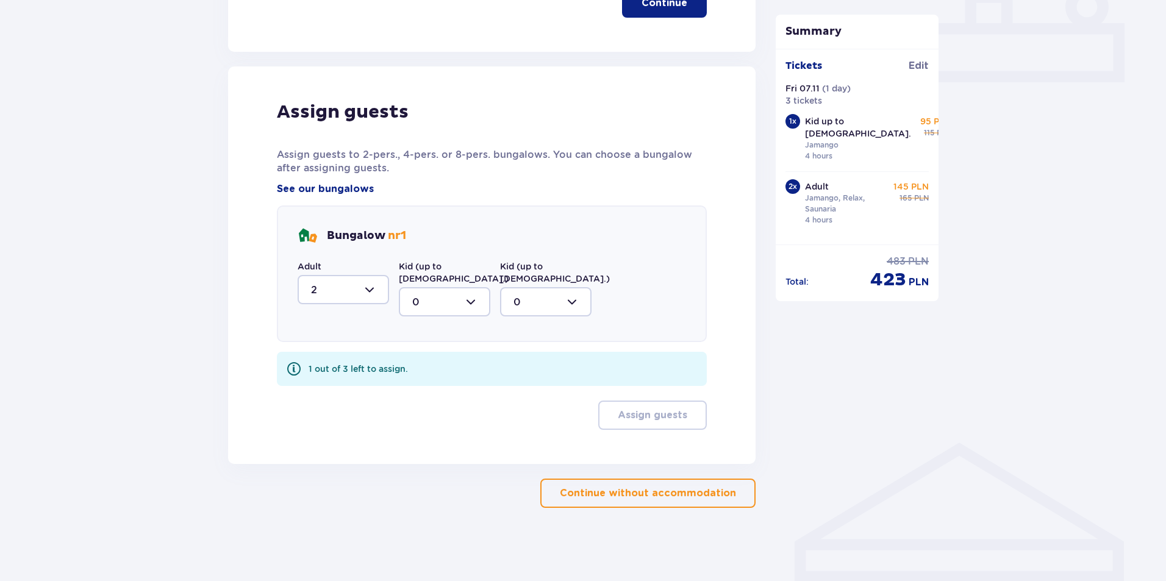
scroll to position [535, 0]
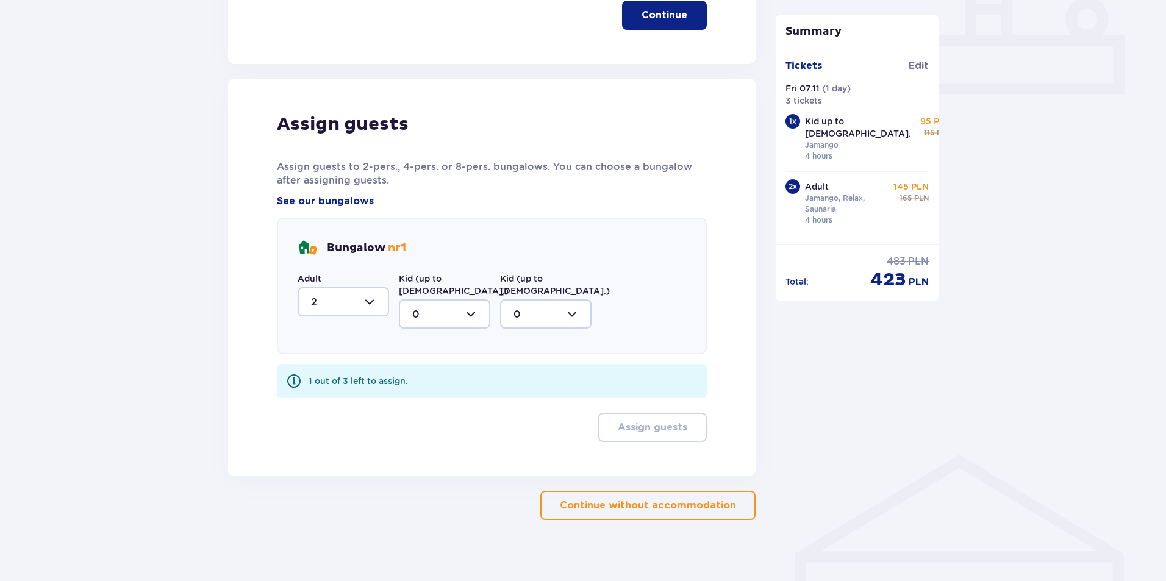
click at [461, 313] on div at bounding box center [444, 313] width 91 height 29
click at [428, 370] on div "1" at bounding box center [444, 376] width 65 height 13
type input "1"
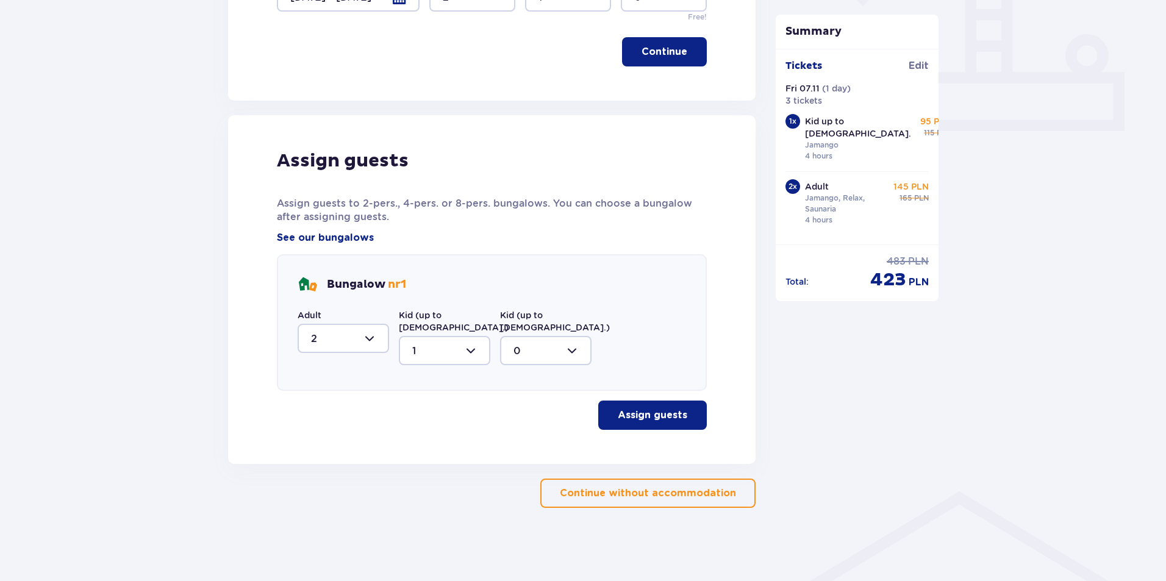
scroll to position [487, 0]
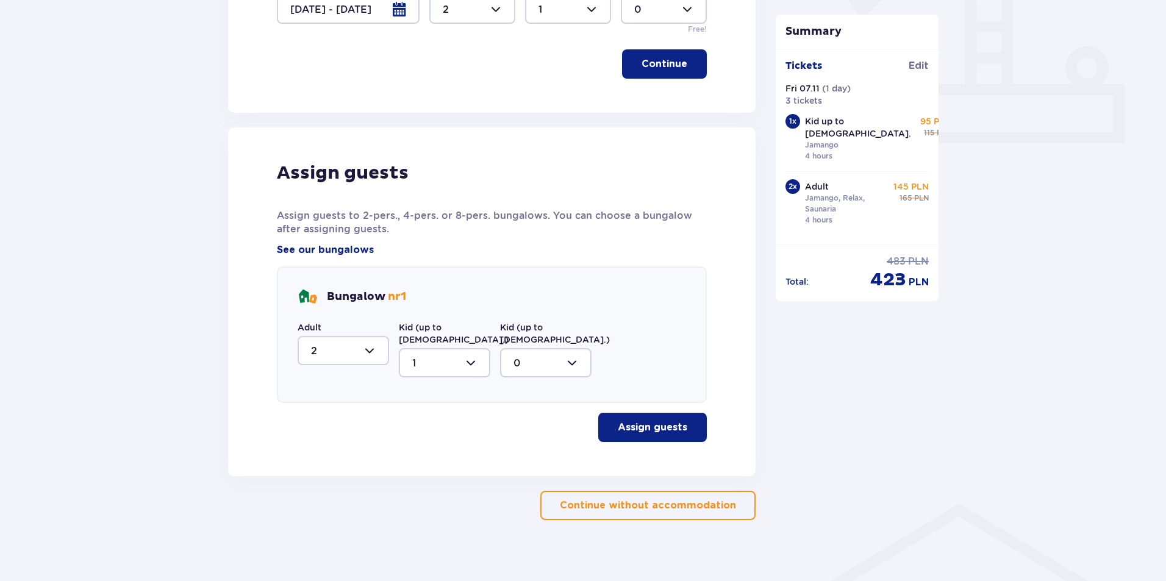
click at [679, 415] on button "Assign guests" at bounding box center [652, 427] width 109 height 29
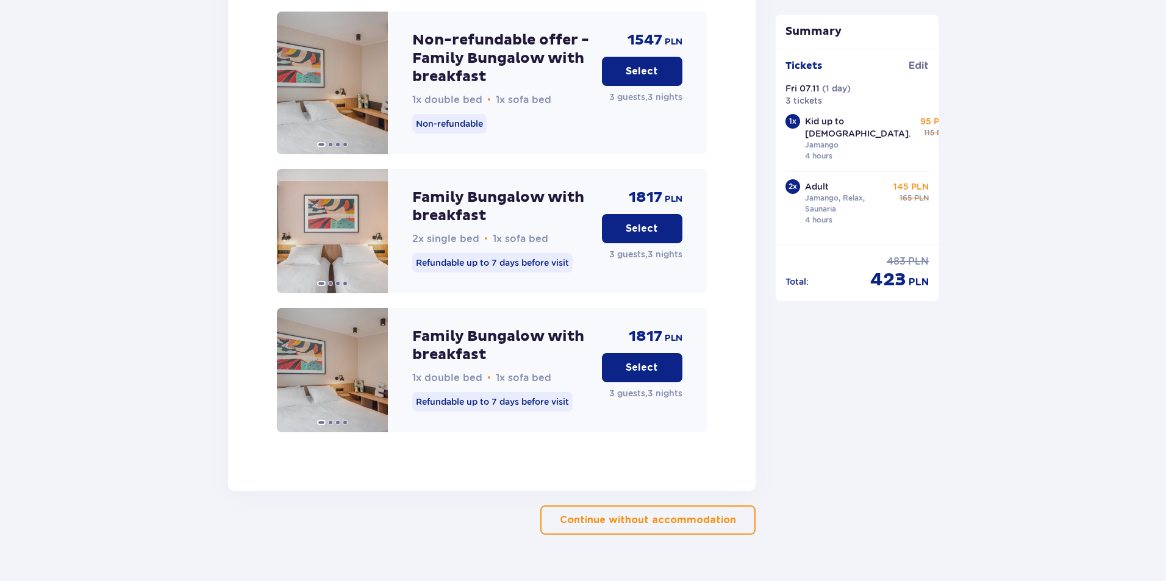
scroll to position [1833, 0]
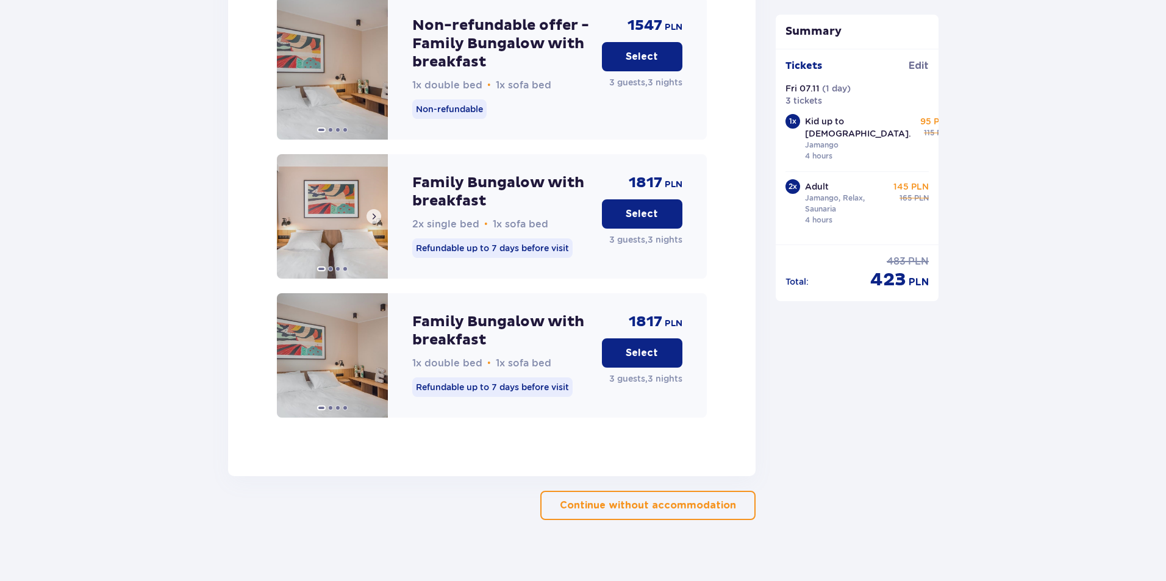
click at [297, 237] on img at bounding box center [332, 216] width 111 height 124
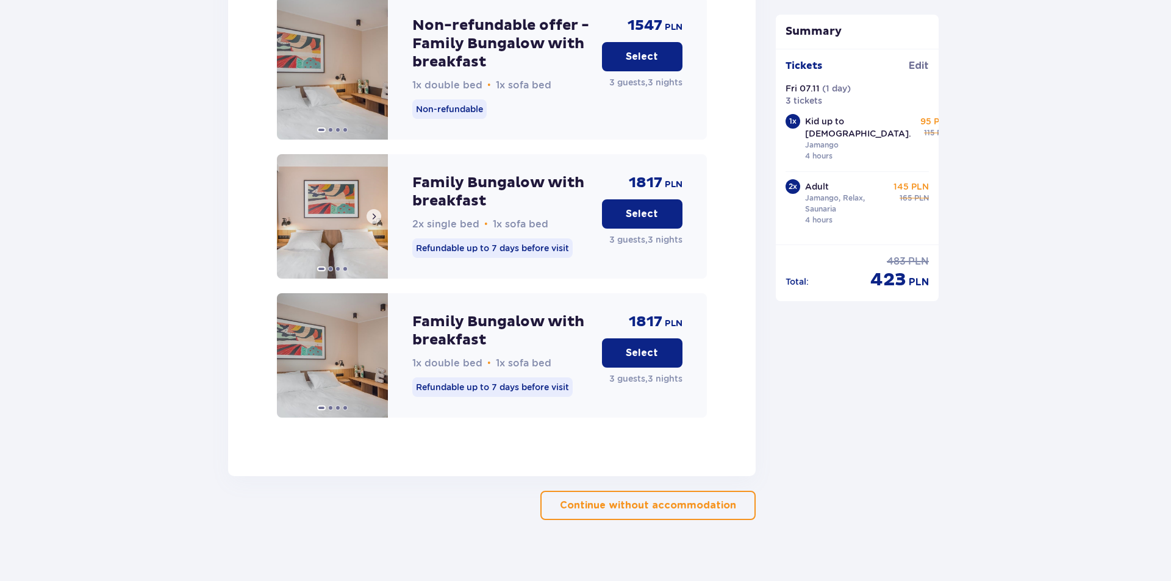
click at [341, 221] on img at bounding box center [332, 216] width 111 height 124
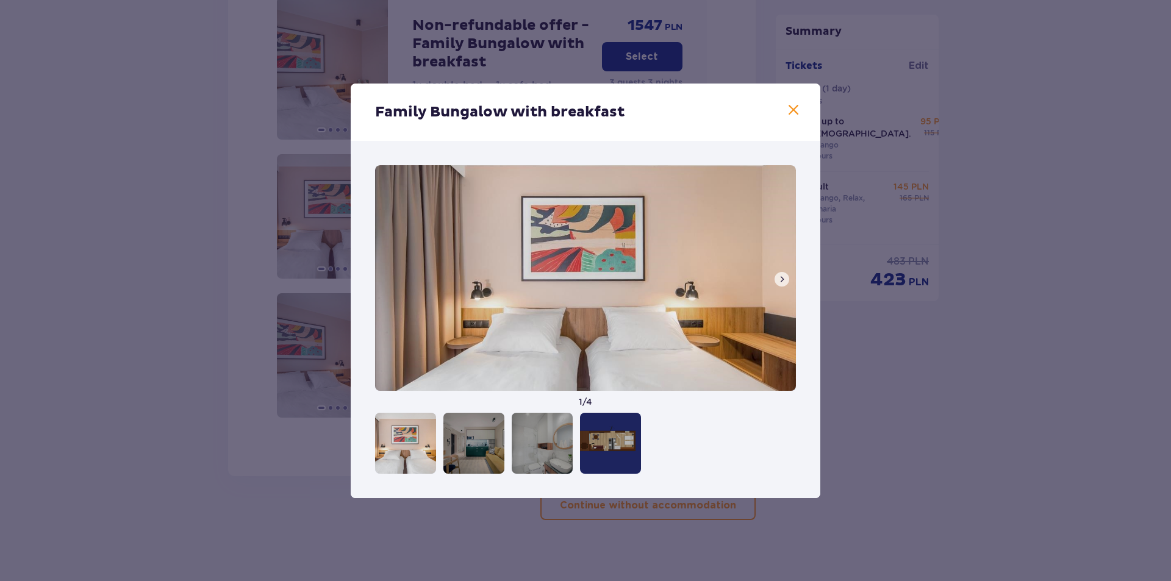
click at [779, 279] on span at bounding box center [782, 279] width 10 height 10
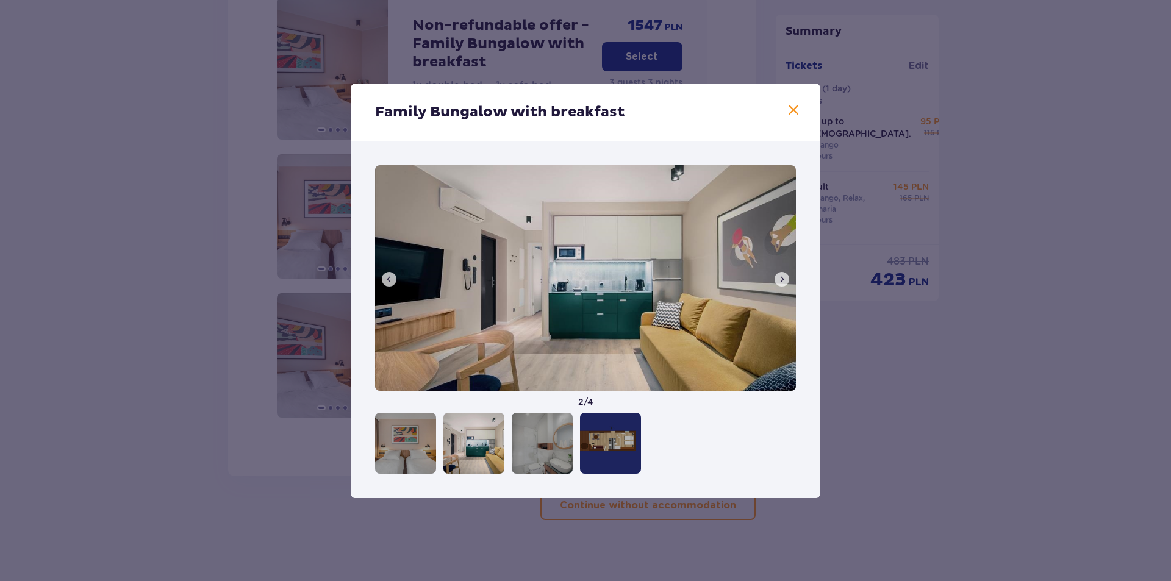
click at [779, 279] on span at bounding box center [782, 279] width 10 height 10
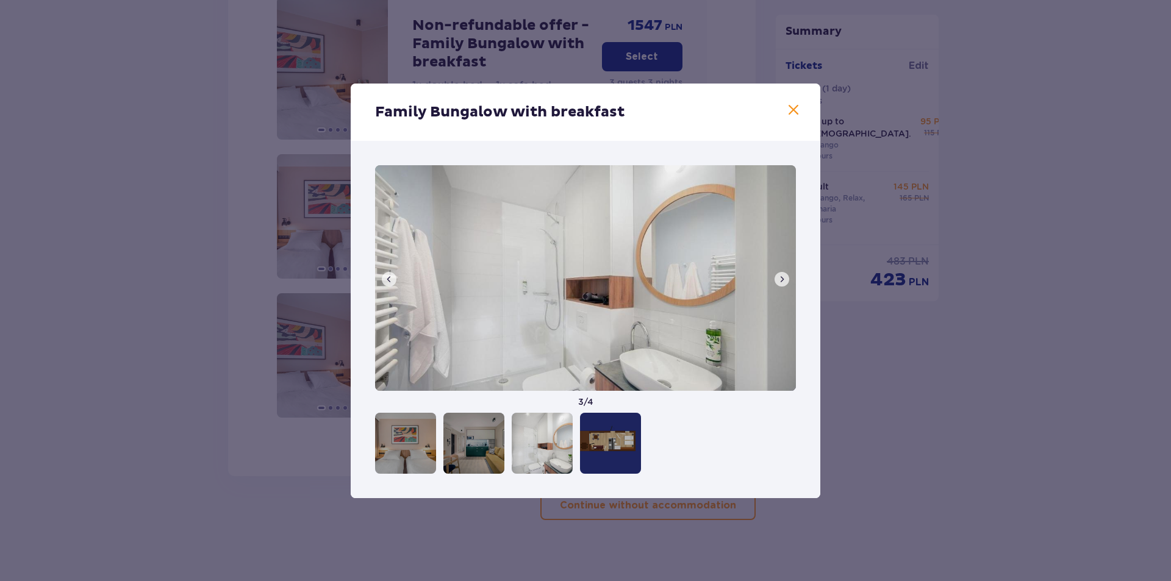
click at [779, 279] on span at bounding box center [782, 279] width 10 height 10
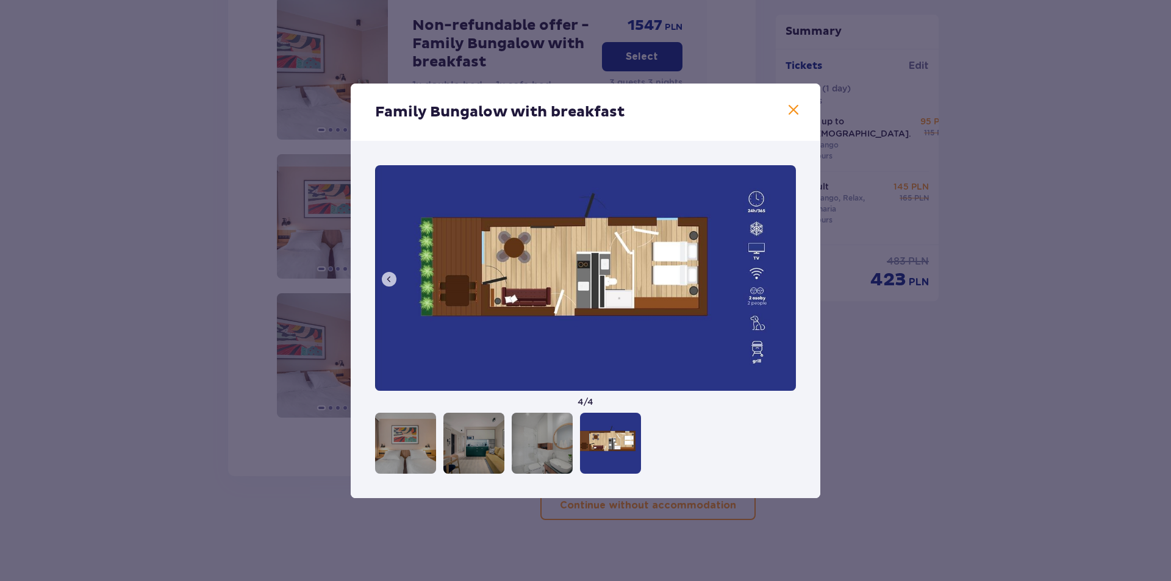
click at [779, 279] on img at bounding box center [585, 278] width 421 height 226
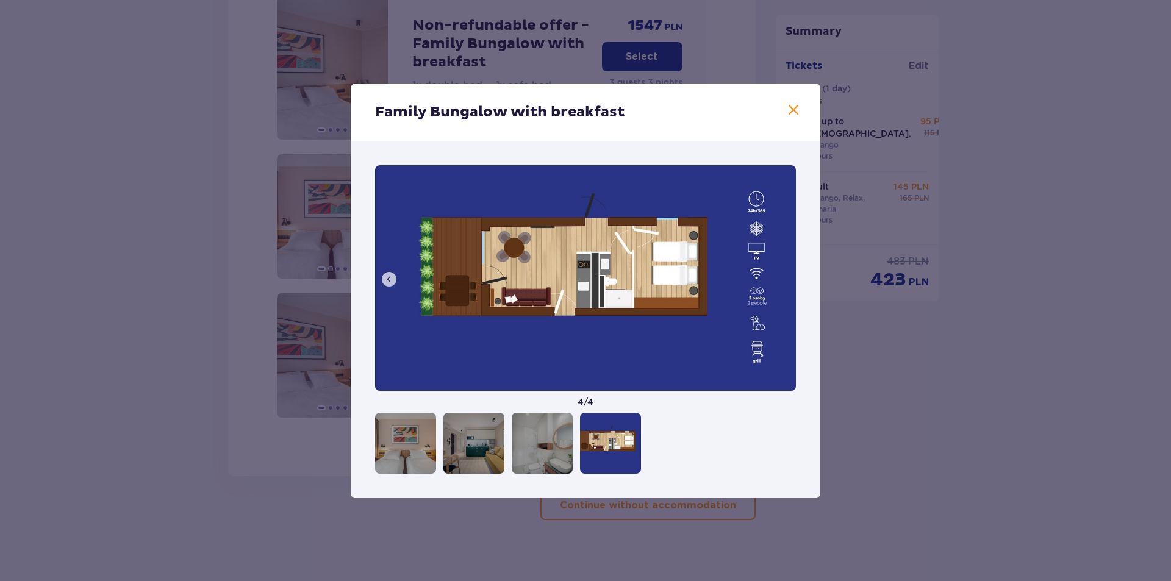
click at [791, 108] on span at bounding box center [793, 110] width 15 height 15
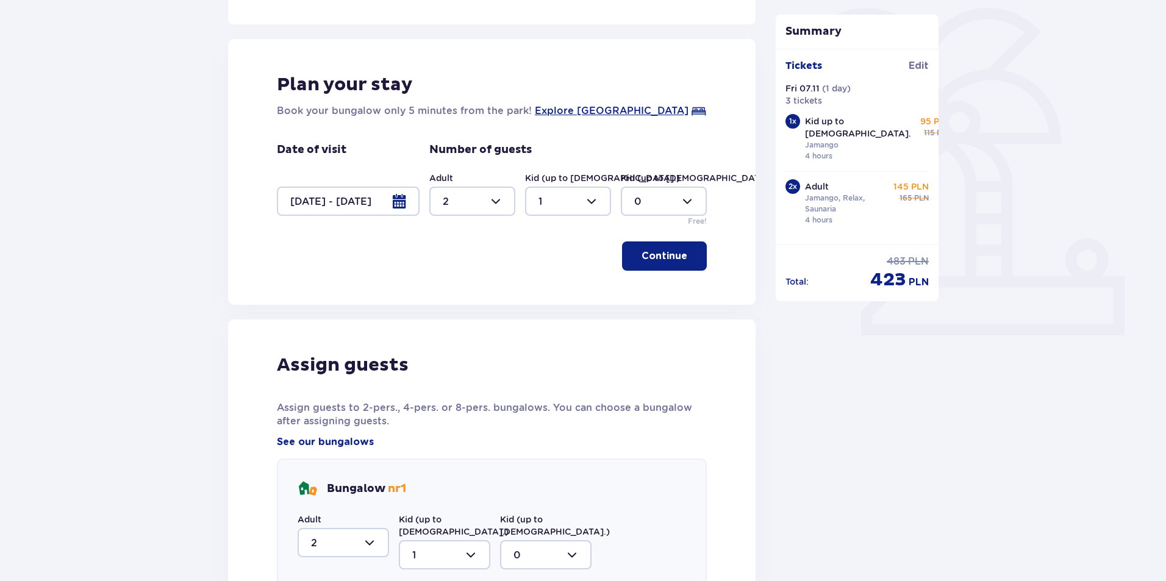
scroll to position [126, 0]
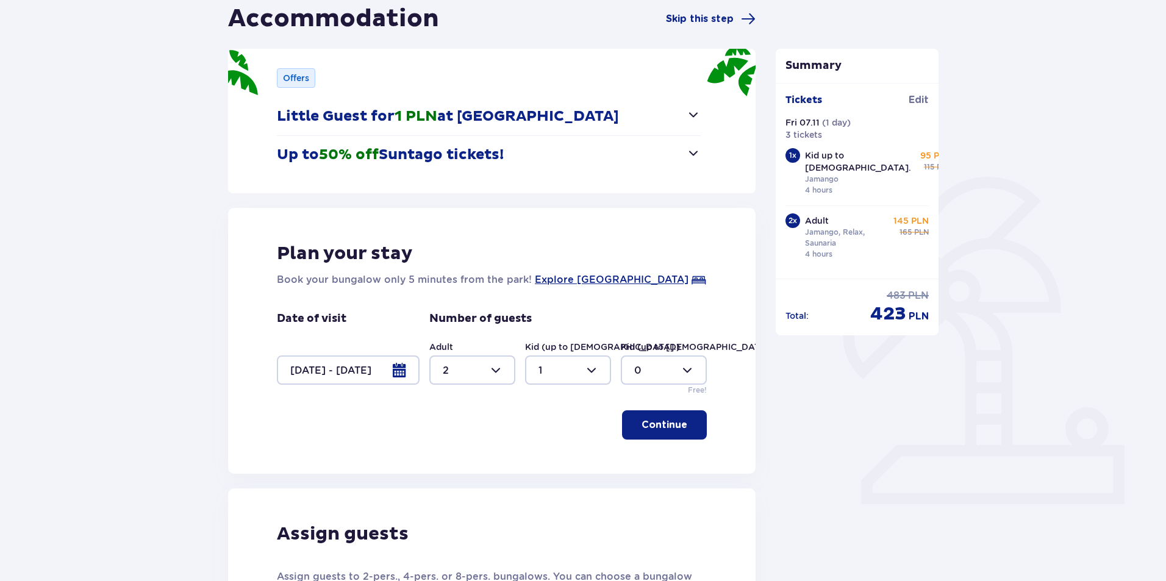
click at [697, 149] on span "button" at bounding box center [693, 153] width 15 height 15
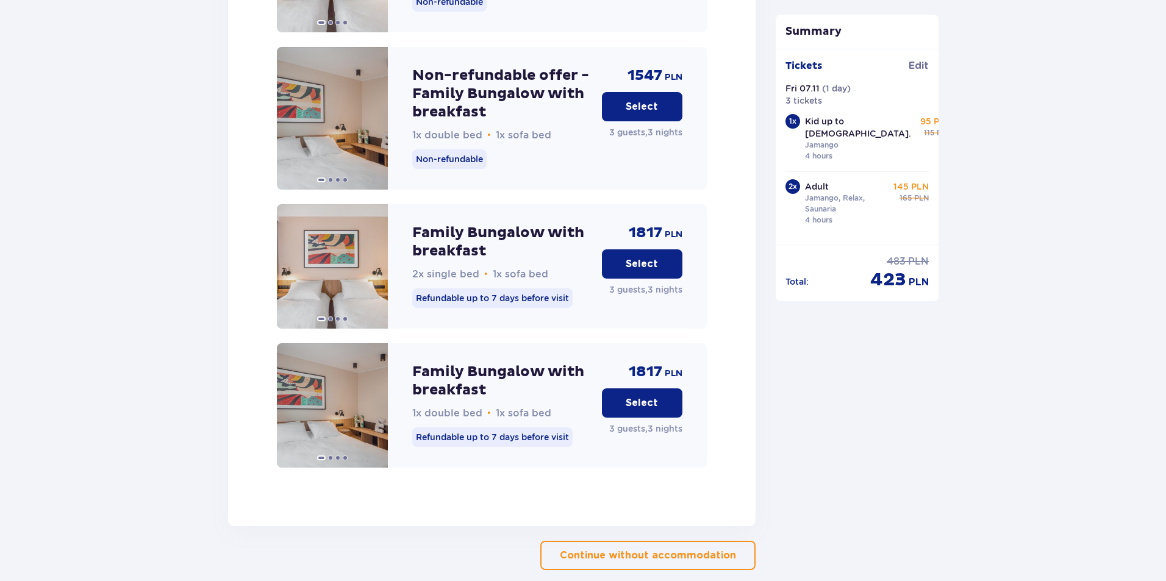
scroll to position [1869, 0]
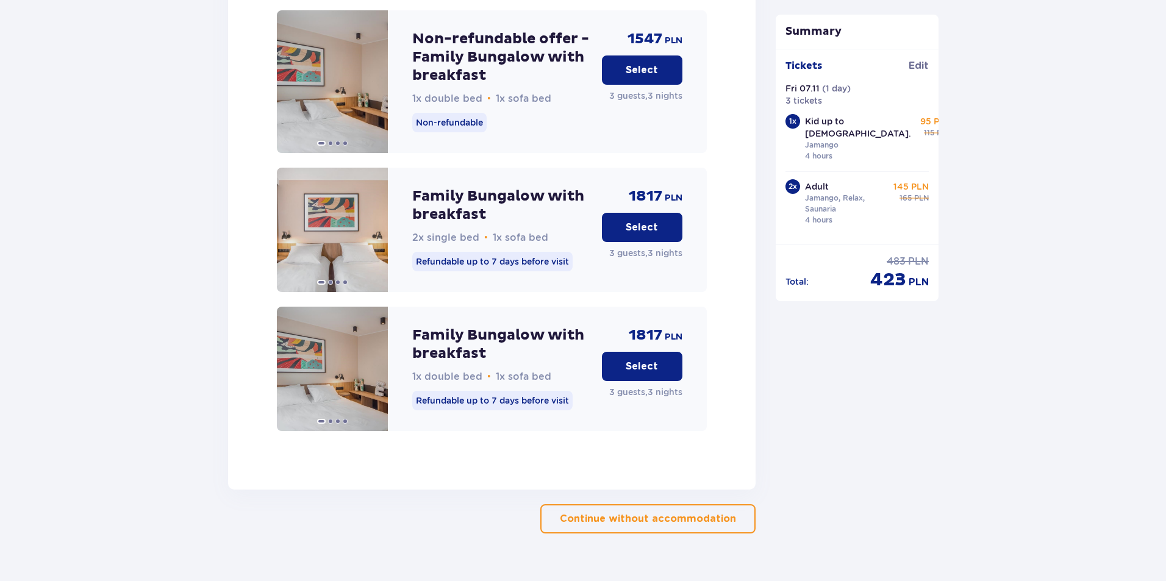
click at [639, 360] on p "Select" at bounding box center [642, 366] width 32 height 13
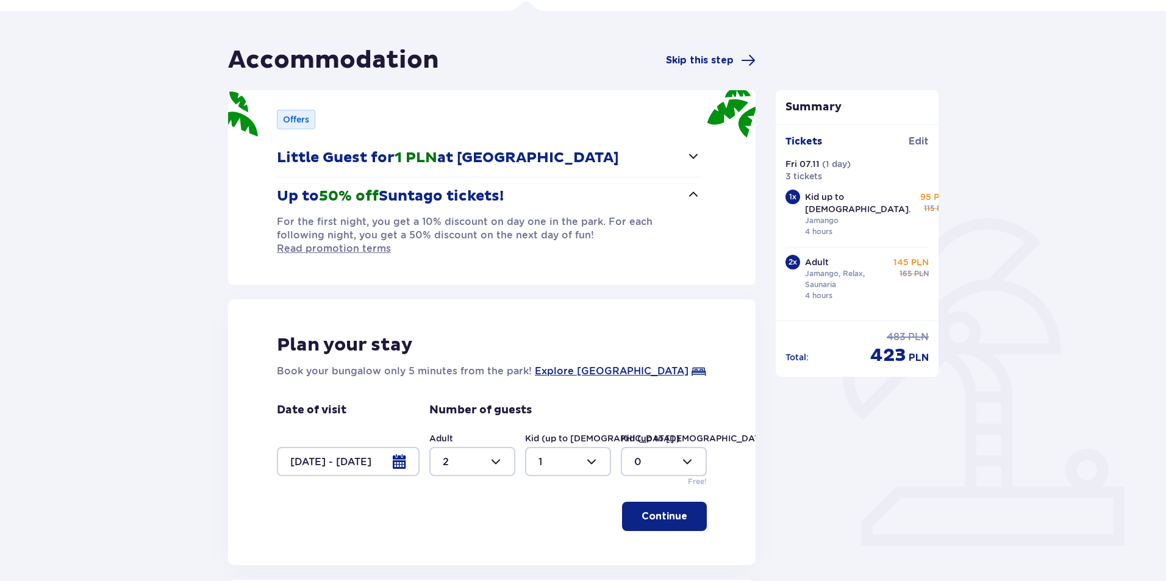
scroll to position [40, 0]
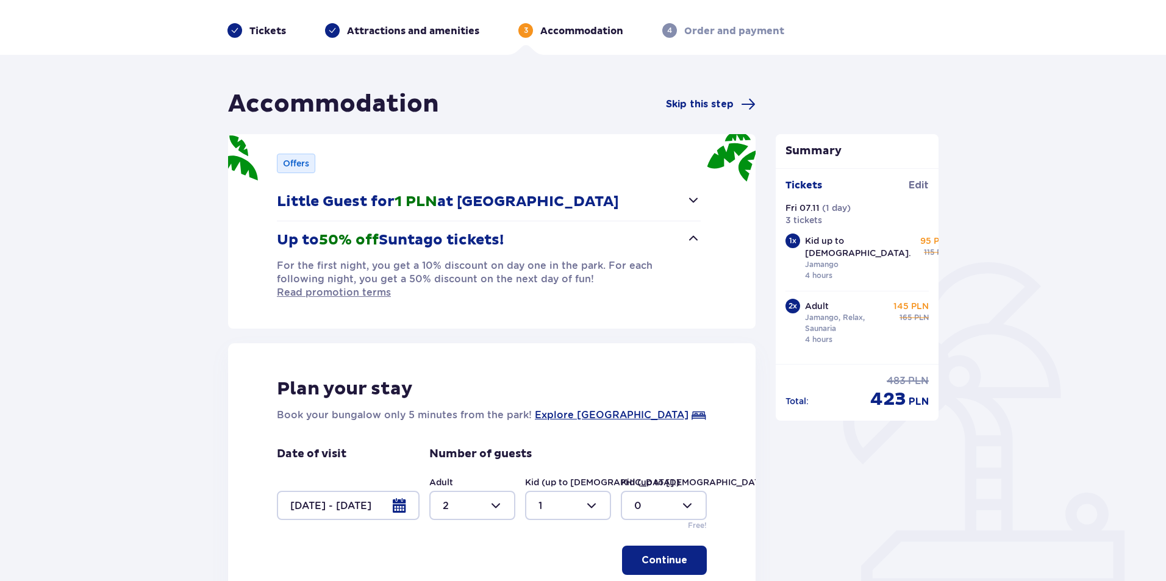
click at [384, 493] on div at bounding box center [348, 505] width 143 height 29
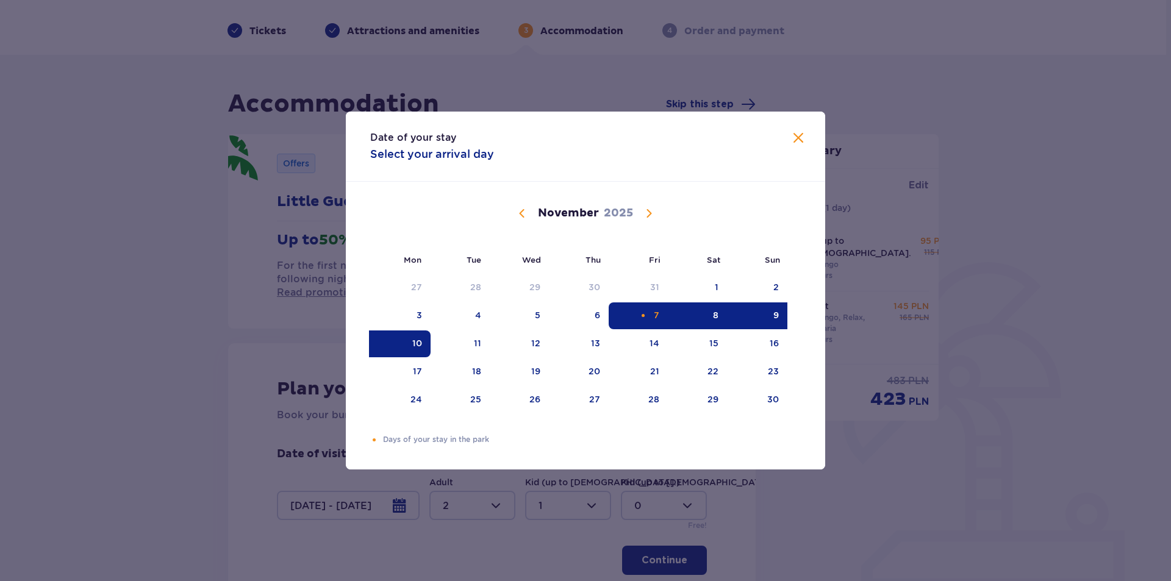
click at [654, 317] on div "7" at bounding box center [656, 315] width 5 height 12
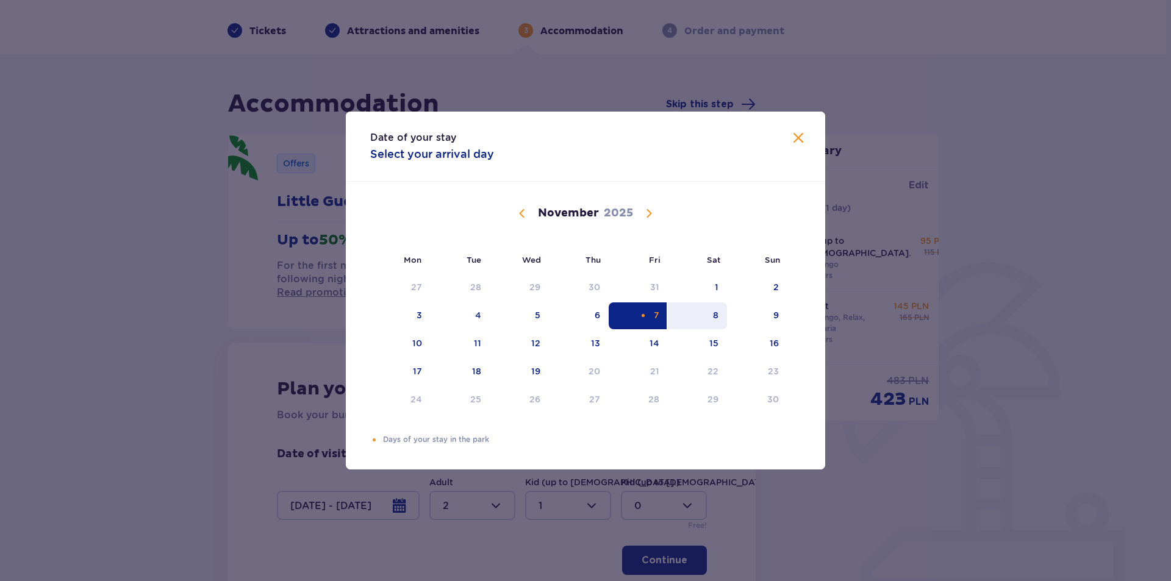
click at [692, 317] on div "8" at bounding box center [697, 315] width 59 height 27
type input "07.11.25 - 08.11.25"
type input "0"
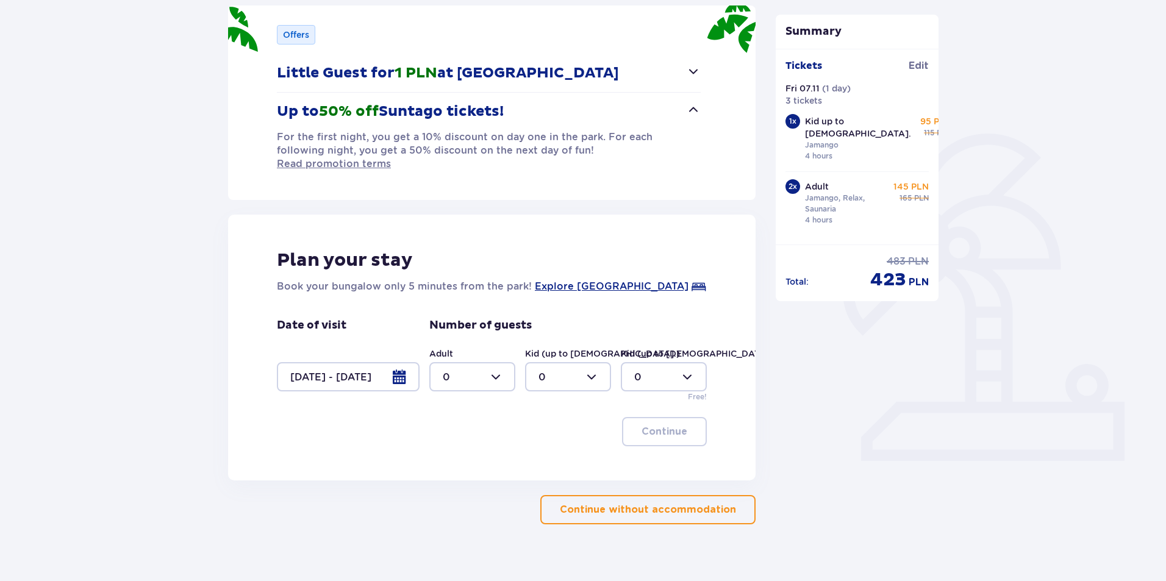
scroll to position [172, 0]
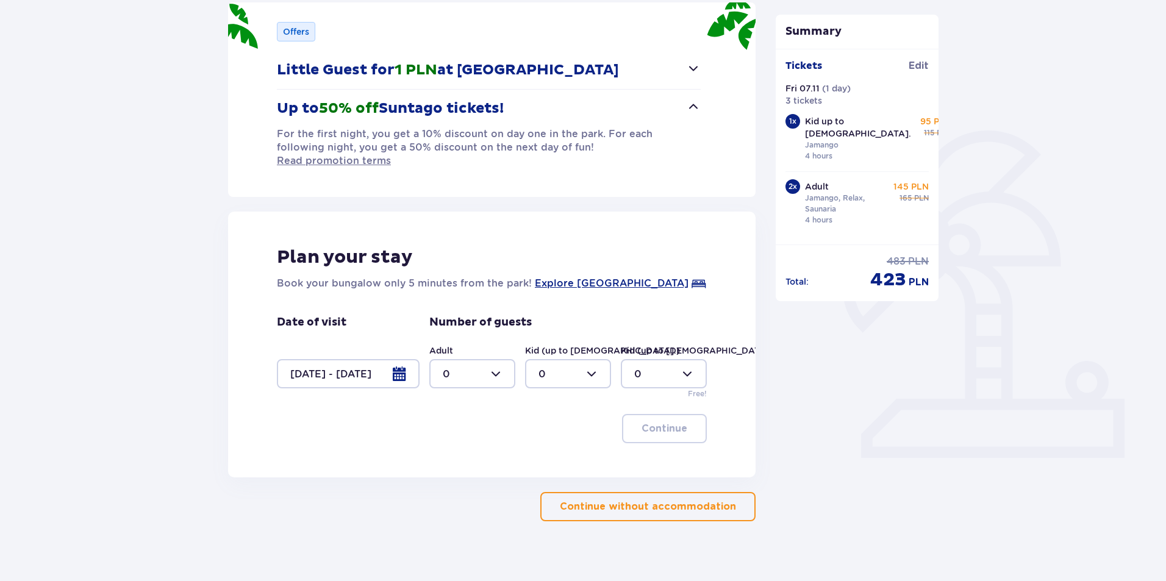
click at [485, 362] on div at bounding box center [472, 373] width 86 height 29
click at [461, 455] on span "2" at bounding box center [472, 449] width 84 height 26
type input "2"
click at [569, 359] on div at bounding box center [568, 373] width 86 height 29
click at [538, 420] on span "1" at bounding box center [568, 423] width 84 height 26
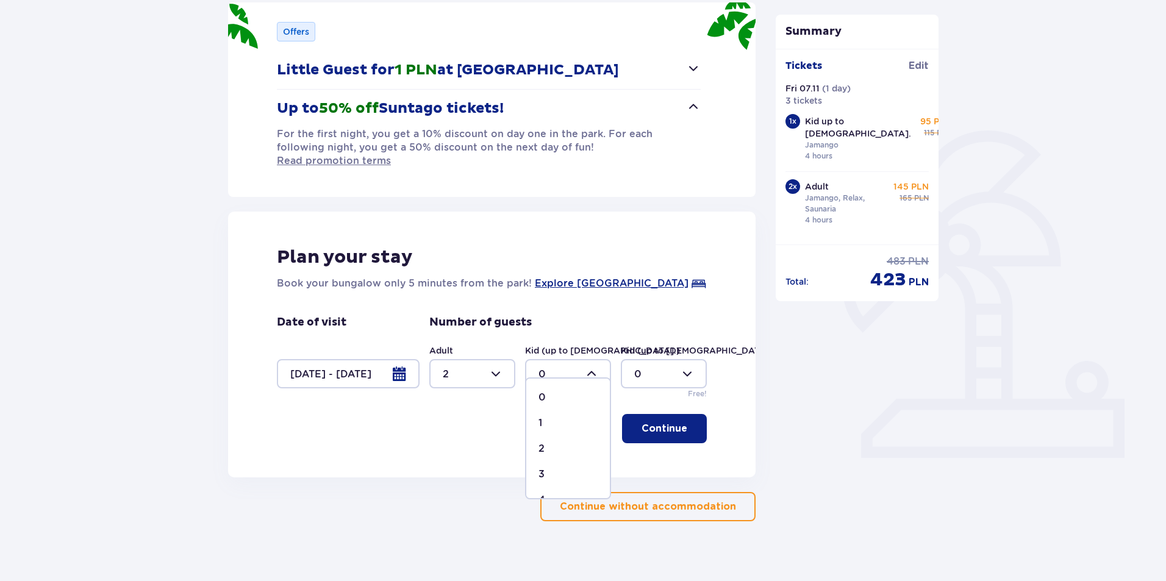
type input "1"
click at [682, 421] on span "button" at bounding box center [689, 428] width 15 height 15
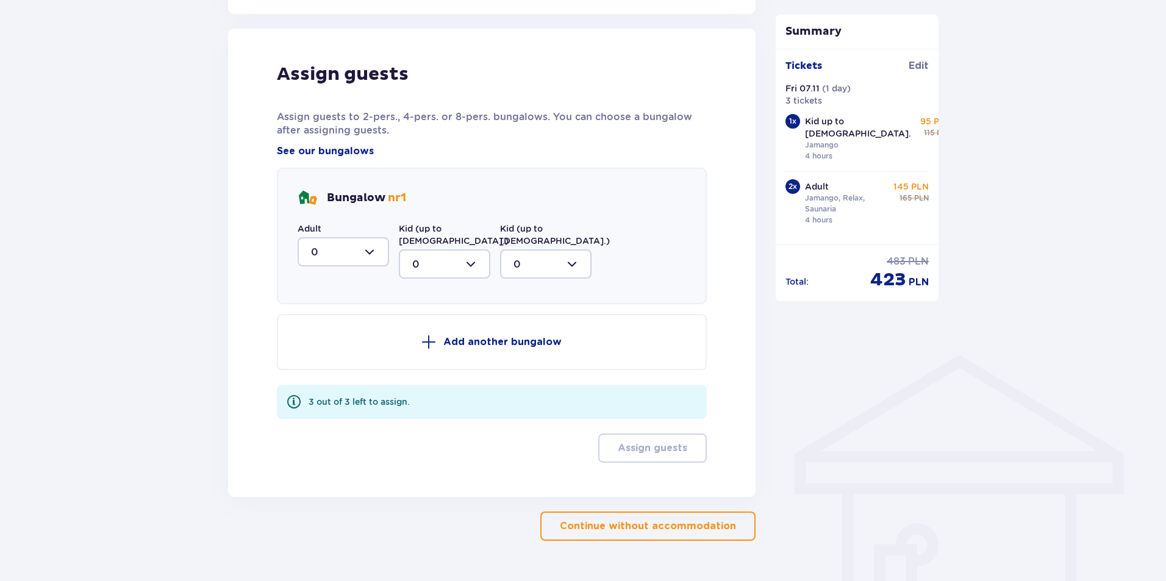
scroll to position [636, 0]
click at [471, 249] on div at bounding box center [444, 263] width 91 height 29
click at [364, 239] on div at bounding box center [343, 251] width 91 height 29
click at [363, 239] on div at bounding box center [343, 251] width 91 height 29
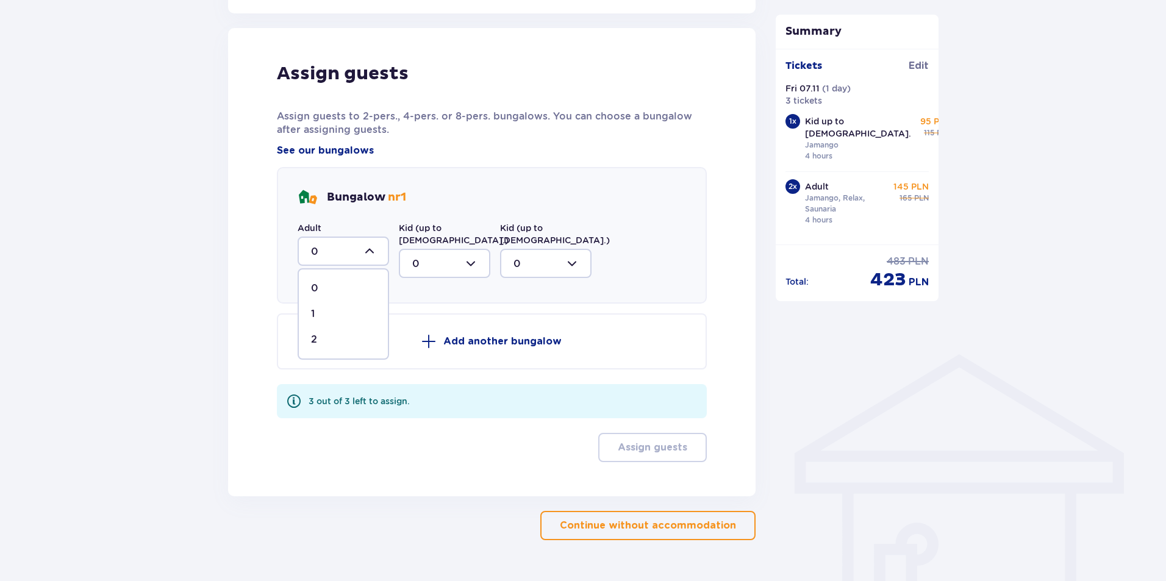
click at [351, 333] on div "2" at bounding box center [343, 339] width 65 height 13
type input "2"
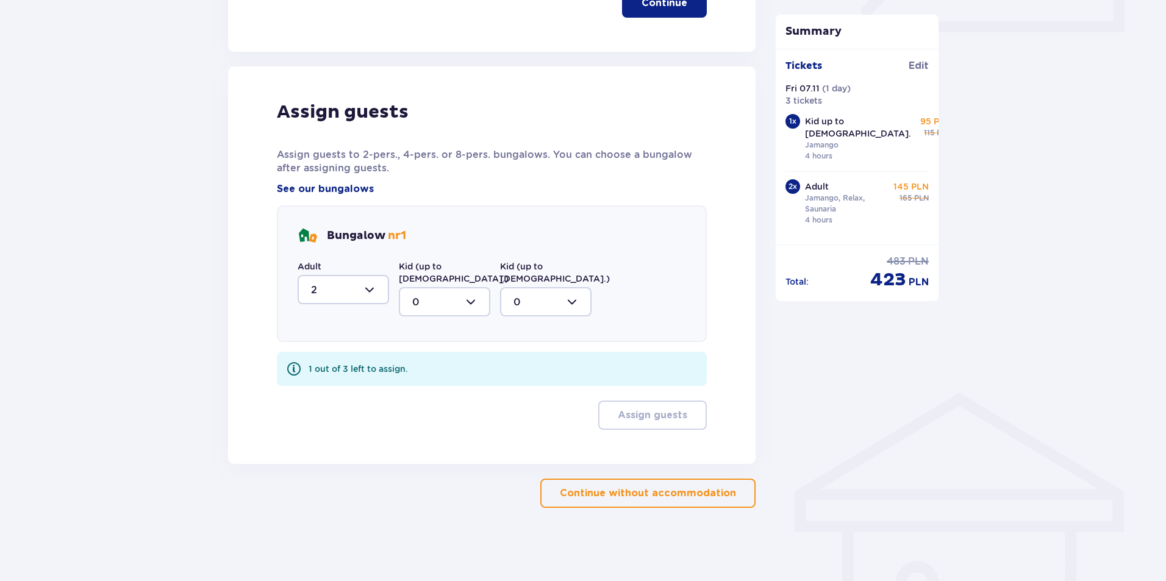
scroll to position [572, 0]
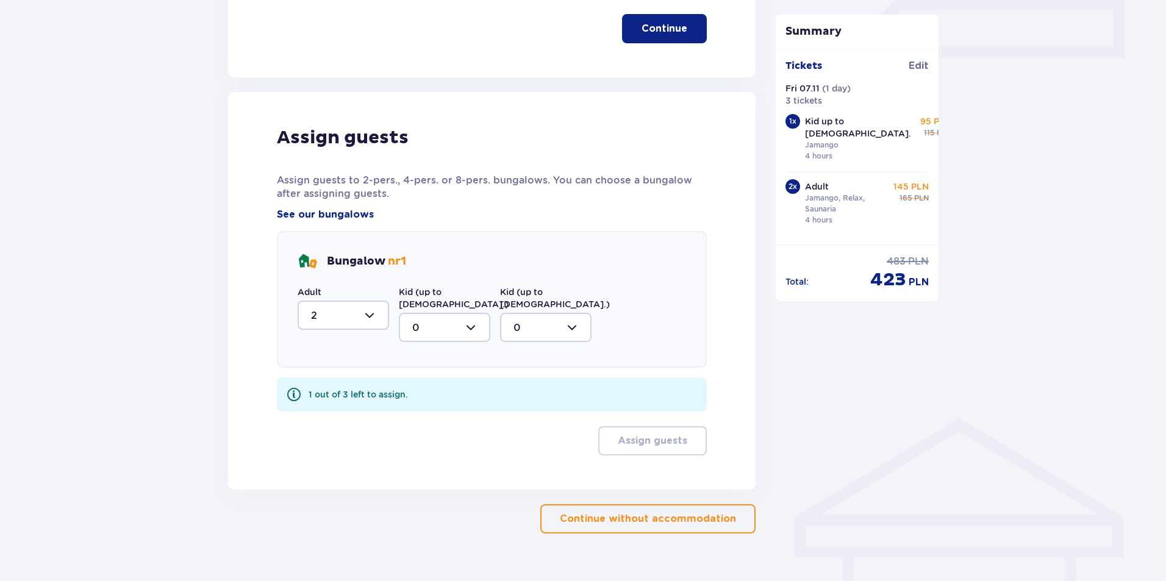
click at [441, 313] on div at bounding box center [444, 327] width 91 height 29
click at [432, 384] on div "1" at bounding box center [444, 390] width 65 height 13
type input "1"
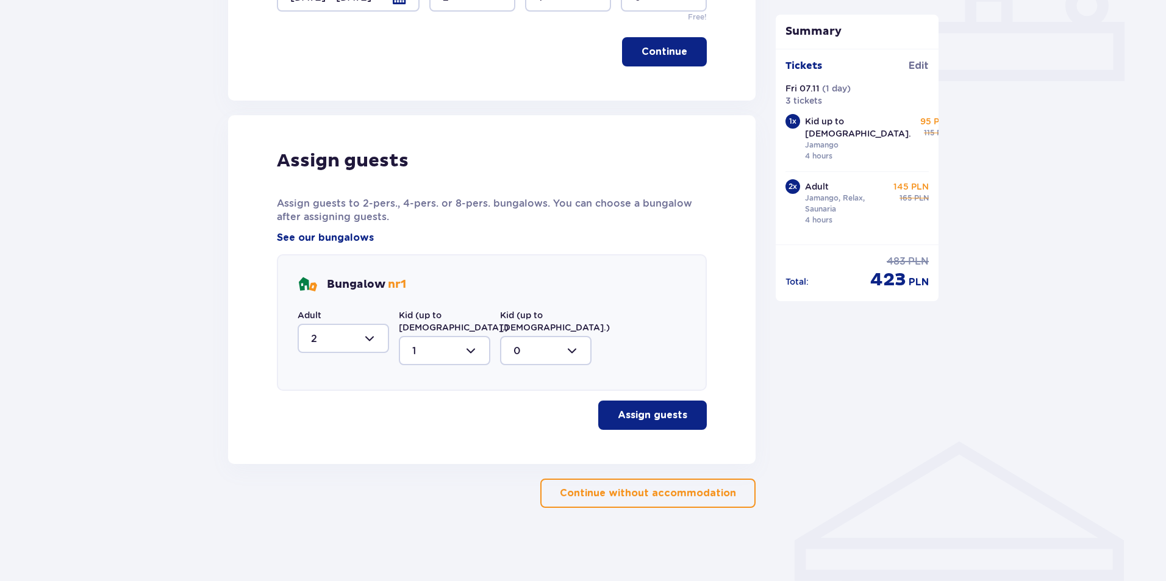
scroll to position [523, 0]
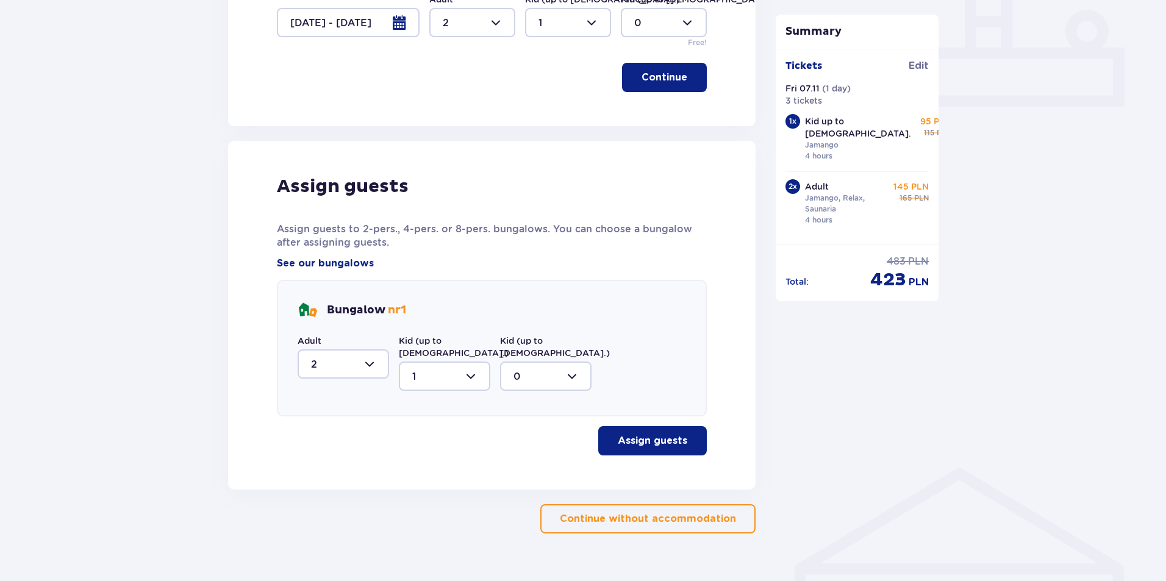
click at [654, 434] on p "Assign guests" at bounding box center [653, 440] width 70 height 13
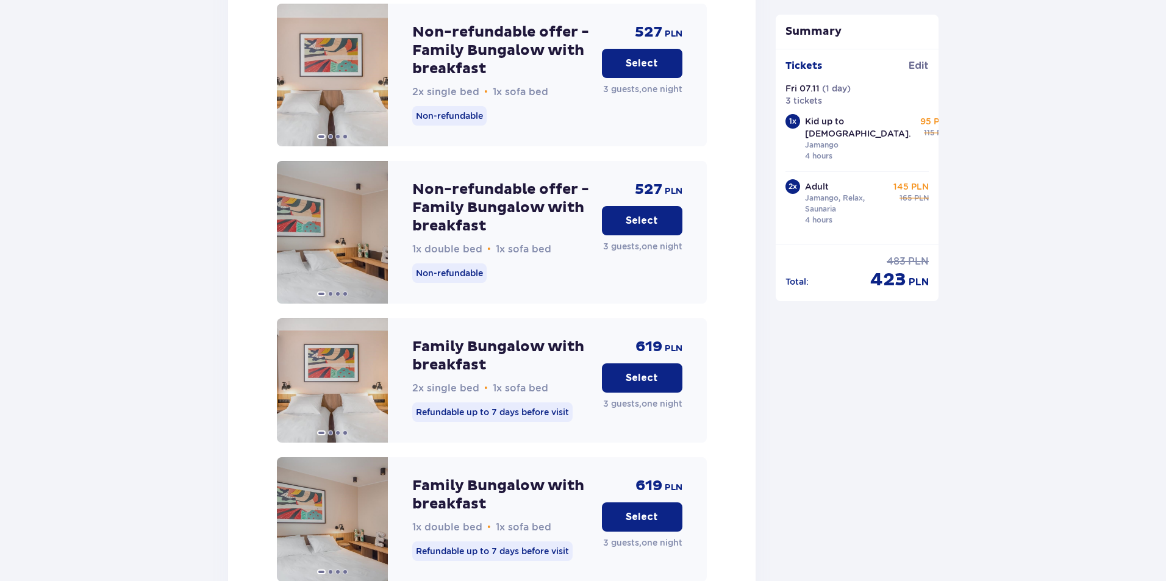
scroll to position [2085, 0]
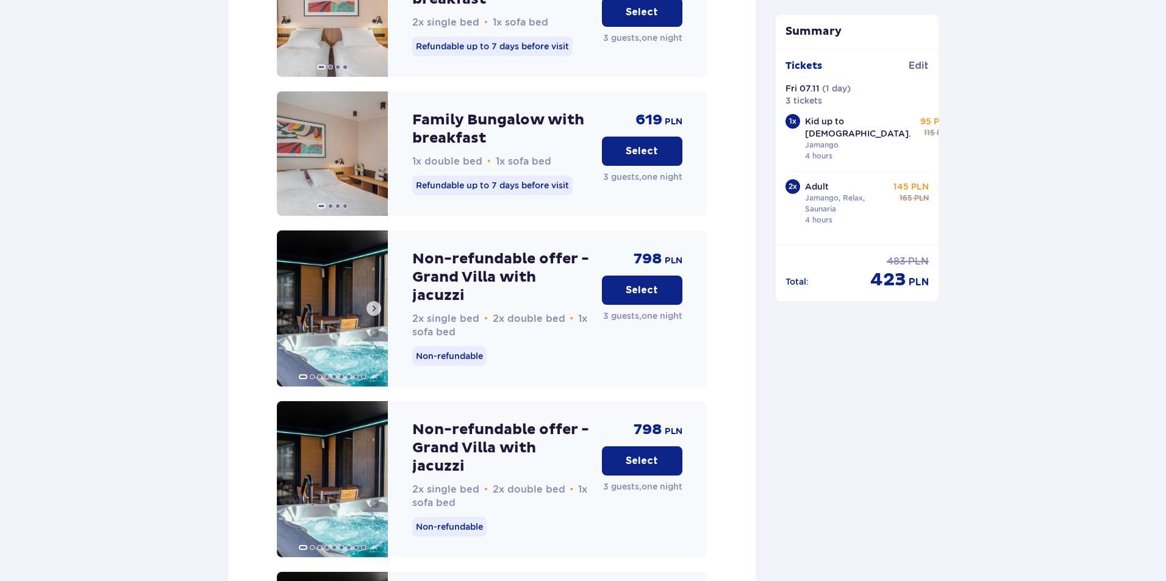
click at [346, 294] on img at bounding box center [332, 308] width 111 height 156
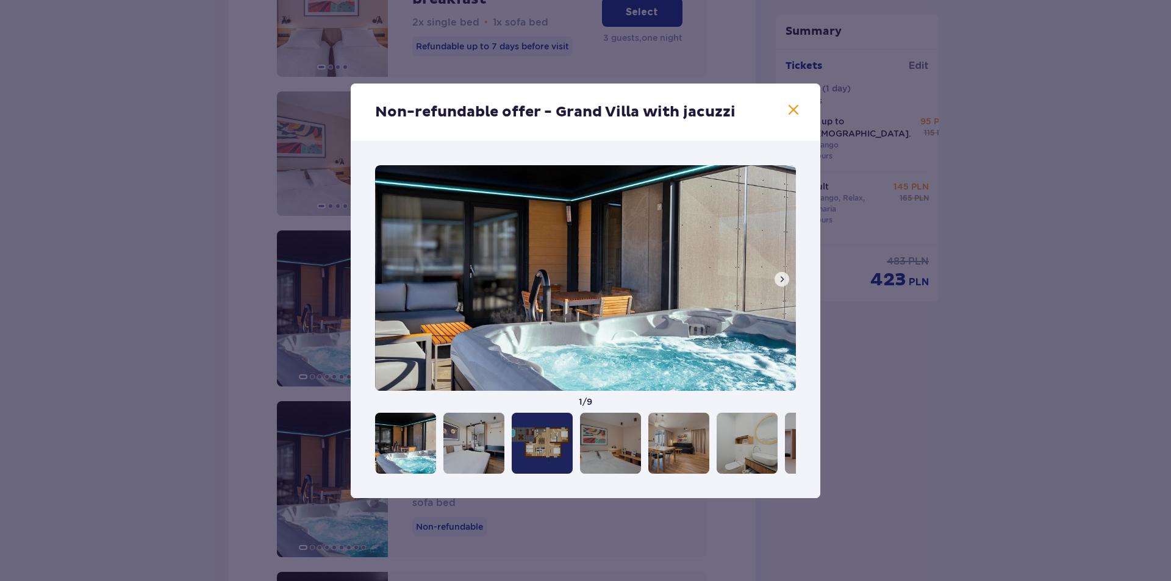
click at [779, 278] on span at bounding box center [782, 279] width 10 height 10
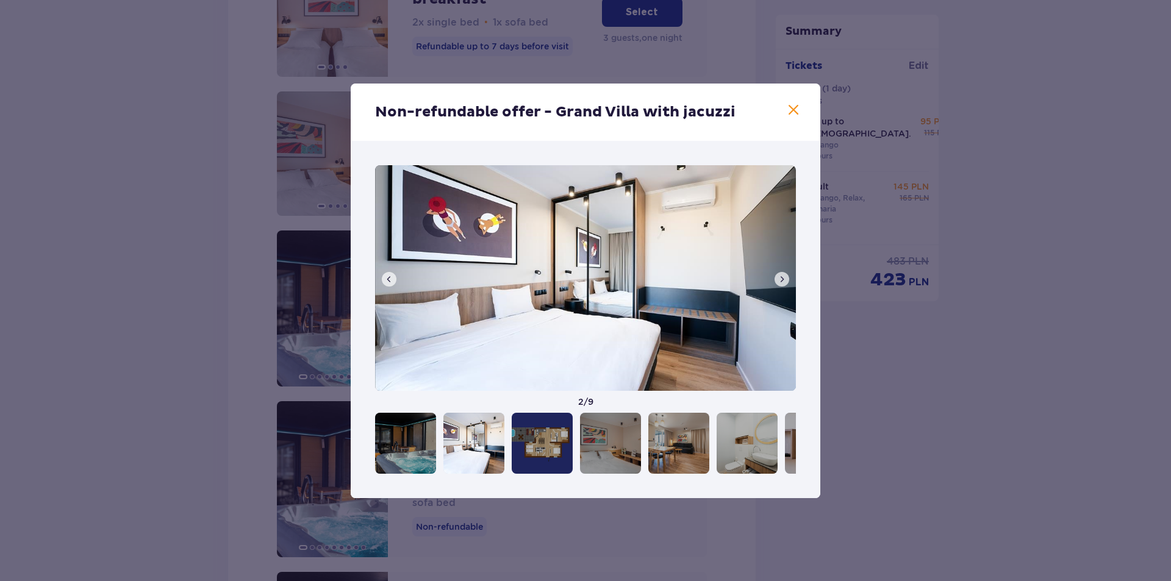
click at [774, 280] on div "2 / 9" at bounding box center [585, 286] width 421 height 243
click at [779, 280] on span at bounding box center [782, 279] width 10 height 10
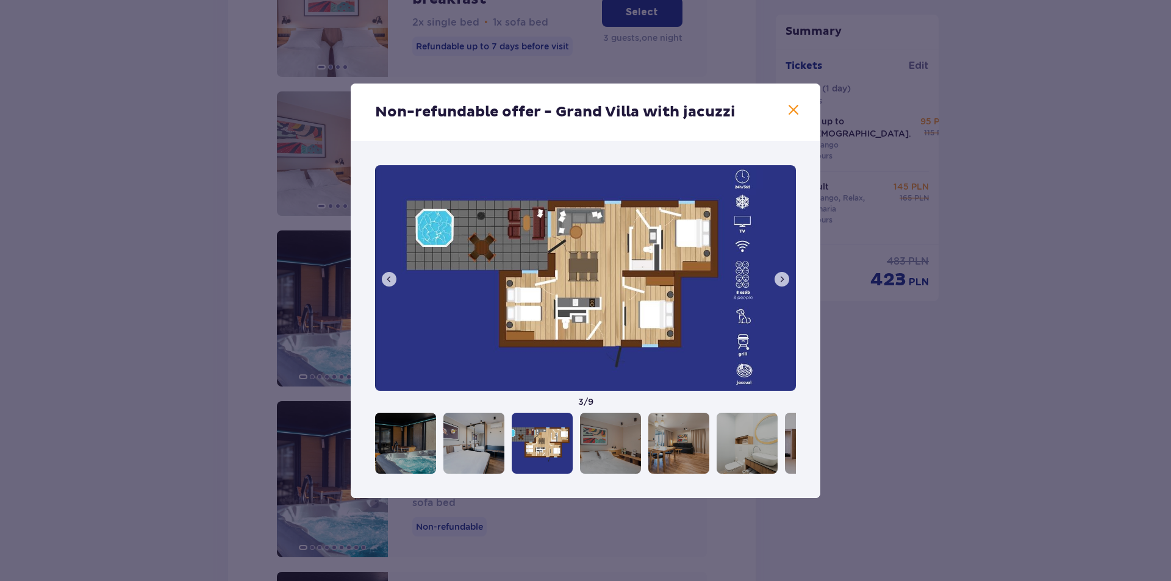
click at [777, 280] on span at bounding box center [782, 279] width 10 height 10
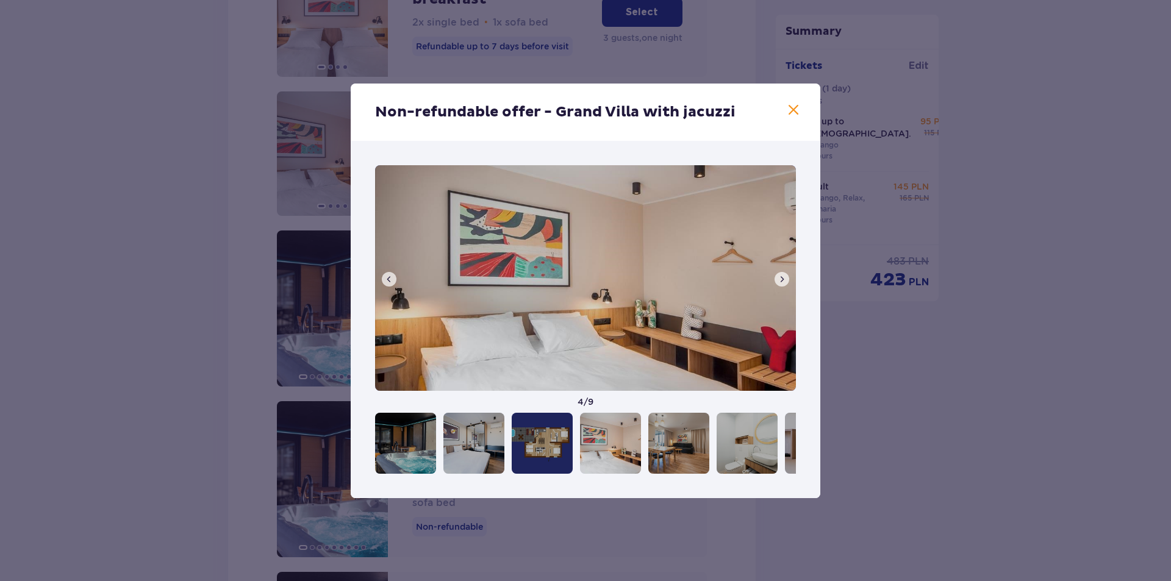
click at [777, 280] on span at bounding box center [782, 279] width 10 height 10
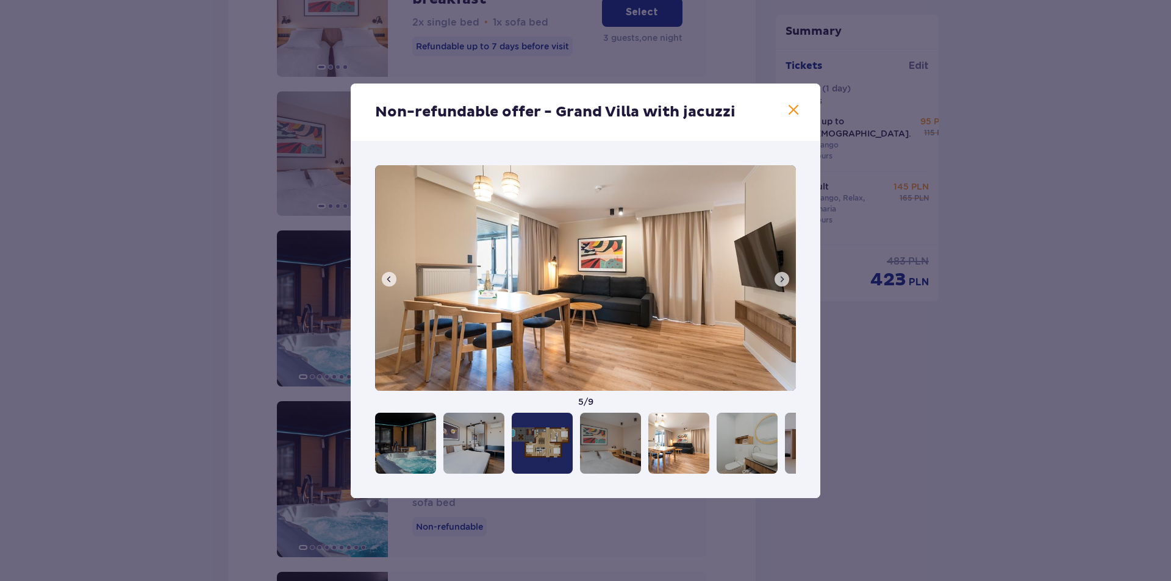
click at [776, 280] on button at bounding box center [781, 279] width 15 height 15
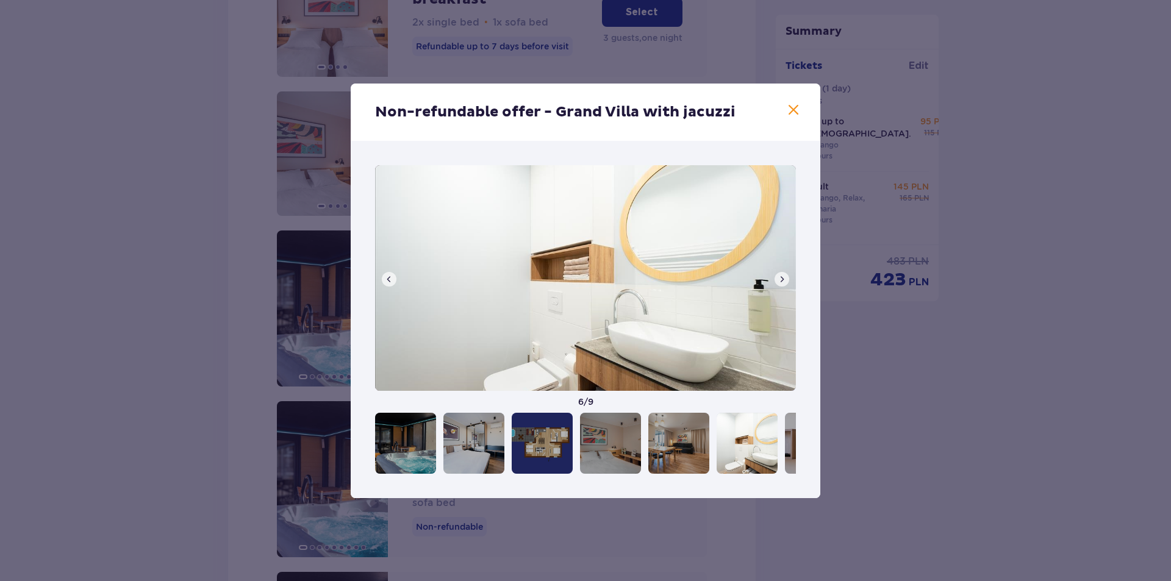
click at [776, 280] on button at bounding box center [781, 279] width 15 height 15
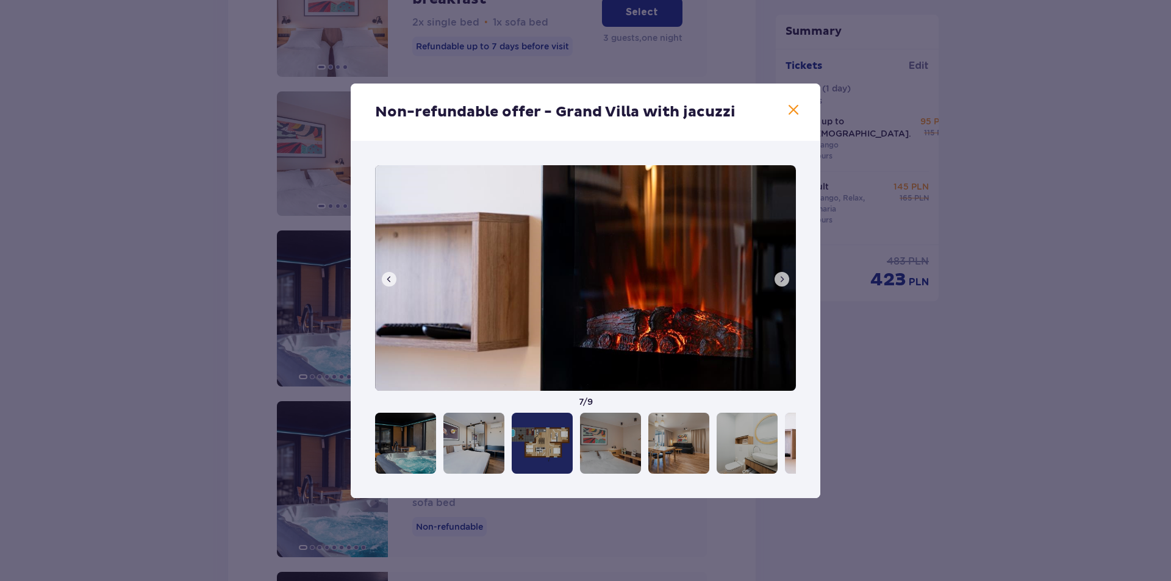
click at [791, 107] on span at bounding box center [793, 110] width 15 height 15
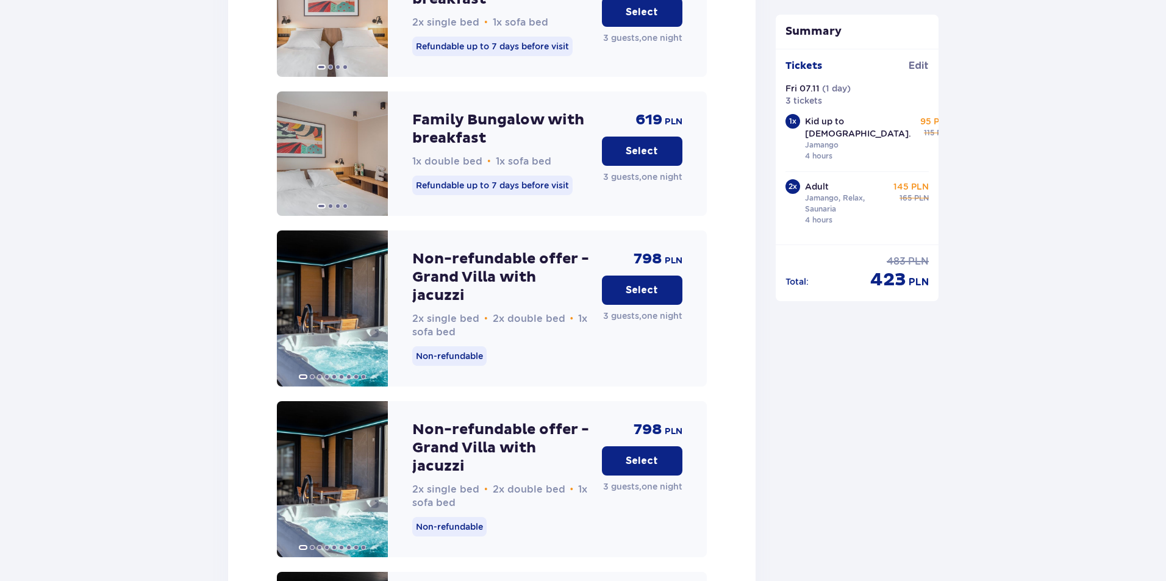
click at [657, 284] on p "Select" at bounding box center [642, 290] width 32 height 13
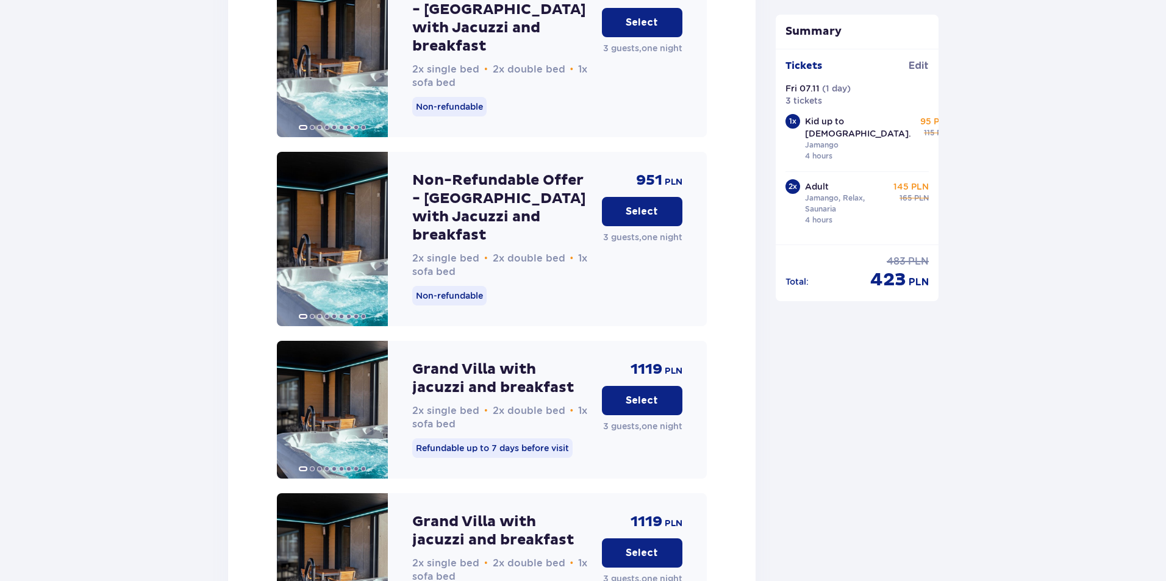
scroll to position [3162, 0]
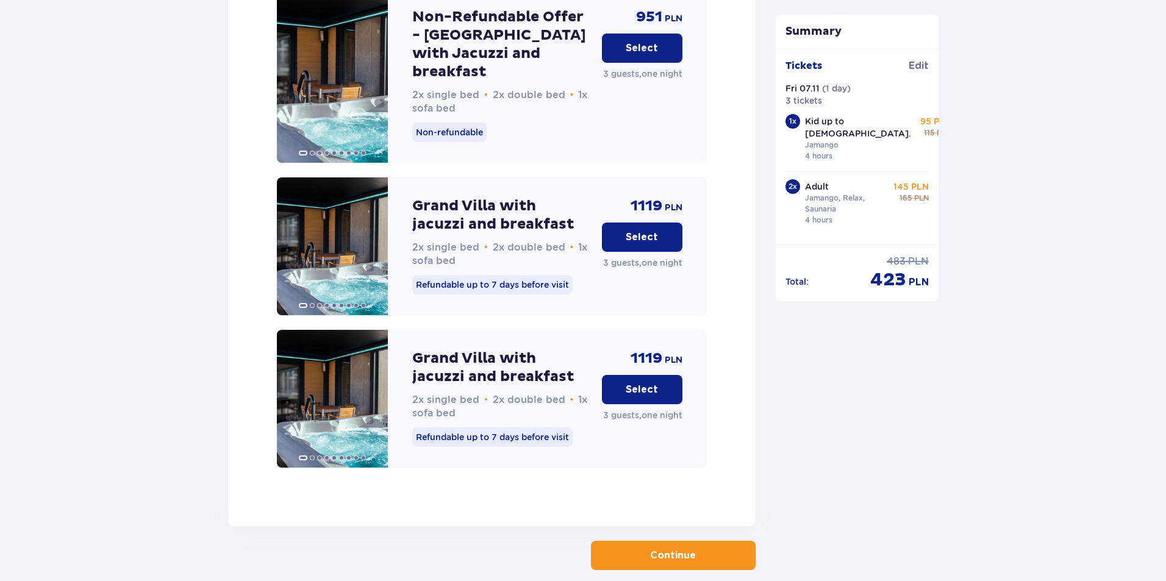
click at [696, 548] on span "button" at bounding box center [698, 555] width 15 height 15
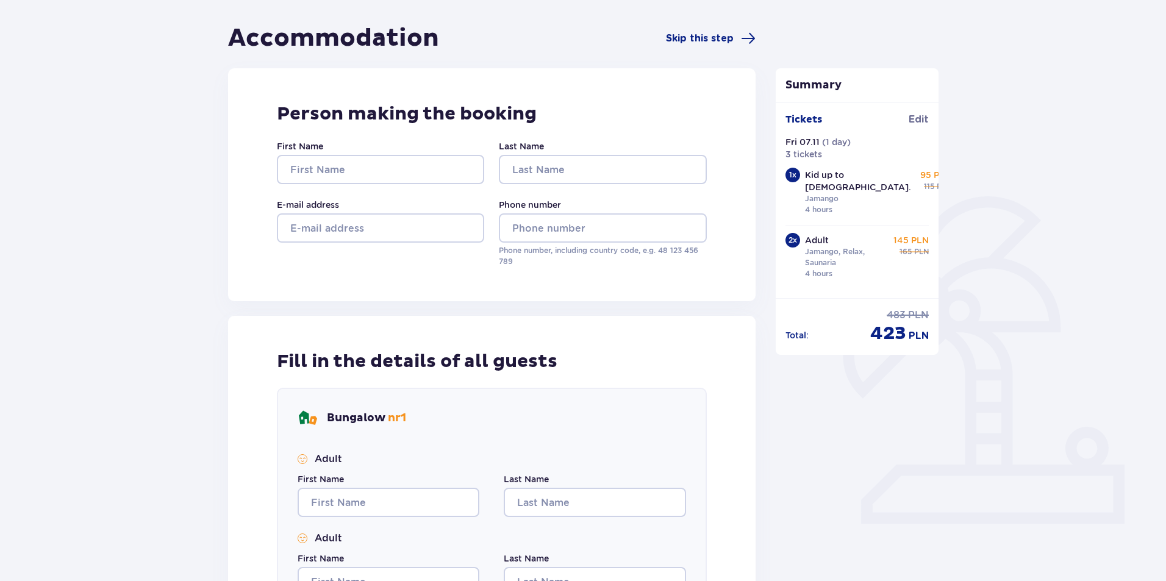
scroll to position [29, 0]
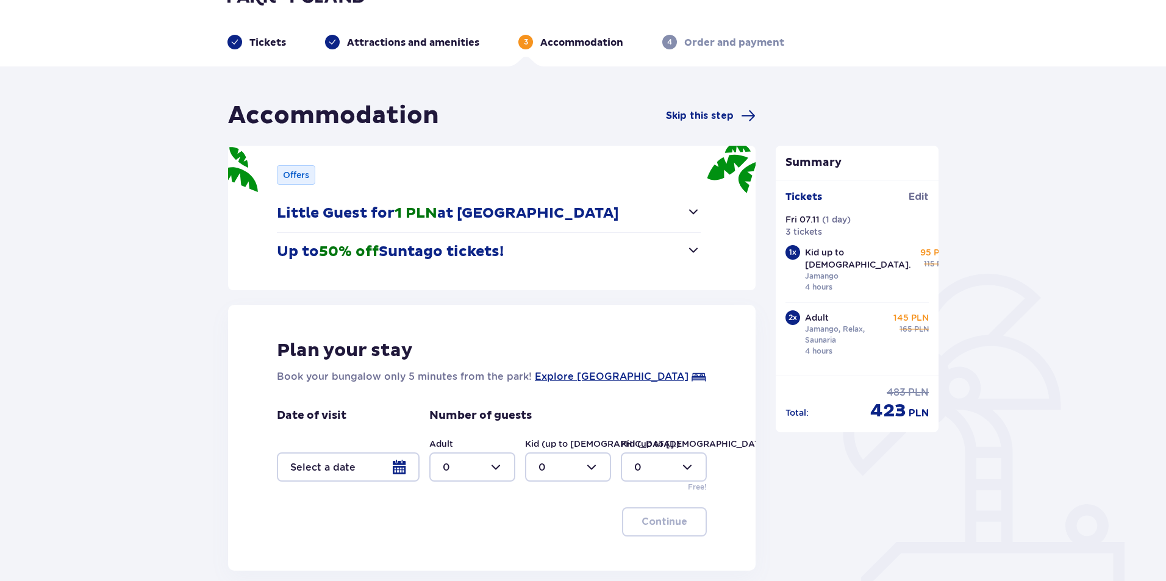
type input "0"
